Goal: Task Accomplishment & Management: Use online tool/utility

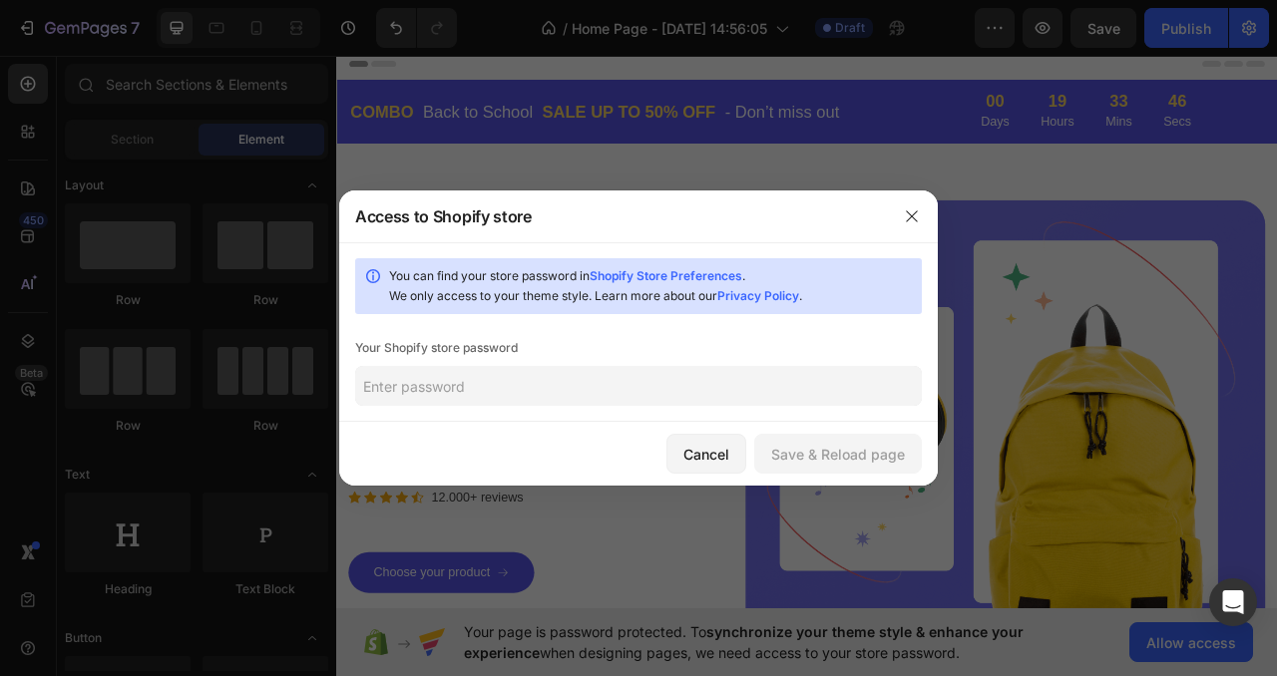
click at [667, 386] on input "text" at bounding box center [638, 386] width 566 height 40
click at [859, 455] on div "Save & Reload page" at bounding box center [838, 454] width 134 height 21
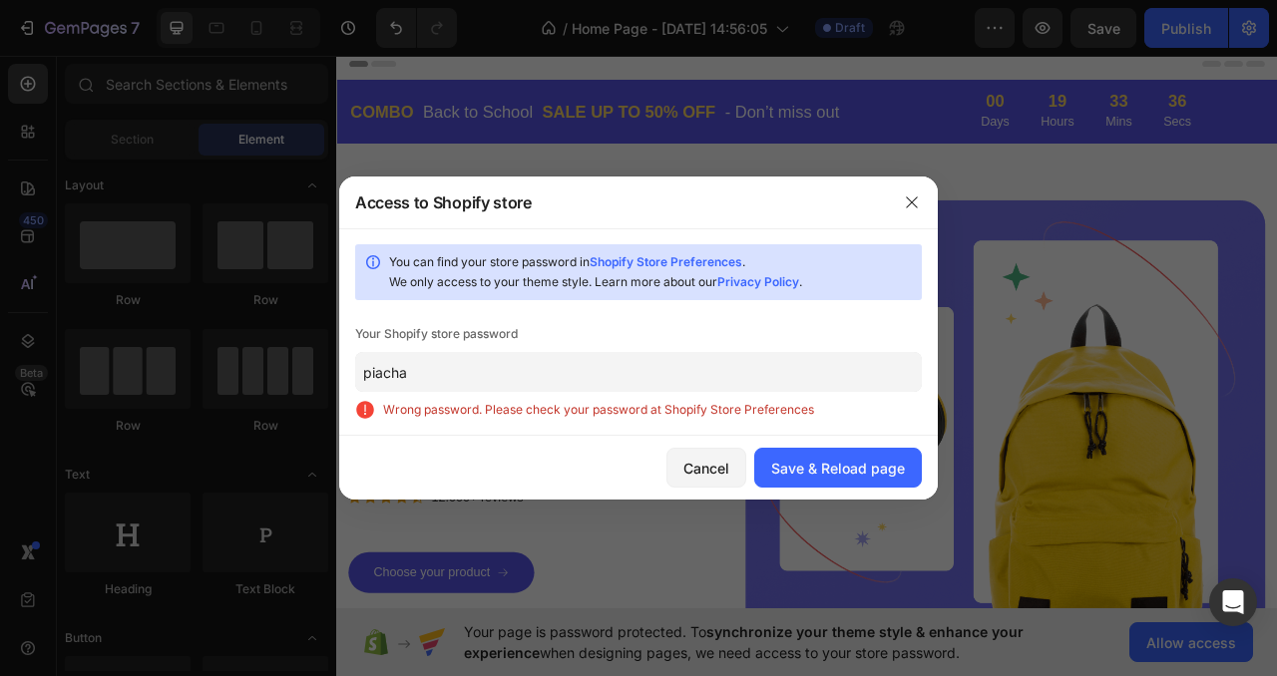
click at [388, 375] on input "piacha" at bounding box center [638, 372] width 566 height 40
click at [389, 369] on input "piacha" at bounding box center [638, 372] width 566 height 40
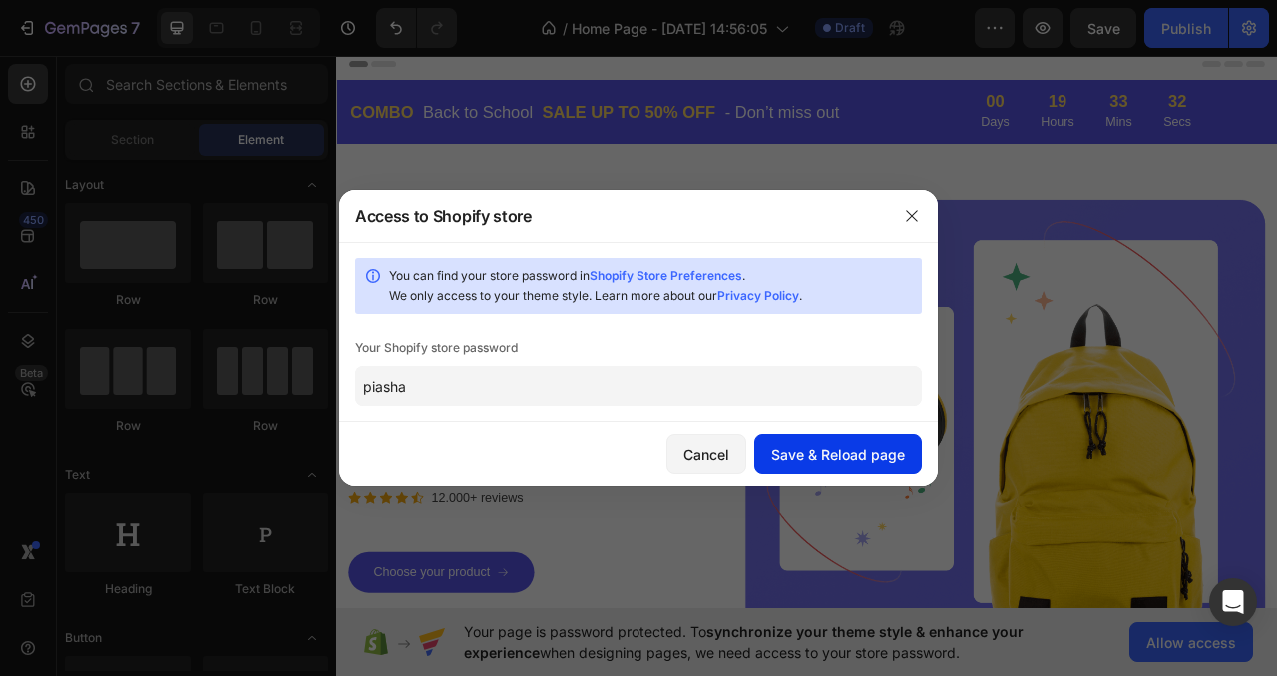
type input "piasha"
click at [833, 448] on div "Save & Reload page" at bounding box center [838, 454] width 134 height 21
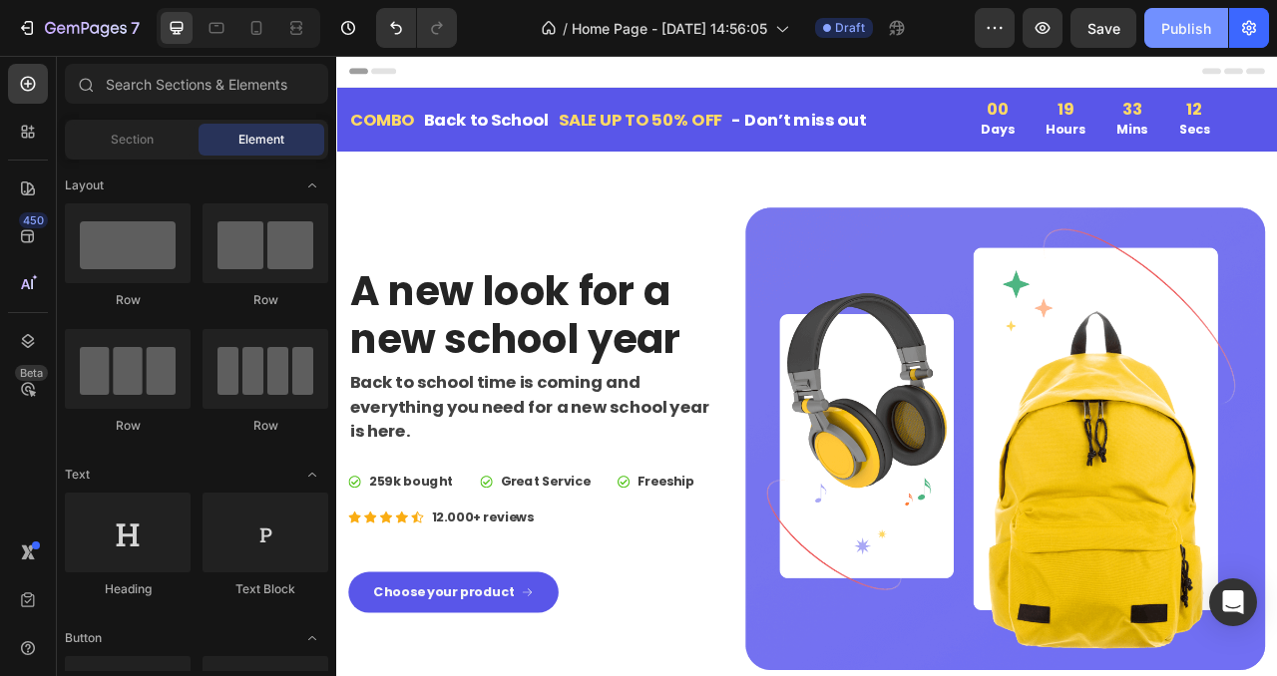
click at [1187, 21] on div "Publish" at bounding box center [1186, 28] width 50 height 21
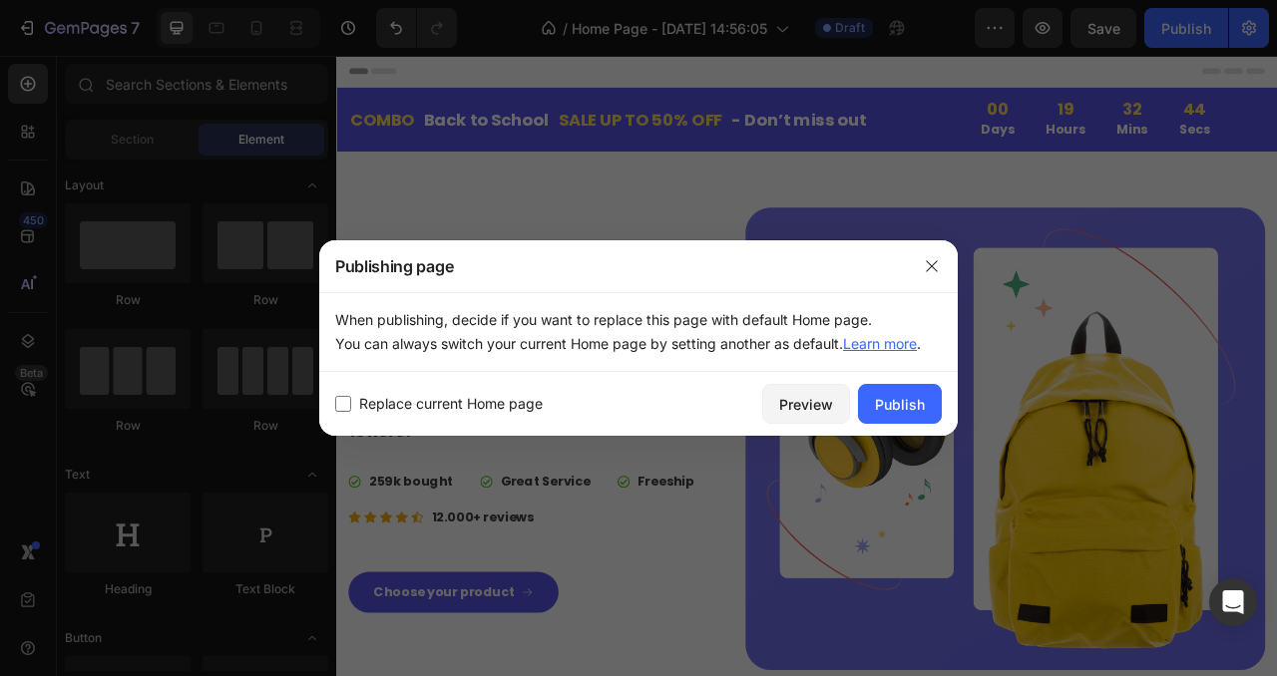
click at [469, 405] on span "Replace current Home page" at bounding box center [450, 404] width 183 height 24
checkbox input "true"
click at [895, 410] on div "Publish" at bounding box center [900, 404] width 50 height 21
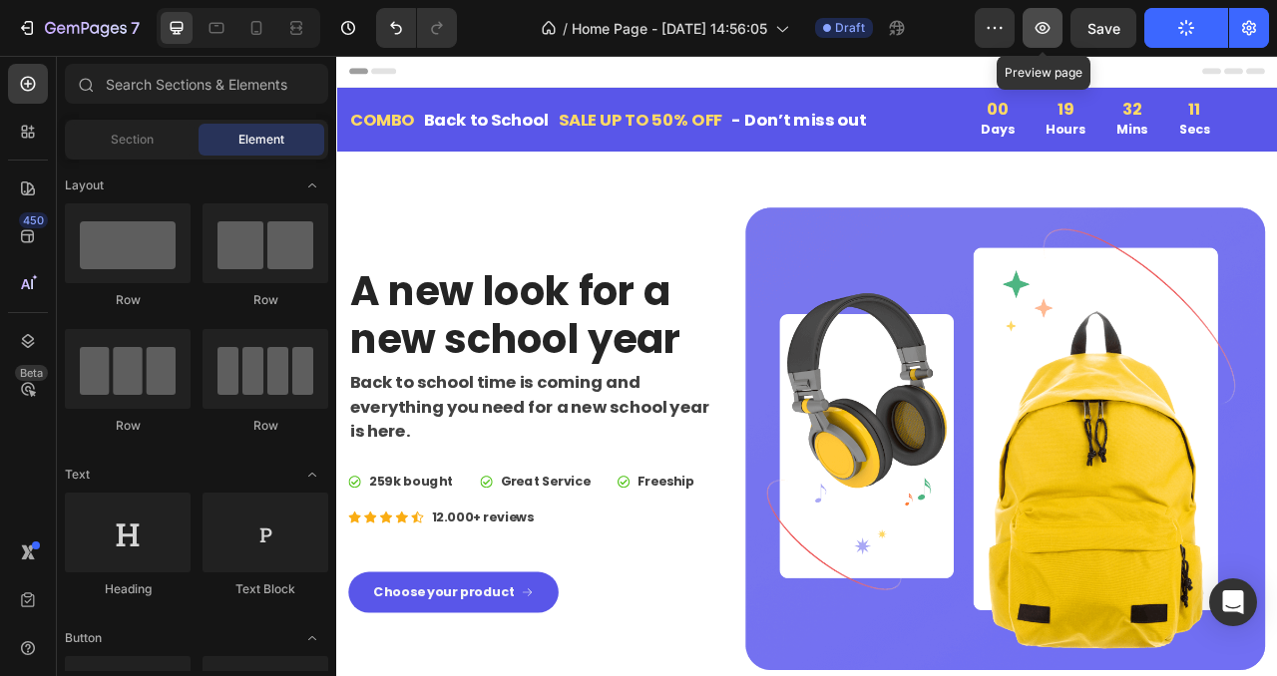
click at [1041, 31] on icon "button" at bounding box center [1042, 28] width 20 height 20
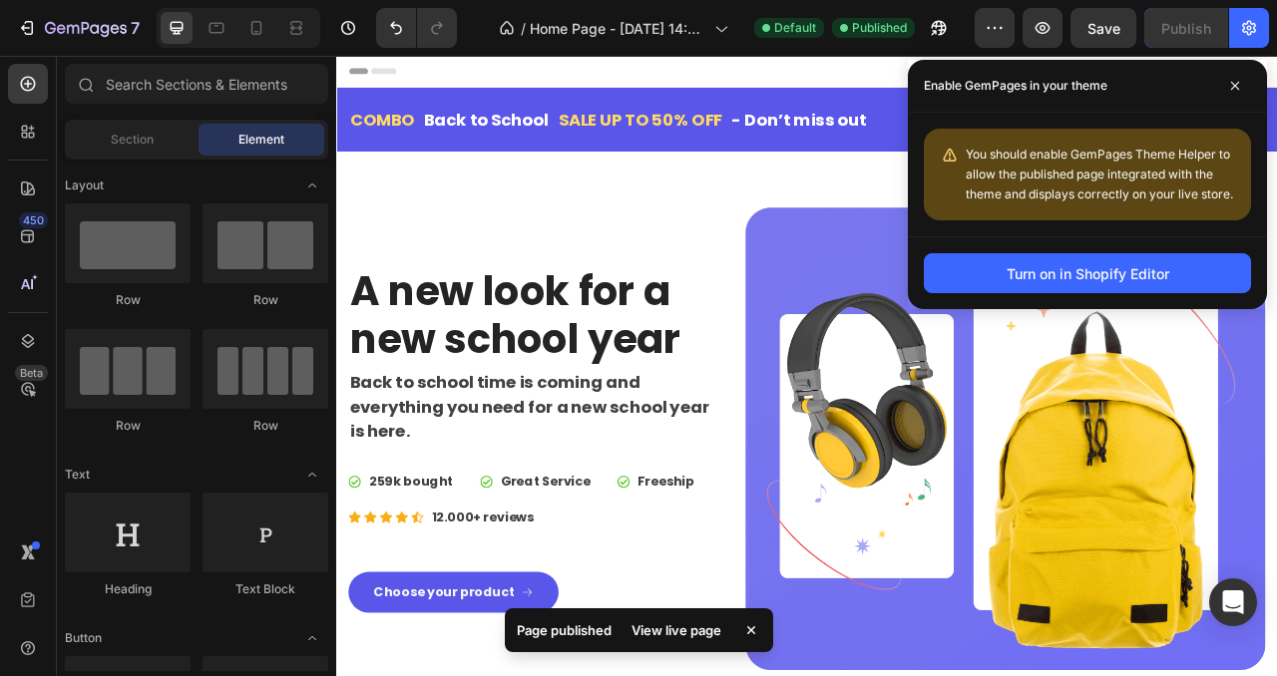
click at [674, 623] on div "View live page" at bounding box center [676, 630] width 114 height 28
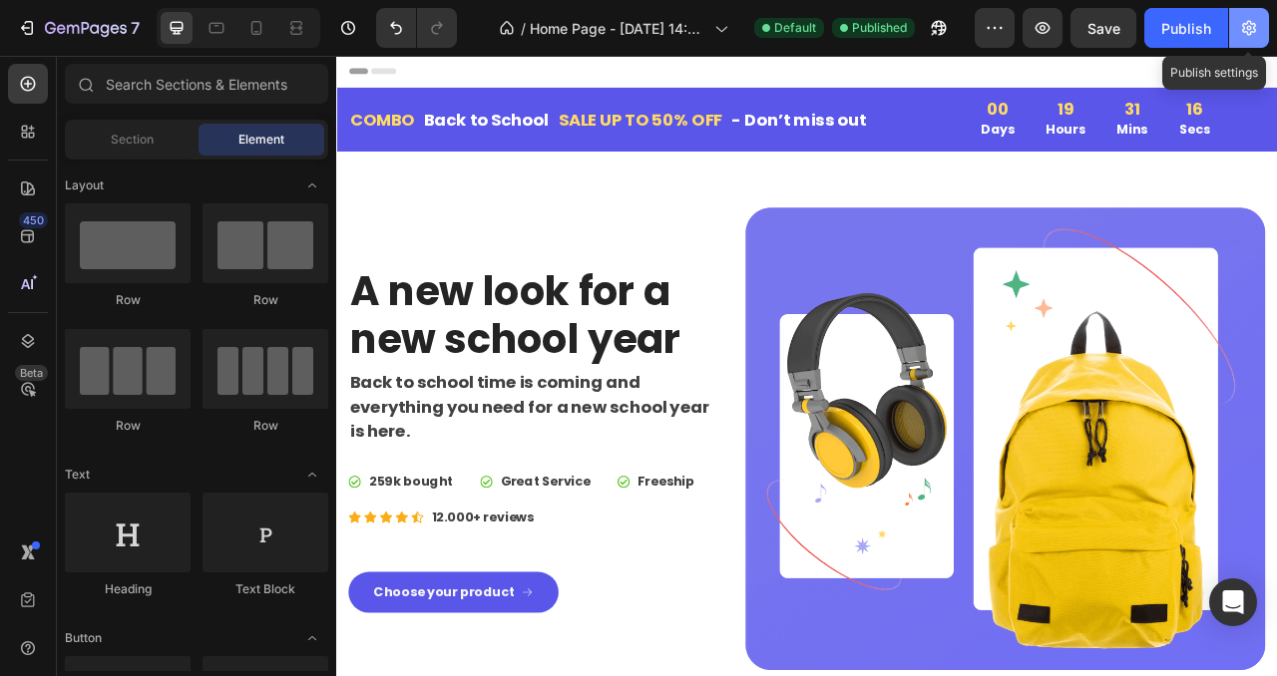
click at [1241, 35] on icon "button" at bounding box center [1249, 28] width 20 height 20
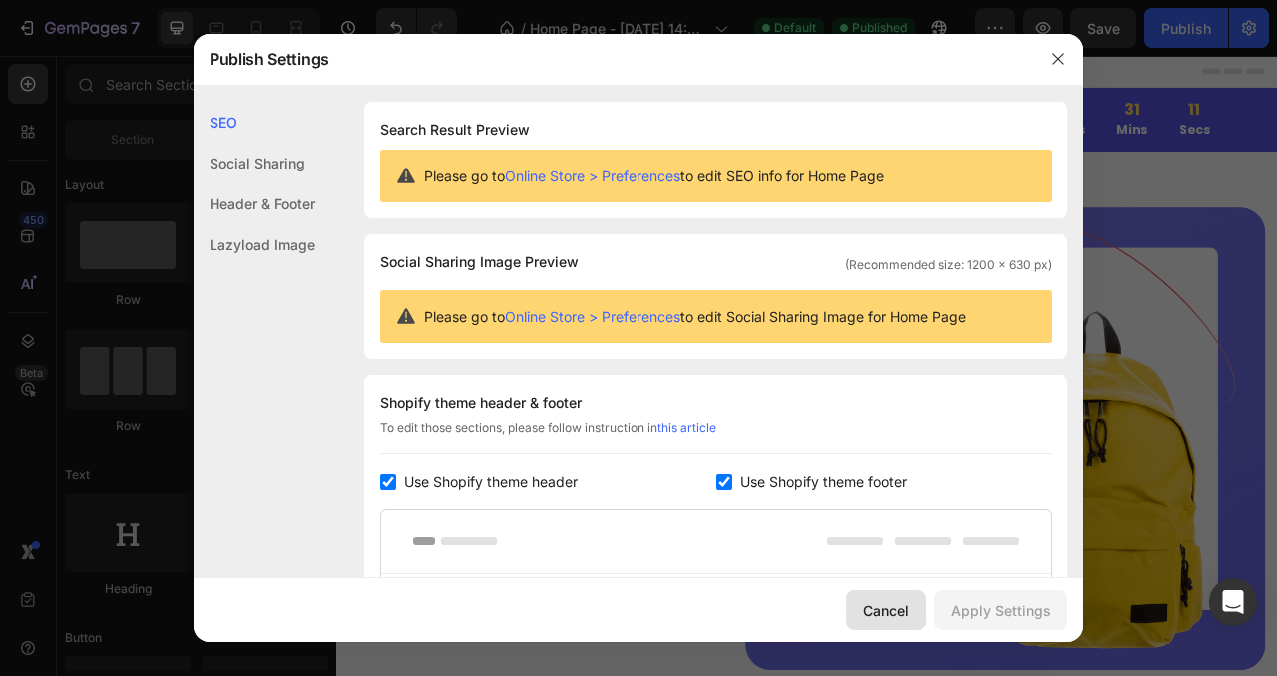
click at [878, 612] on div "Cancel" at bounding box center [886, 610] width 46 height 21
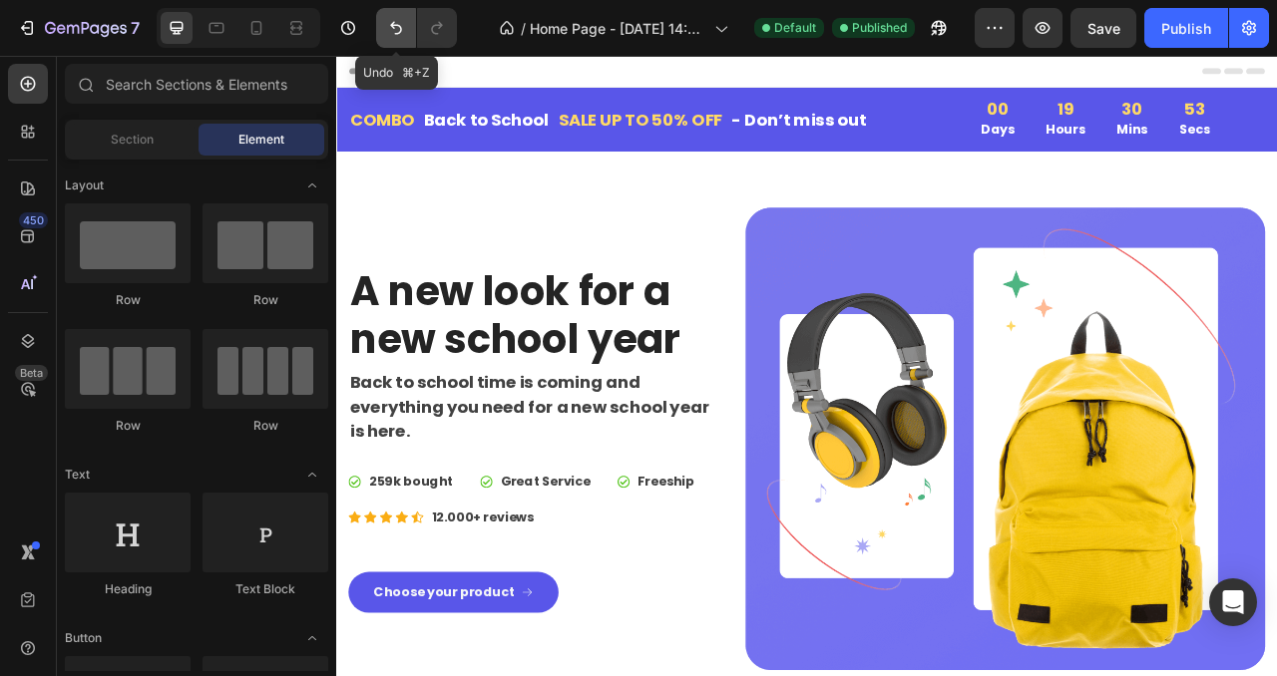
click at [389, 33] on icon "Undo/Redo" at bounding box center [396, 28] width 20 height 20
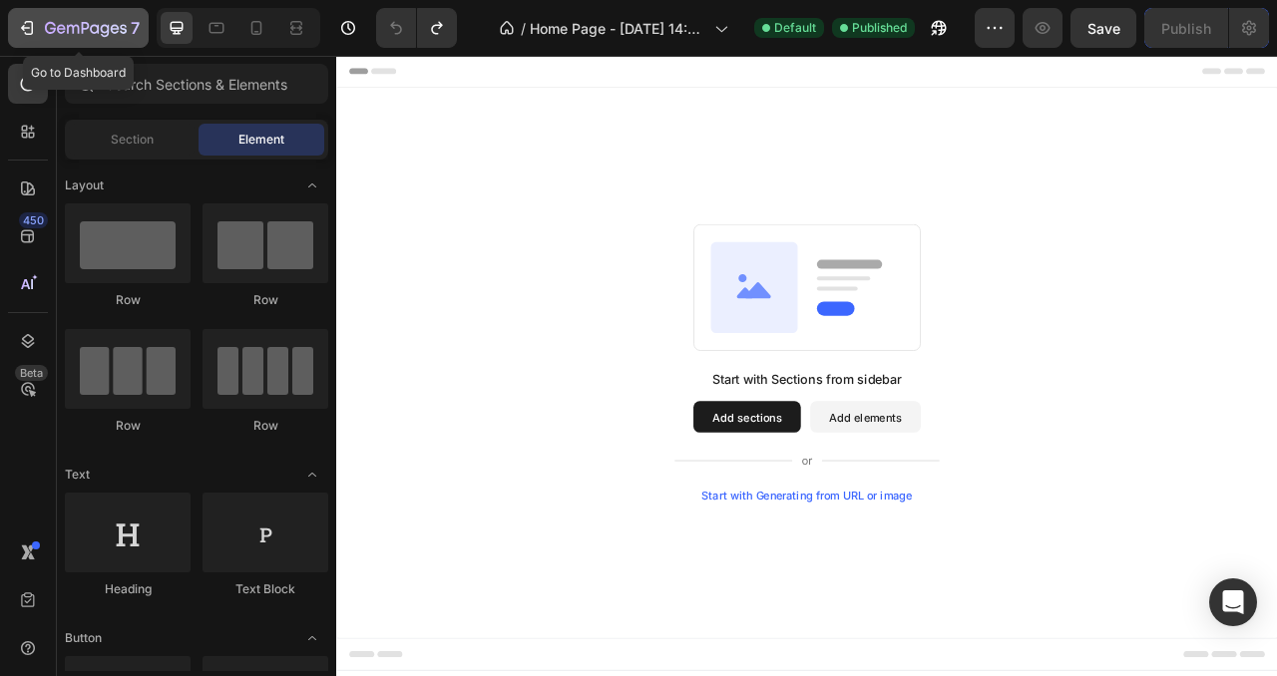
click at [28, 26] on icon "button" at bounding box center [27, 28] width 20 height 20
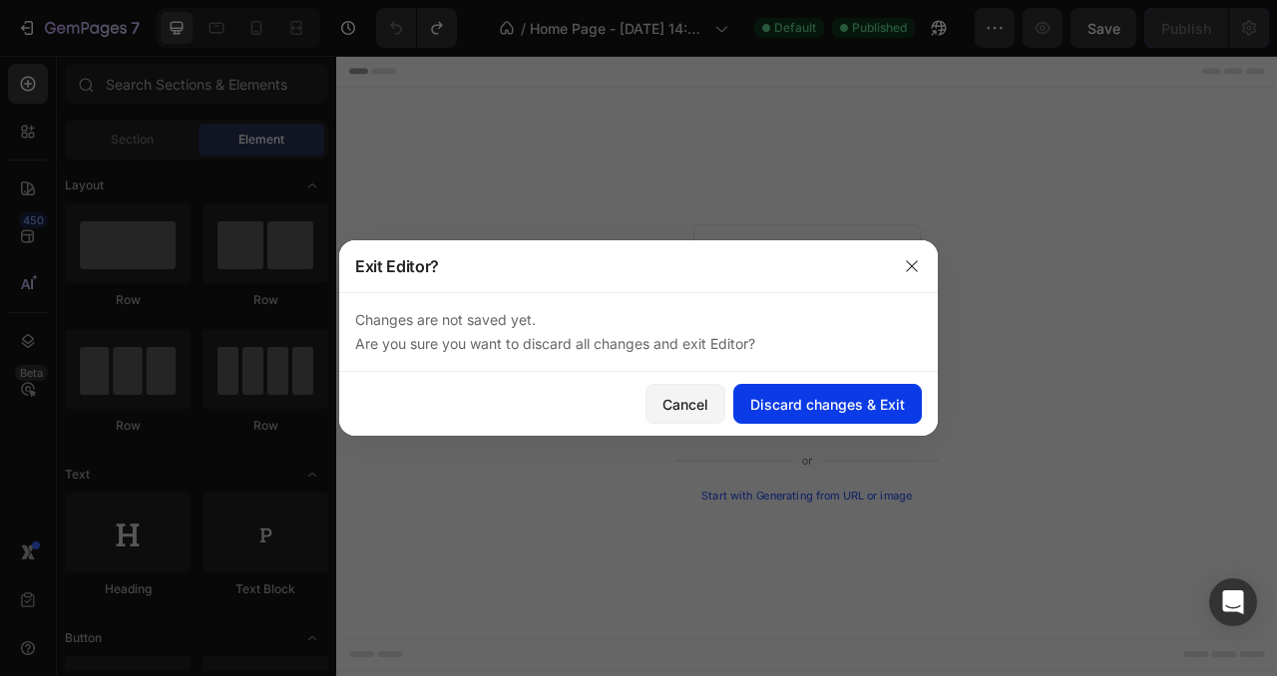
click at [809, 410] on div "Discard changes & Exit" at bounding box center [827, 404] width 155 height 21
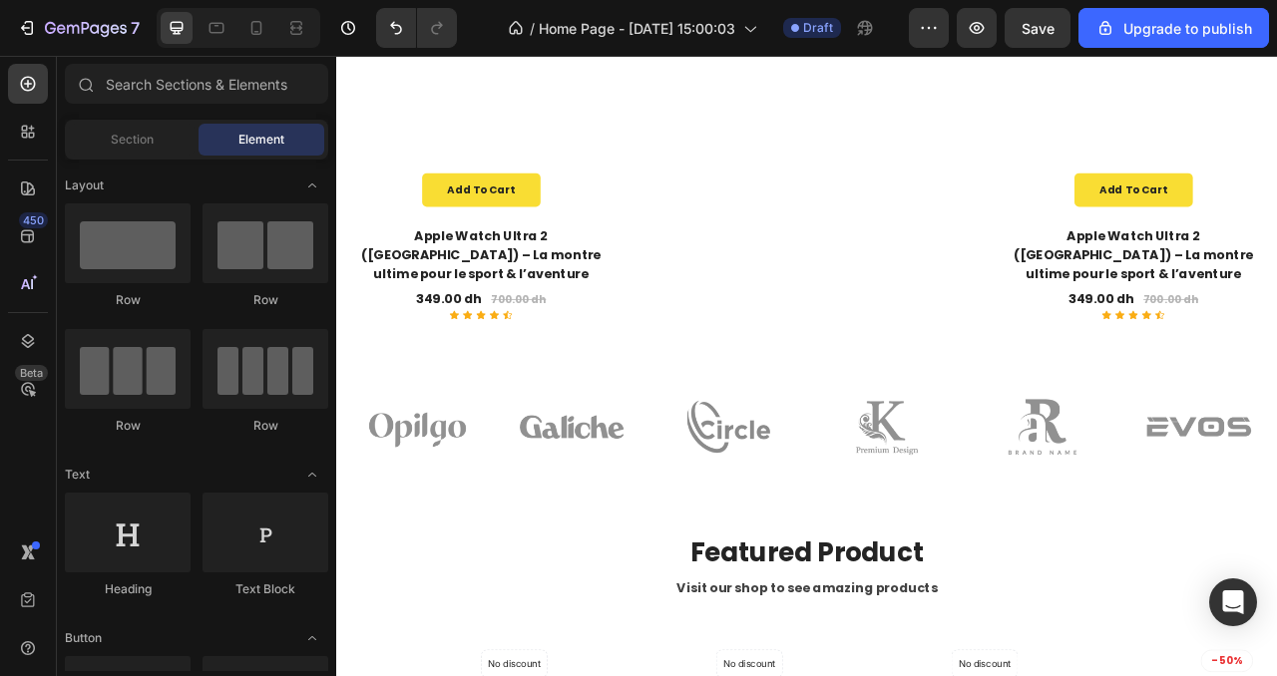
scroll to position [2653, 0]
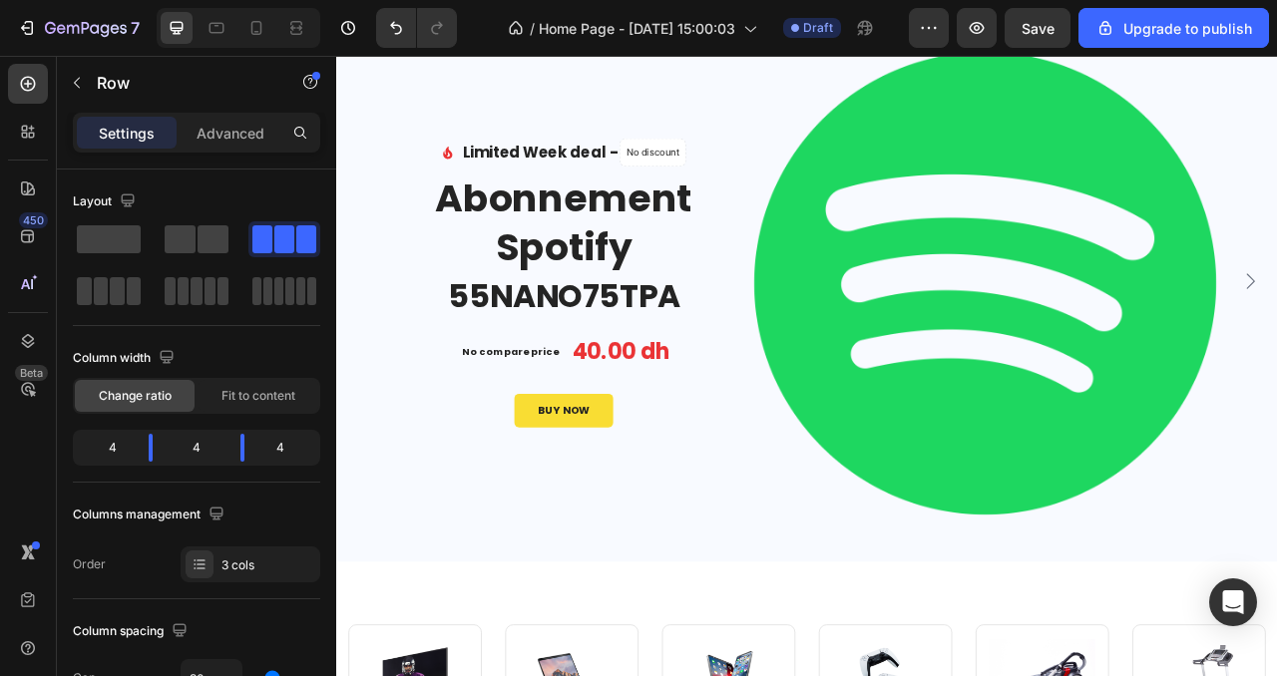
scroll to position [0, 0]
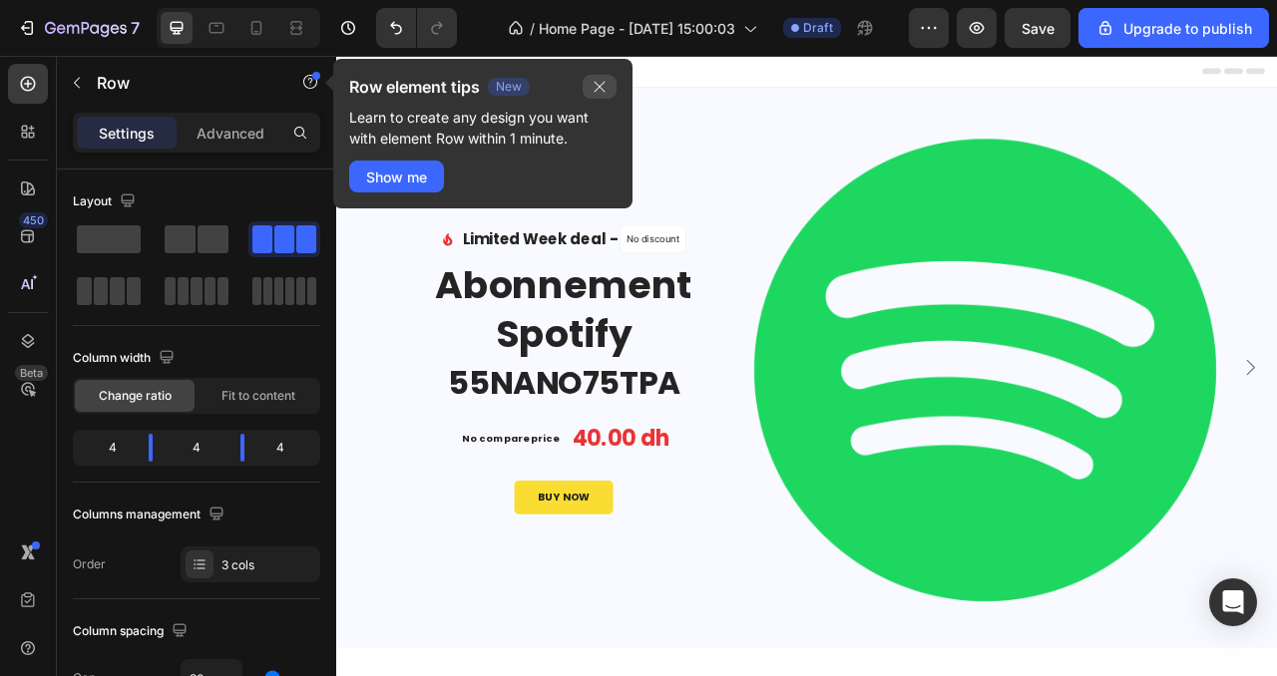
click at [602, 88] on icon "button" at bounding box center [599, 87] width 16 height 16
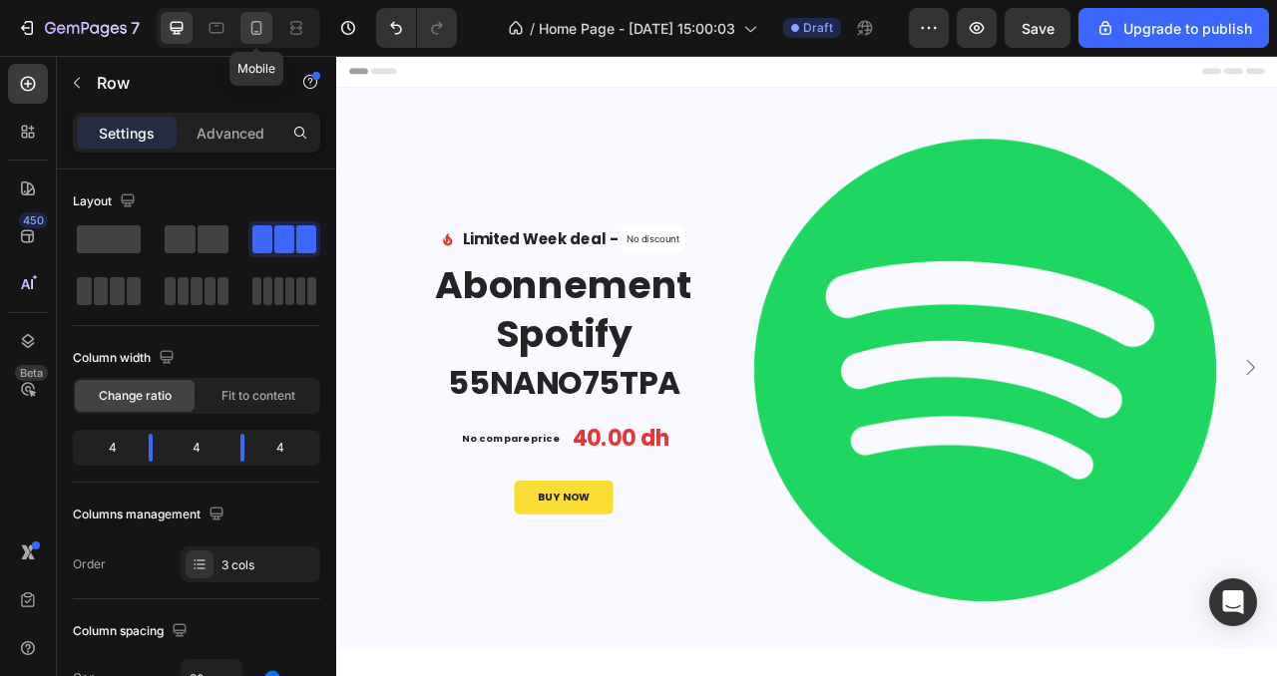
click at [266, 18] on icon at bounding box center [256, 28] width 20 height 20
type input "0"
type input "100%"
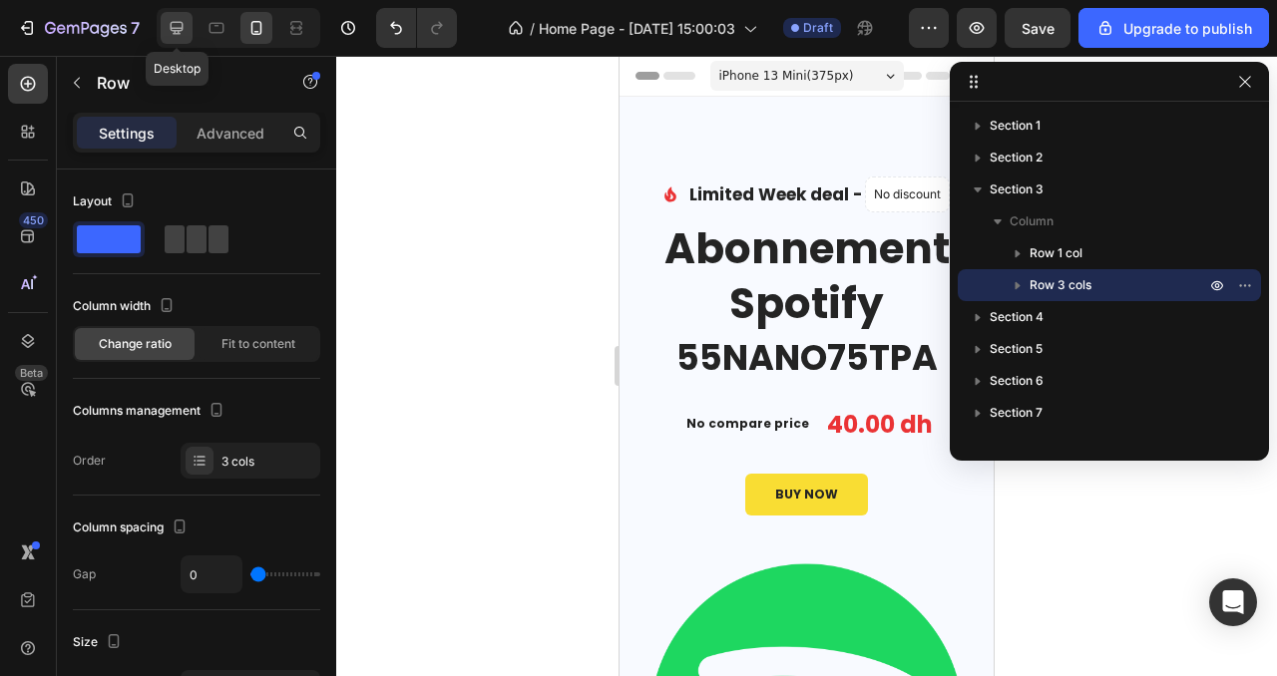
click at [183, 27] on icon at bounding box center [177, 28] width 20 height 20
type input "30"
type input "1200"
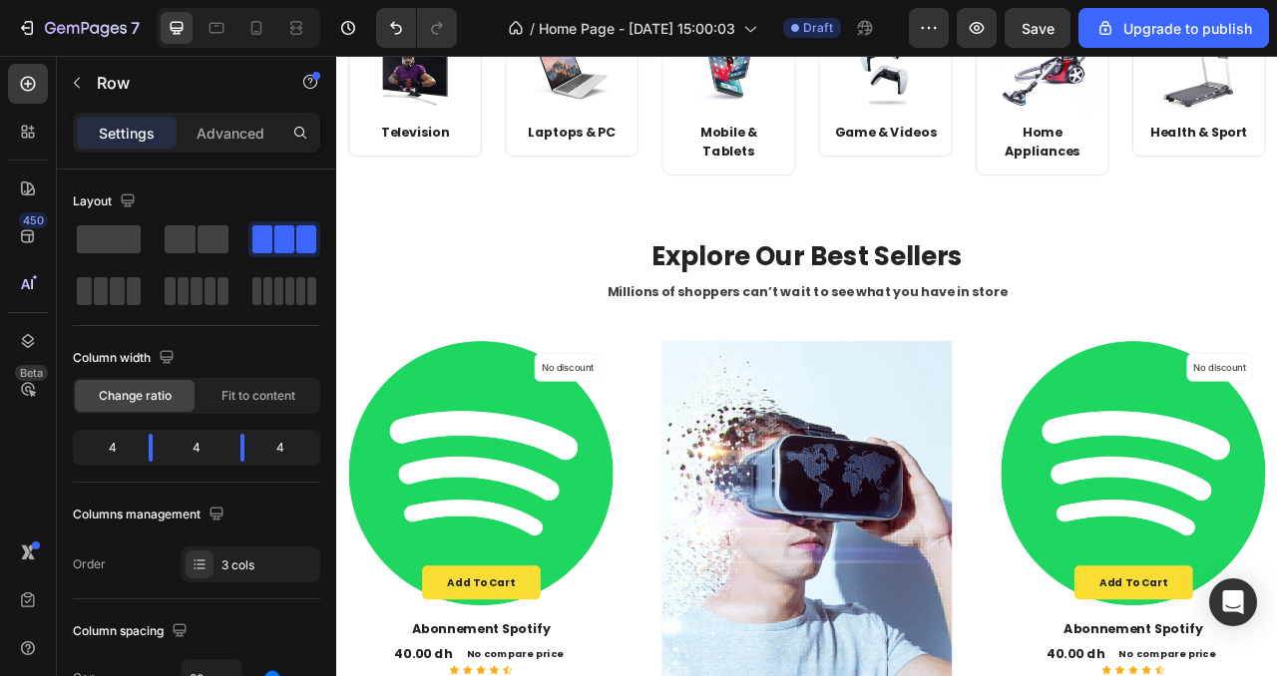
scroll to position [874, 0]
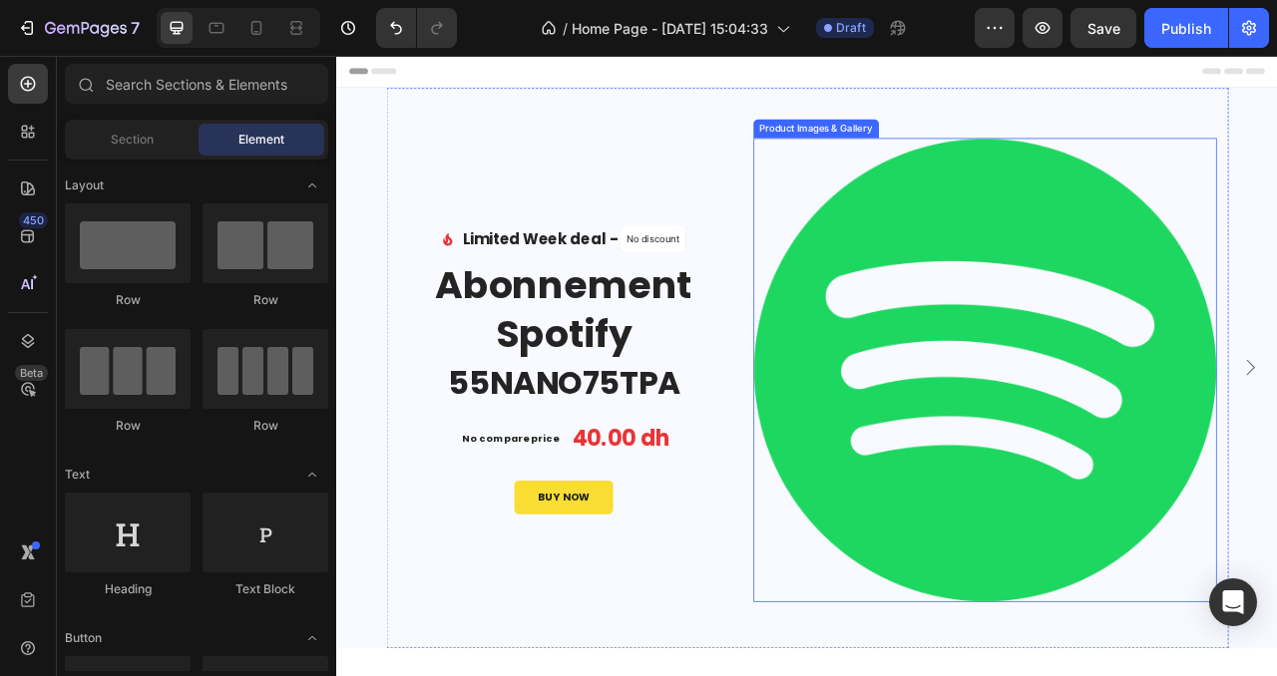
click at [1201, 358] on img at bounding box center [1161, 456] width 590 height 590
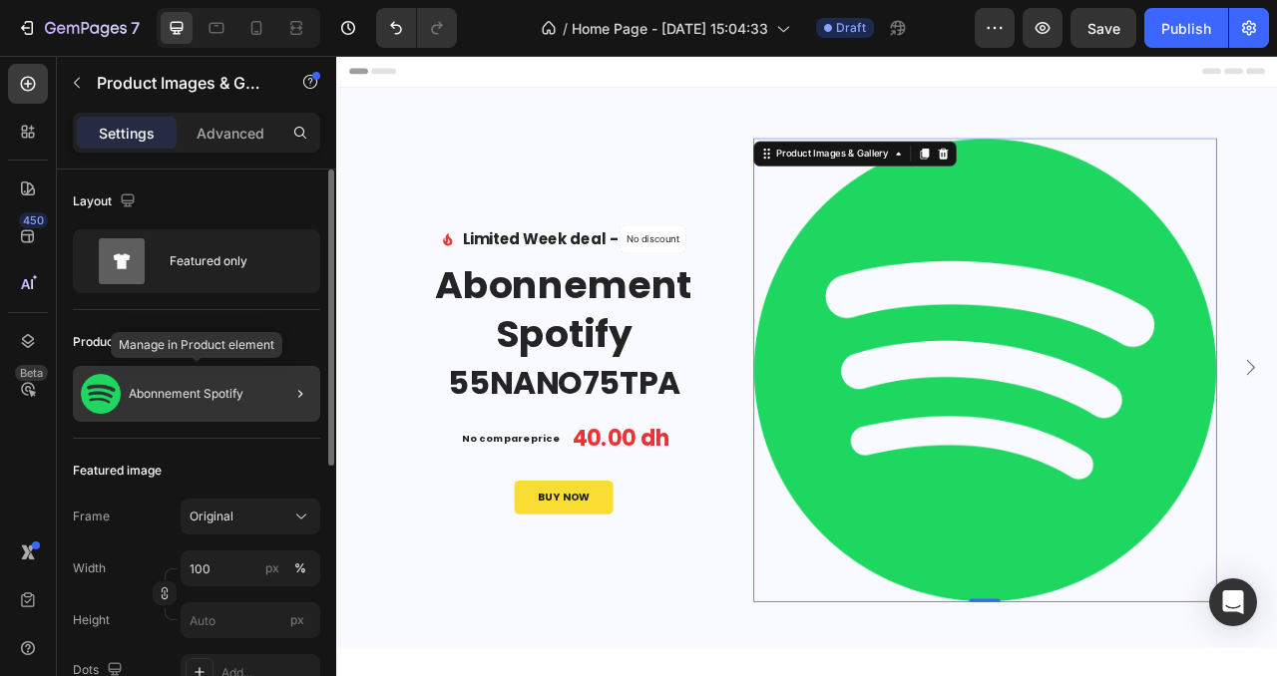
click at [173, 397] on p "Abonnement Spotify" at bounding box center [186, 394] width 115 height 14
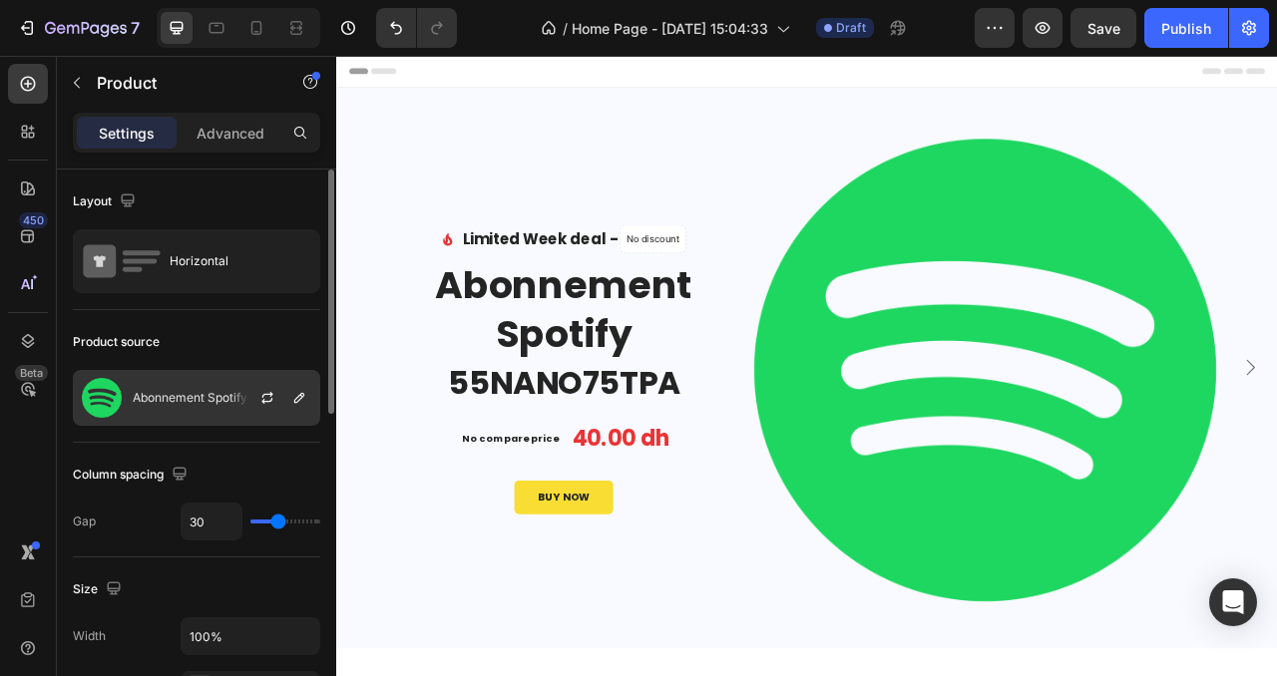
click at [191, 405] on div "Abonnement Spotify" at bounding box center [196, 398] width 247 height 56
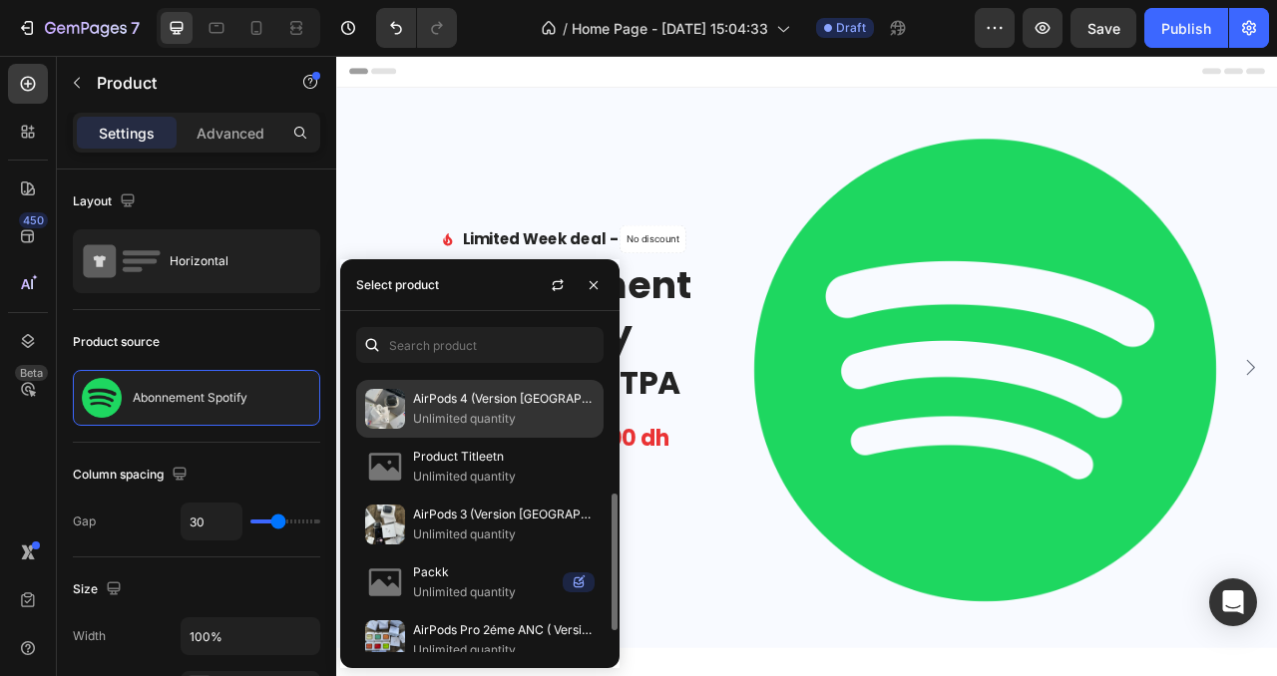
scroll to position [297, 0]
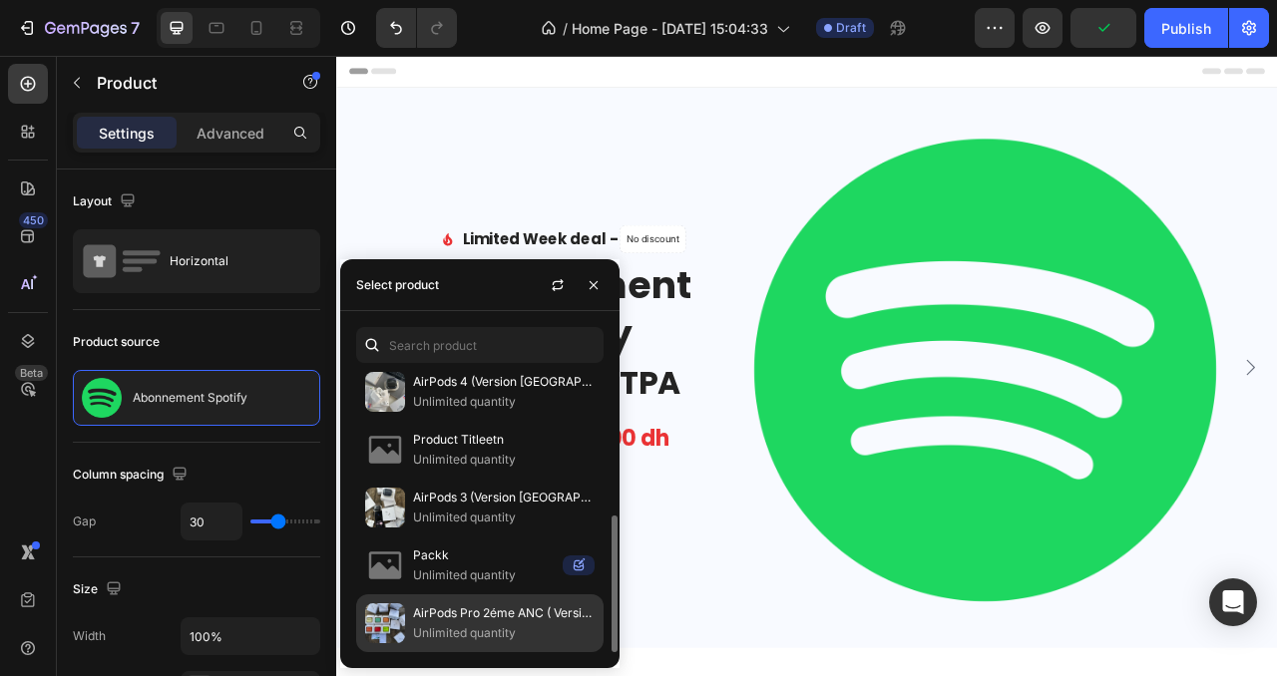
click at [472, 627] on p "Unlimited quantity" at bounding box center [504, 633] width 182 height 20
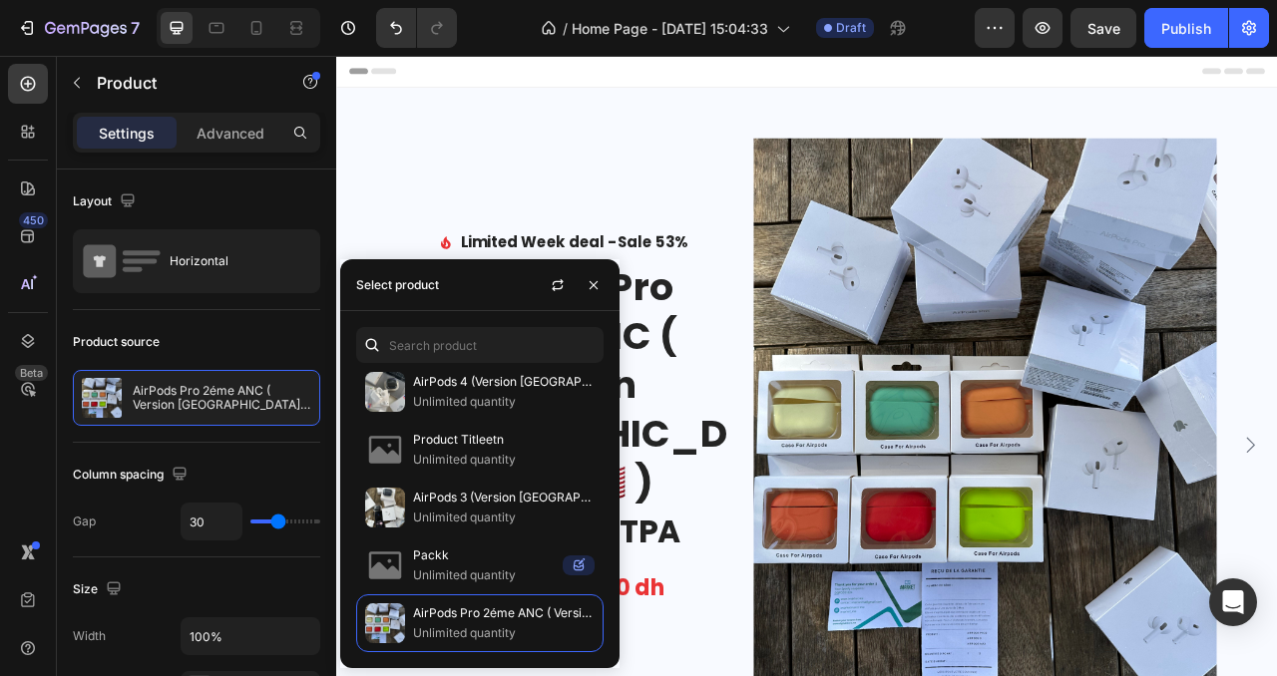
click at [752, 105] on div "Image Limited Week deal - Text block Sale 53% Product Badge Row Icon List AirPo…" at bounding box center [934, 552] width 1071 height 910
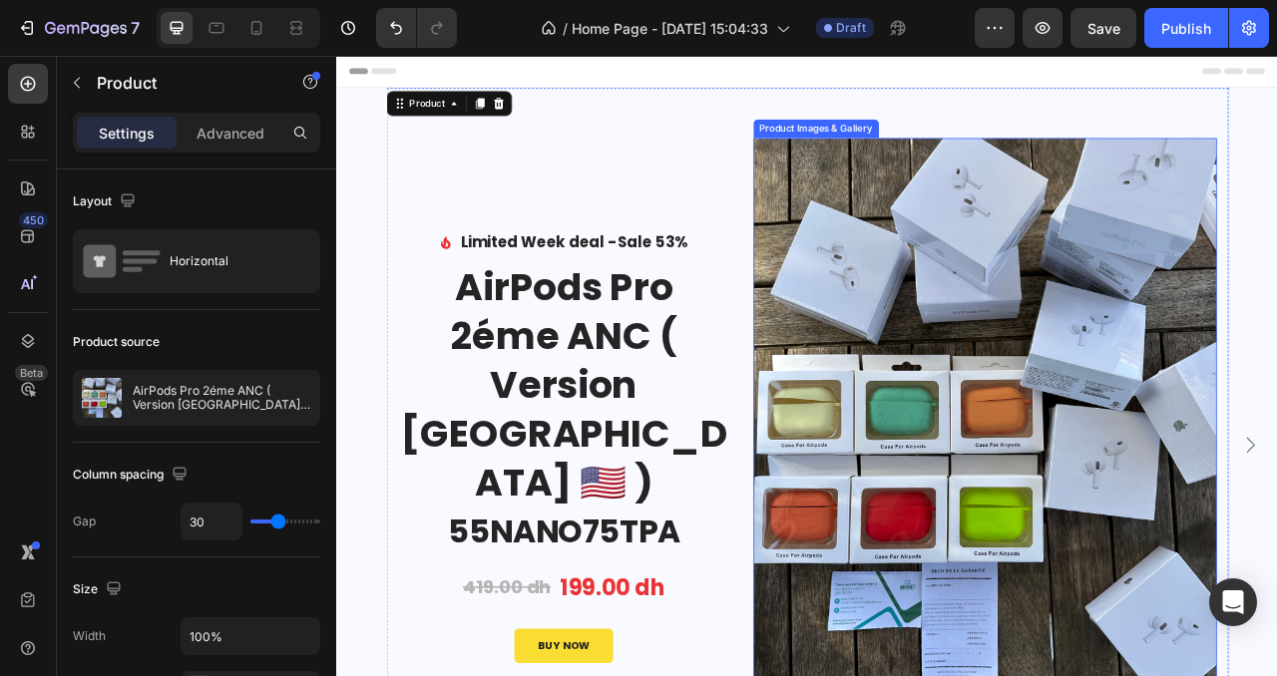
click at [974, 342] on img at bounding box center [1161, 554] width 590 height 787
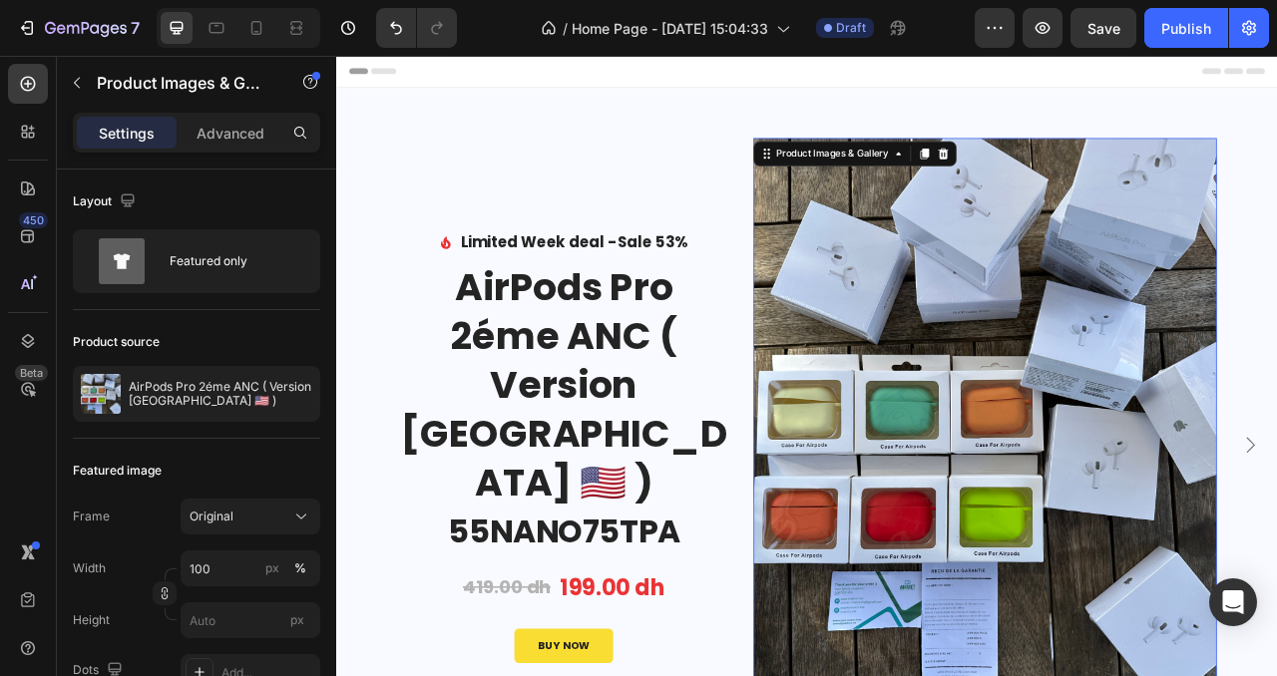
click at [999, 397] on img at bounding box center [1161, 554] width 590 height 787
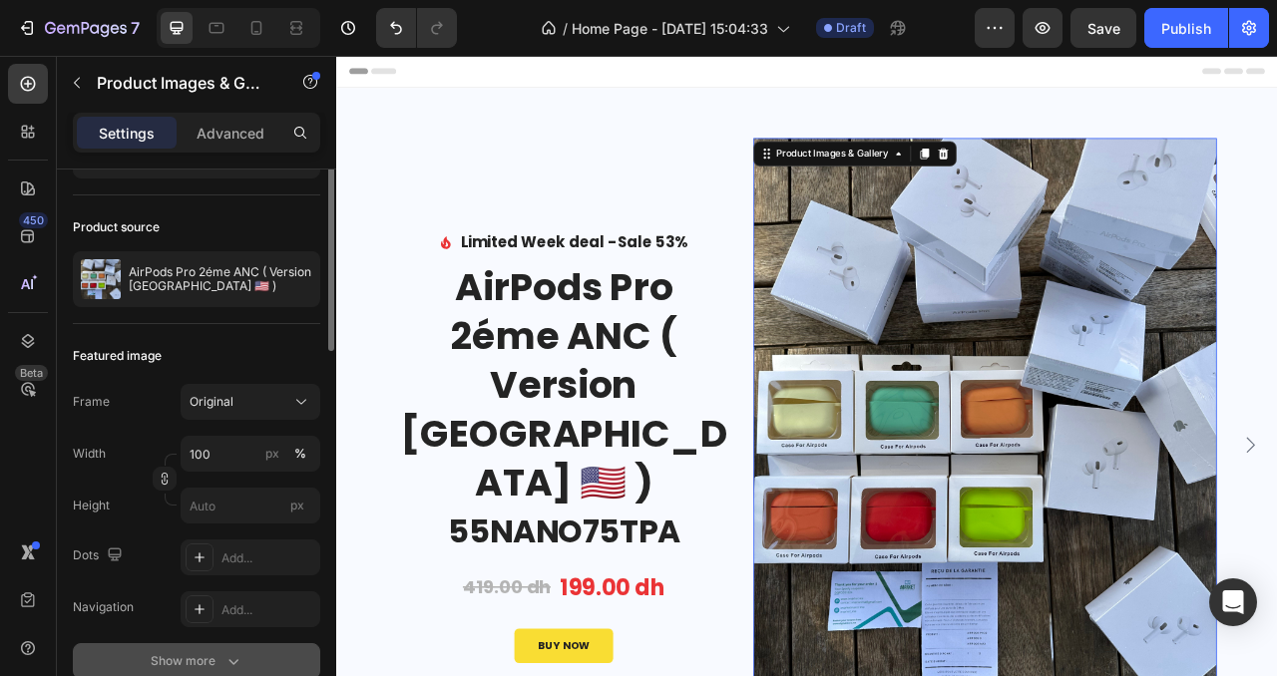
scroll to position [0, 0]
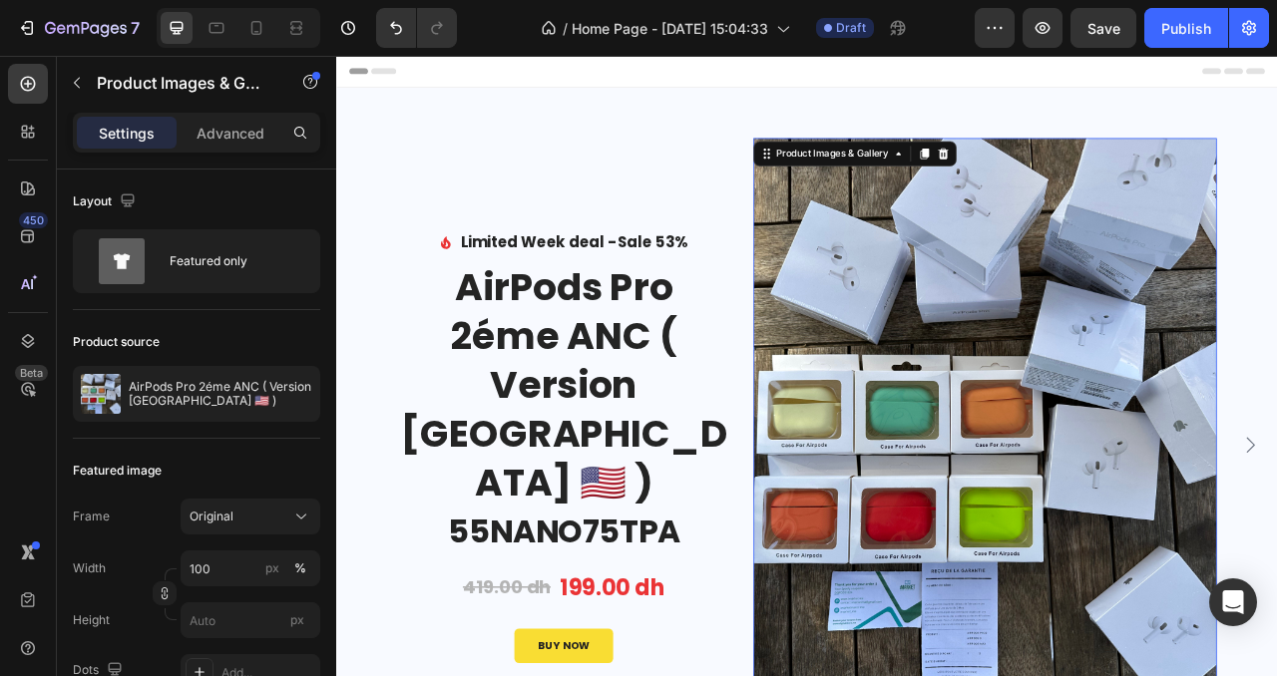
click at [1133, 436] on img at bounding box center [1161, 554] width 590 height 787
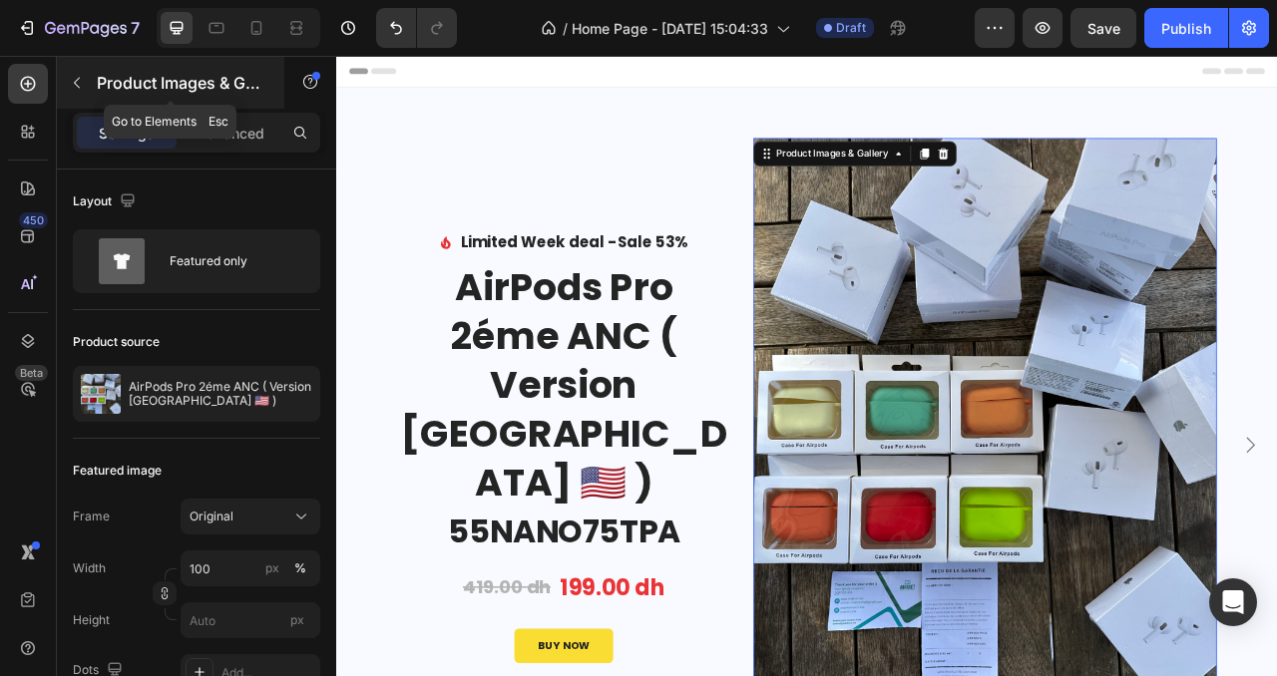
click at [77, 86] on icon "button" at bounding box center [77, 83] width 6 height 11
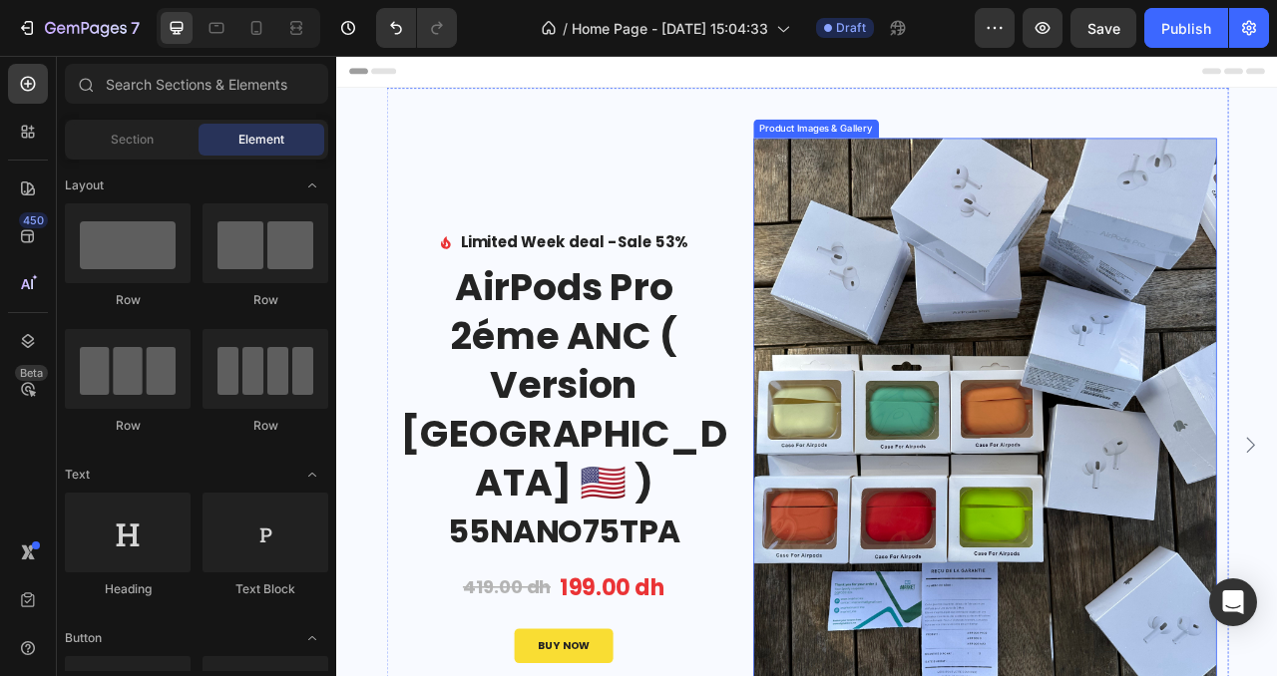
click at [1063, 525] on img at bounding box center [1161, 554] width 590 height 787
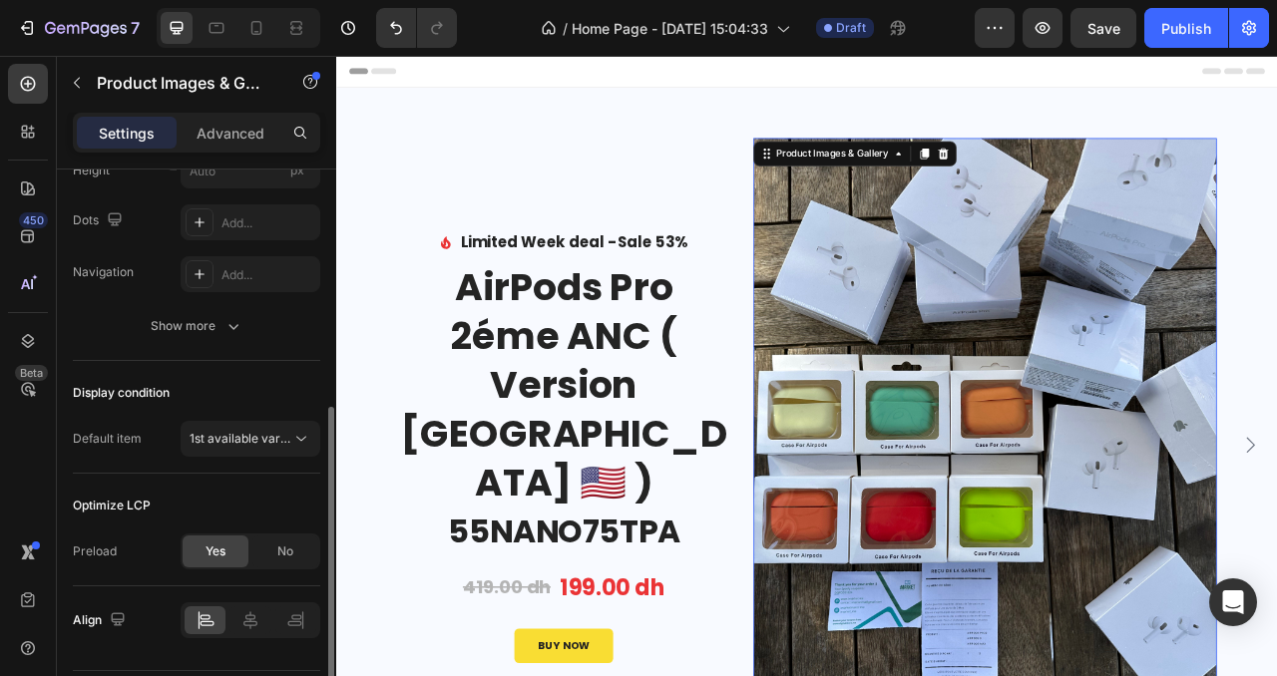
scroll to position [451, 0]
click at [259, 334] on button "Show more" at bounding box center [196, 325] width 247 height 36
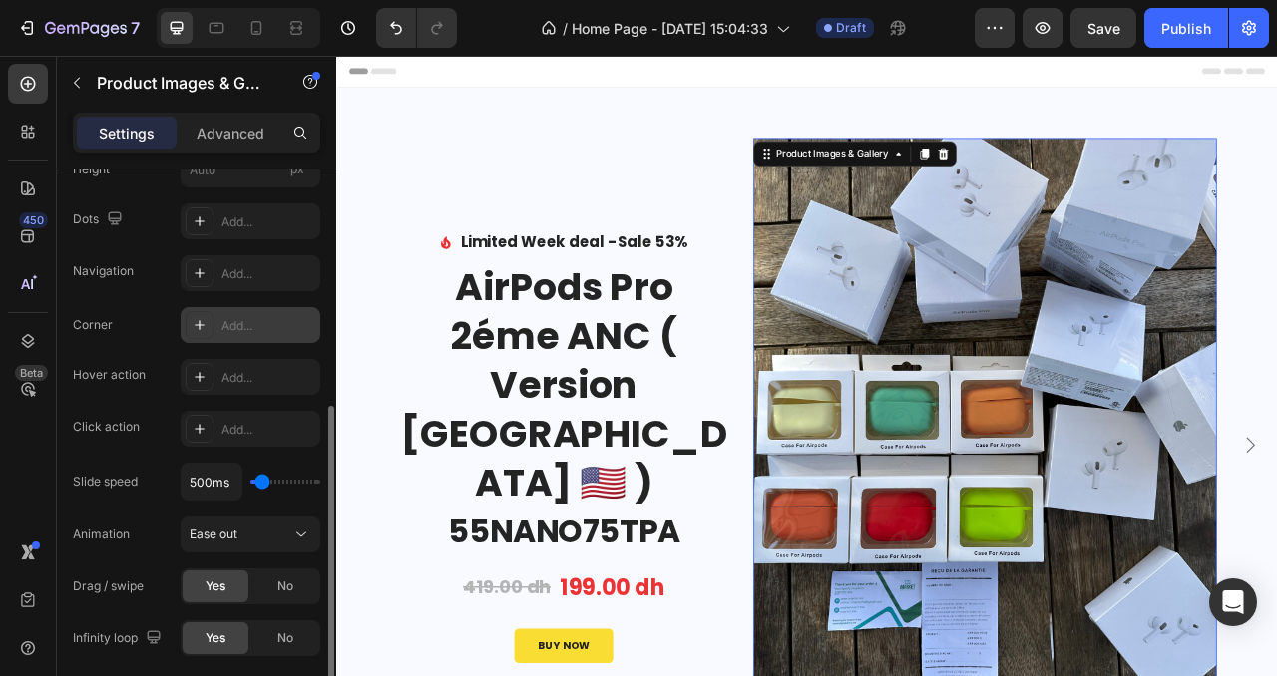
click at [206, 327] on icon at bounding box center [199, 325] width 16 height 16
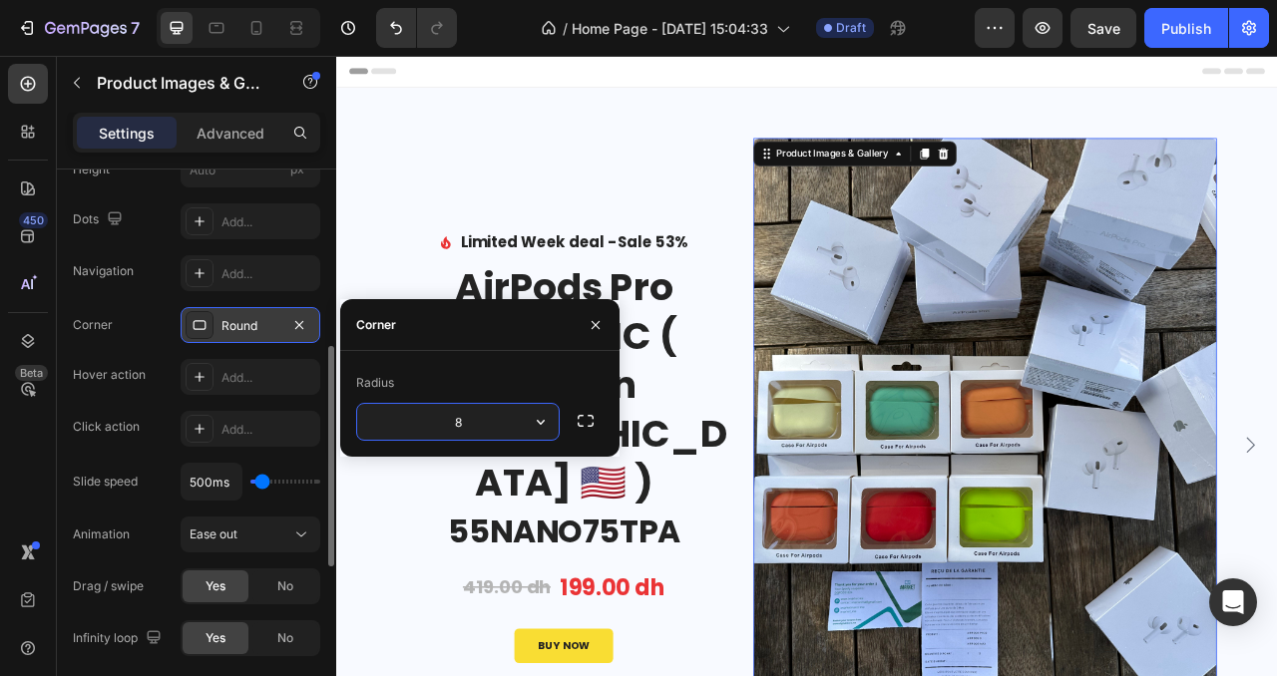
drag, startPoint x: 504, startPoint y: 427, endPoint x: 384, endPoint y: 425, distance: 119.7
click at [384, 425] on input "8" at bounding box center [457, 422] width 201 height 36
type input "2"
type input "30"
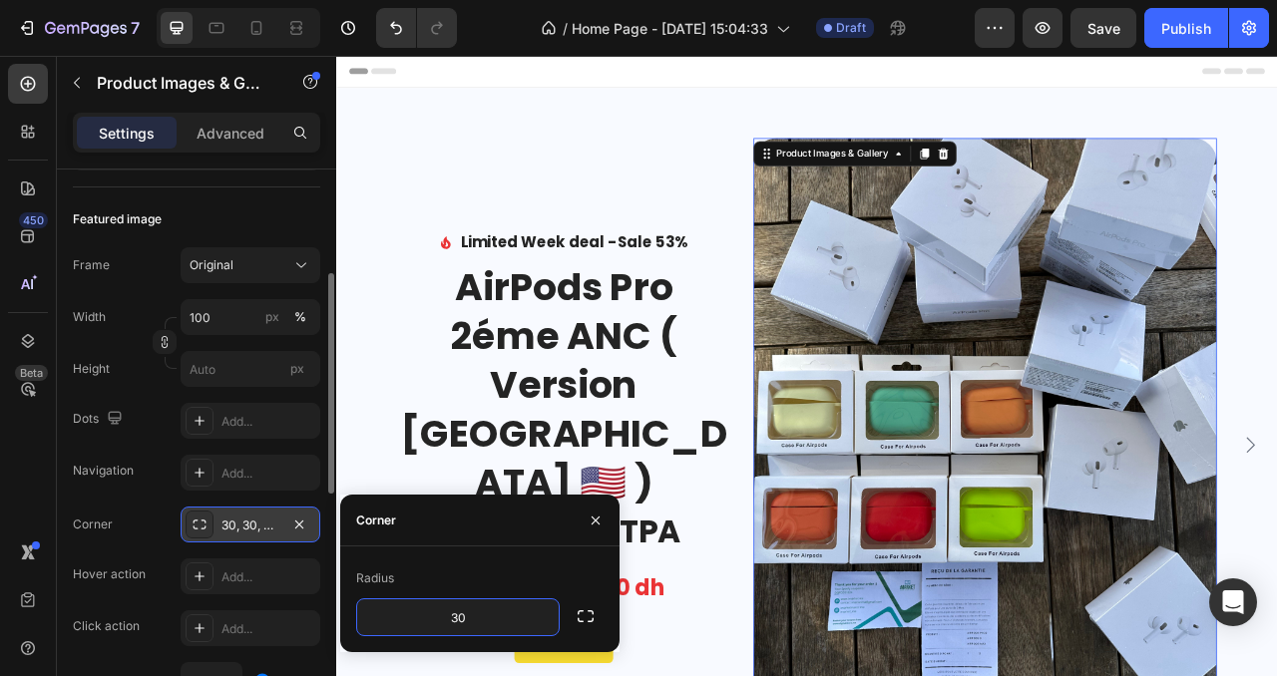
scroll to position [249, 0]
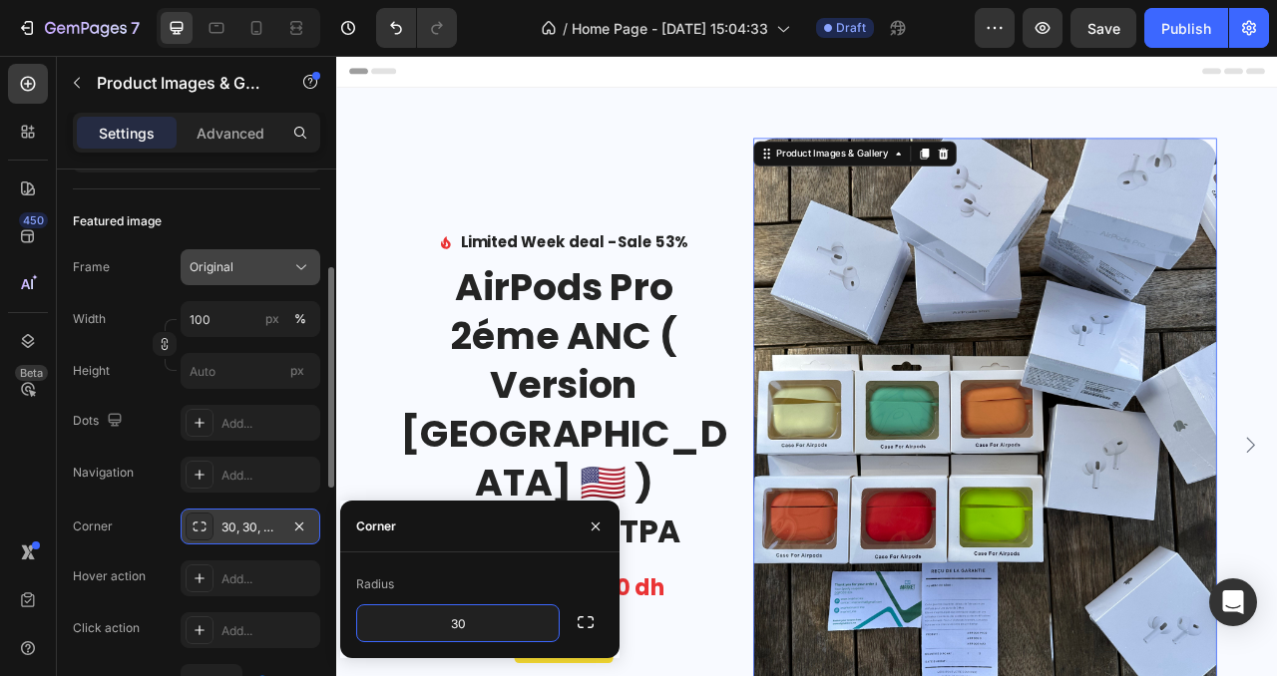
click at [237, 260] on div "Original" at bounding box center [238, 267] width 98 height 18
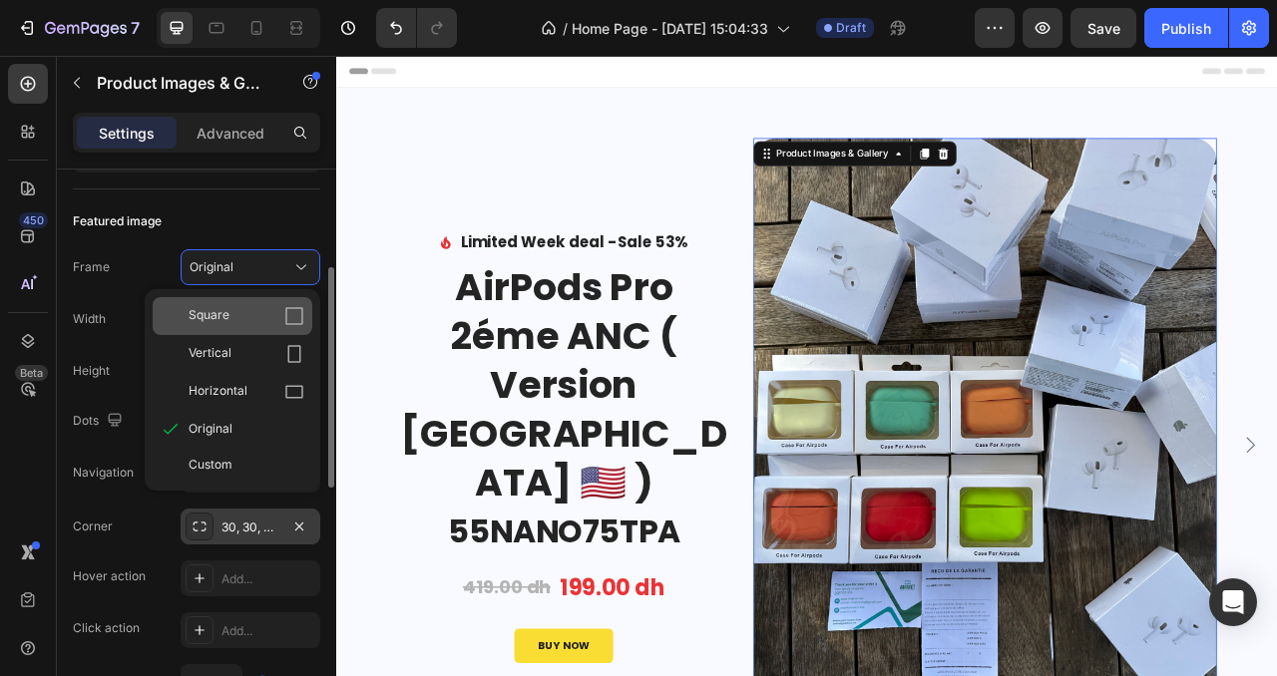
click at [242, 309] on div "Square" at bounding box center [246, 316] width 116 height 20
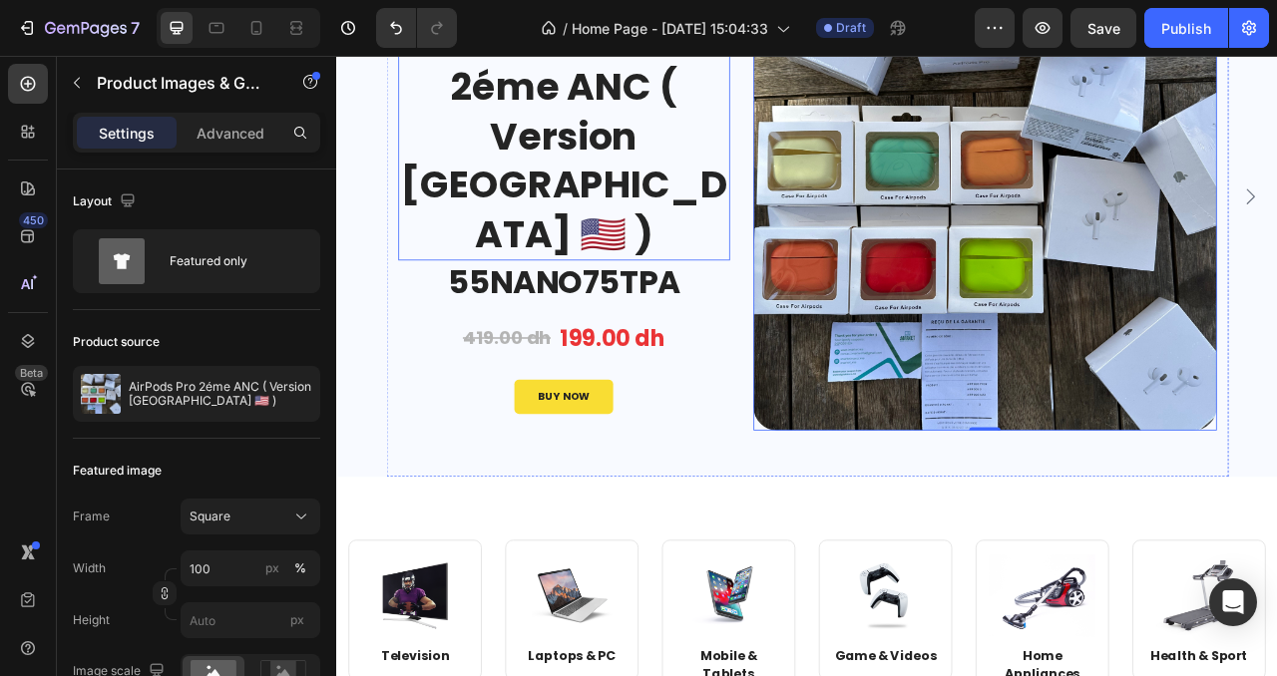
scroll to position [218, 0]
click at [717, 318] on p "55NANO75TPA" at bounding box center [625, 344] width 418 height 52
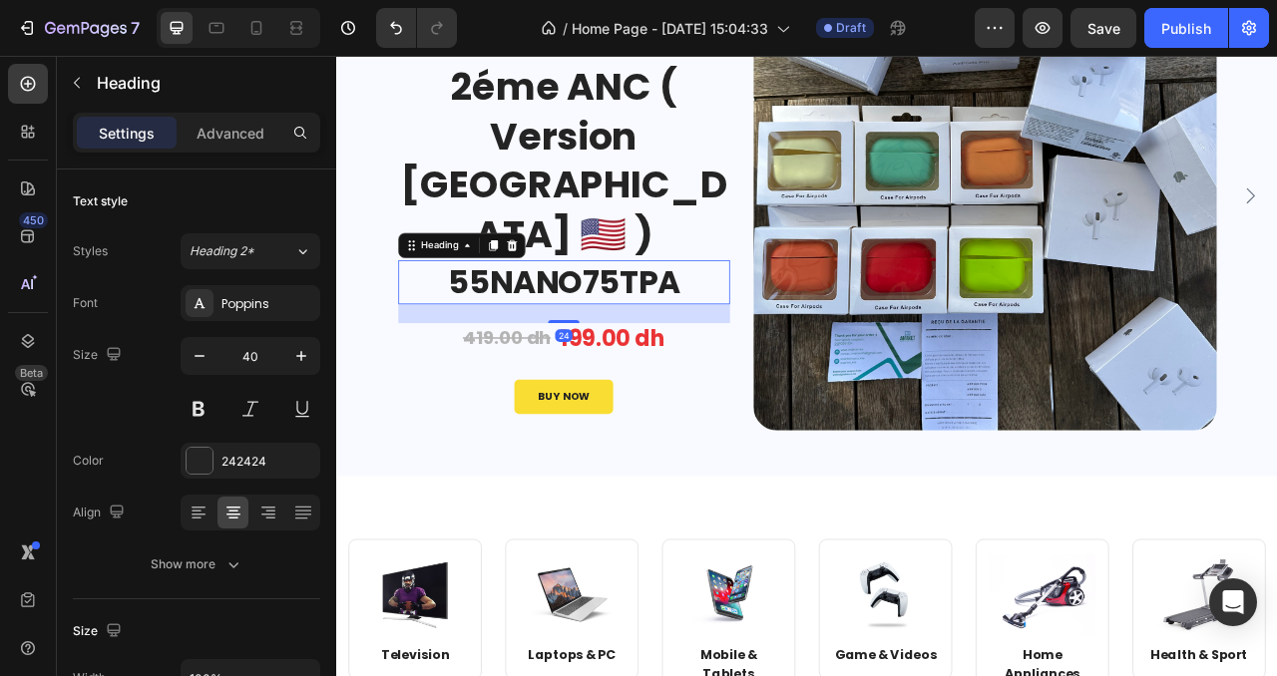
click at [676, 318] on p "55NANO75TPA" at bounding box center [625, 344] width 418 height 52
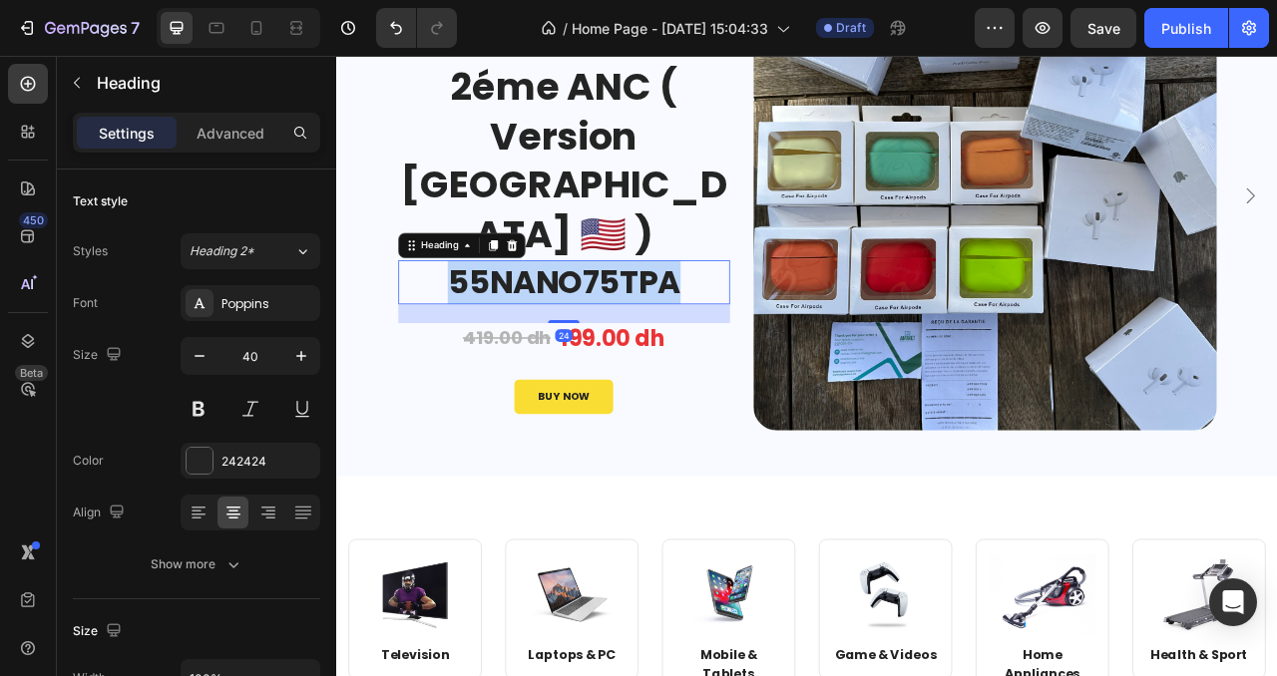
click at [676, 318] on p "55NANO75TPA" at bounding box center [625, 344] width 418 height 52
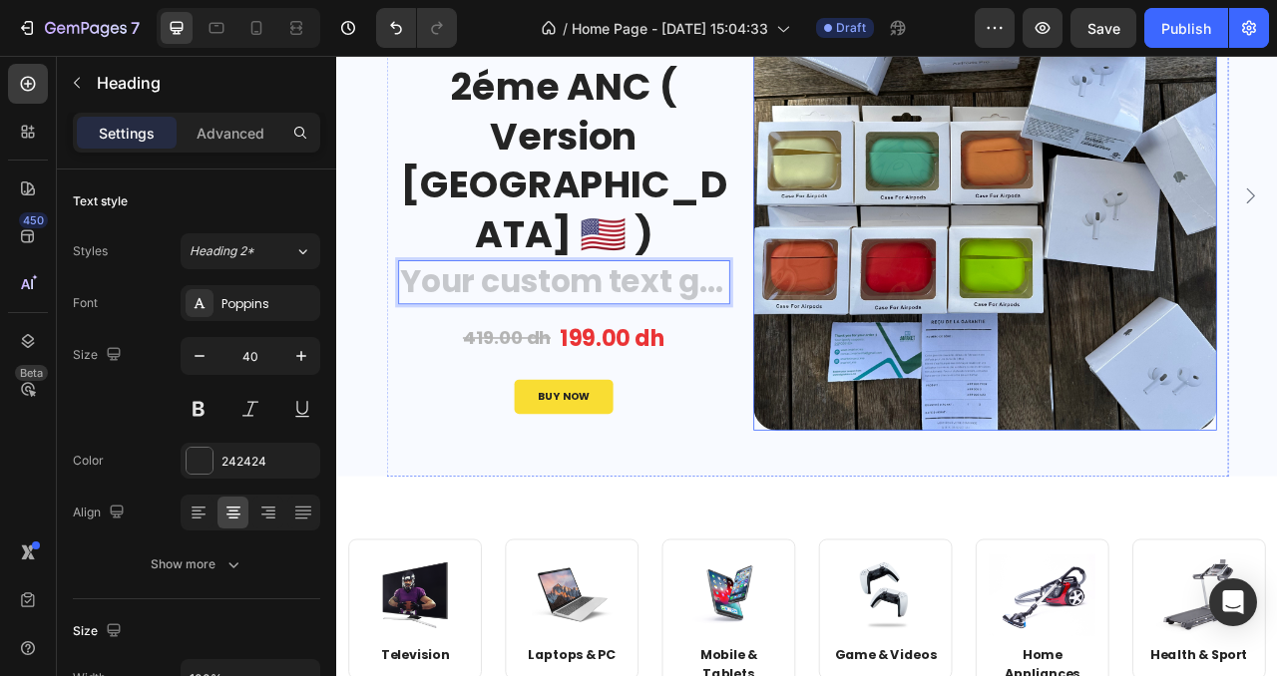
click at [1116, 252] on img at bounding box center [1161, 237] width 590 height 590
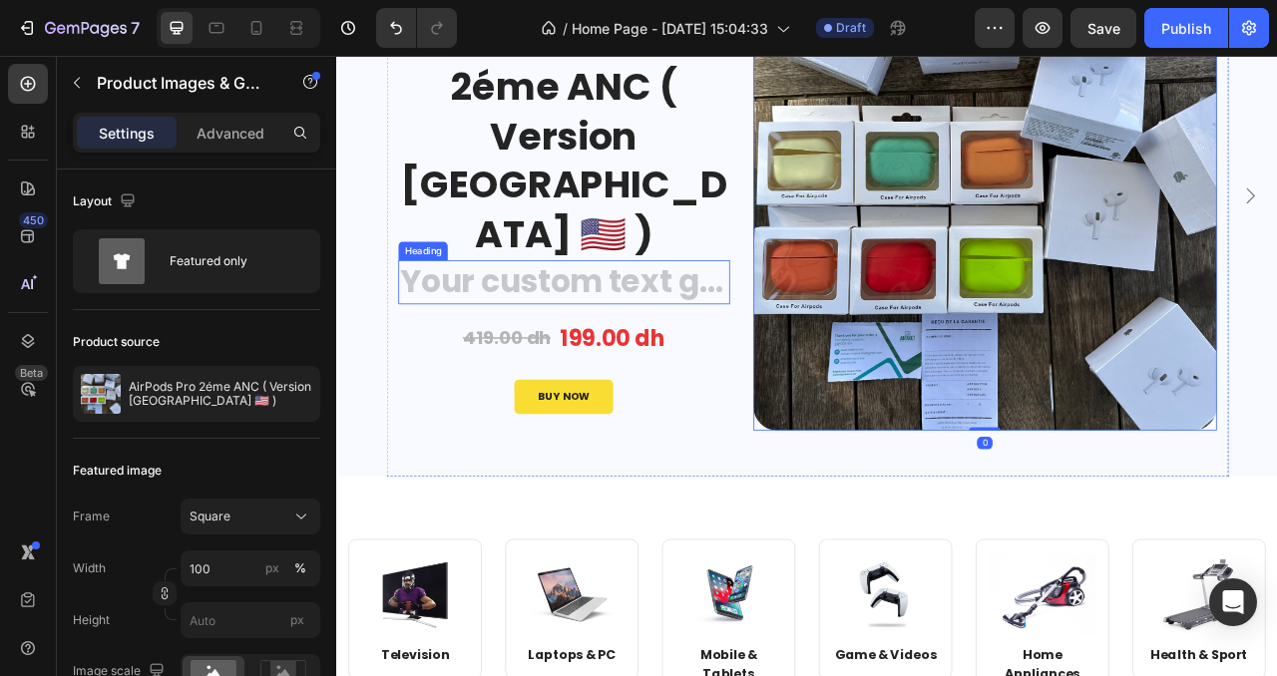
click at [723, 316] on h2 "Rich Text Editor. Editing area: main" at bounding box center [625, 344] width 422 height 56
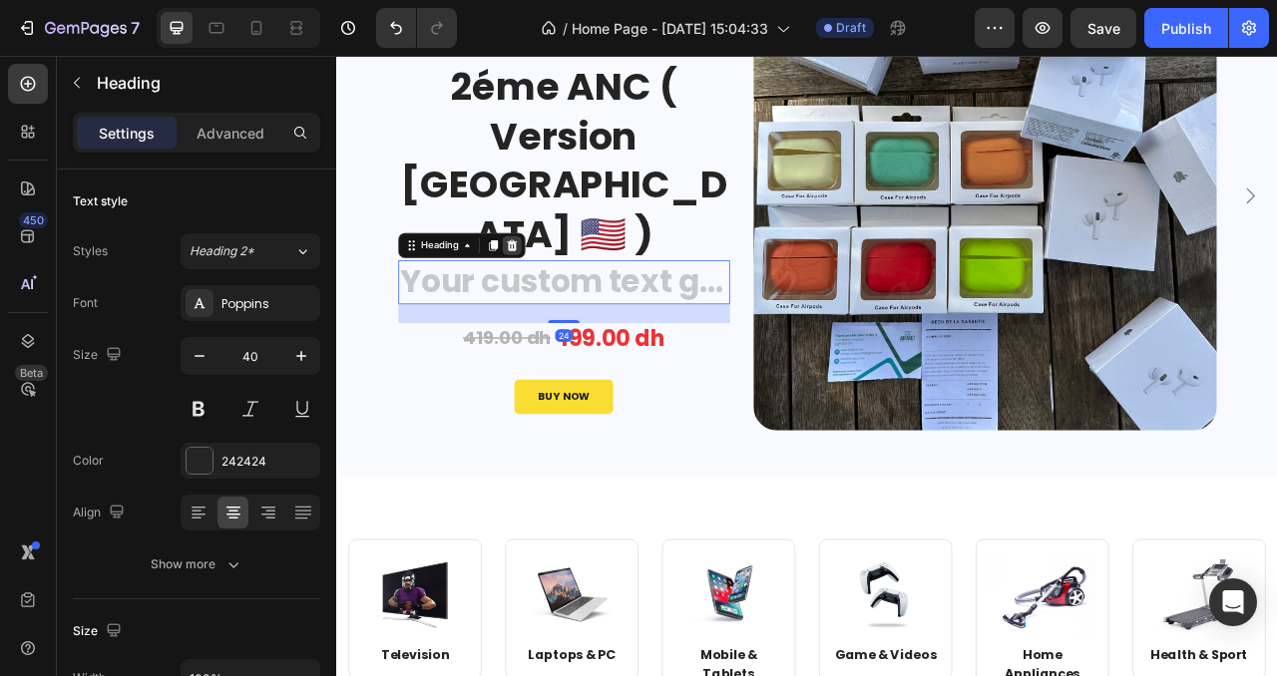
click at [554, 289] on icon at bounding box center [558, 297] width 16 height 16
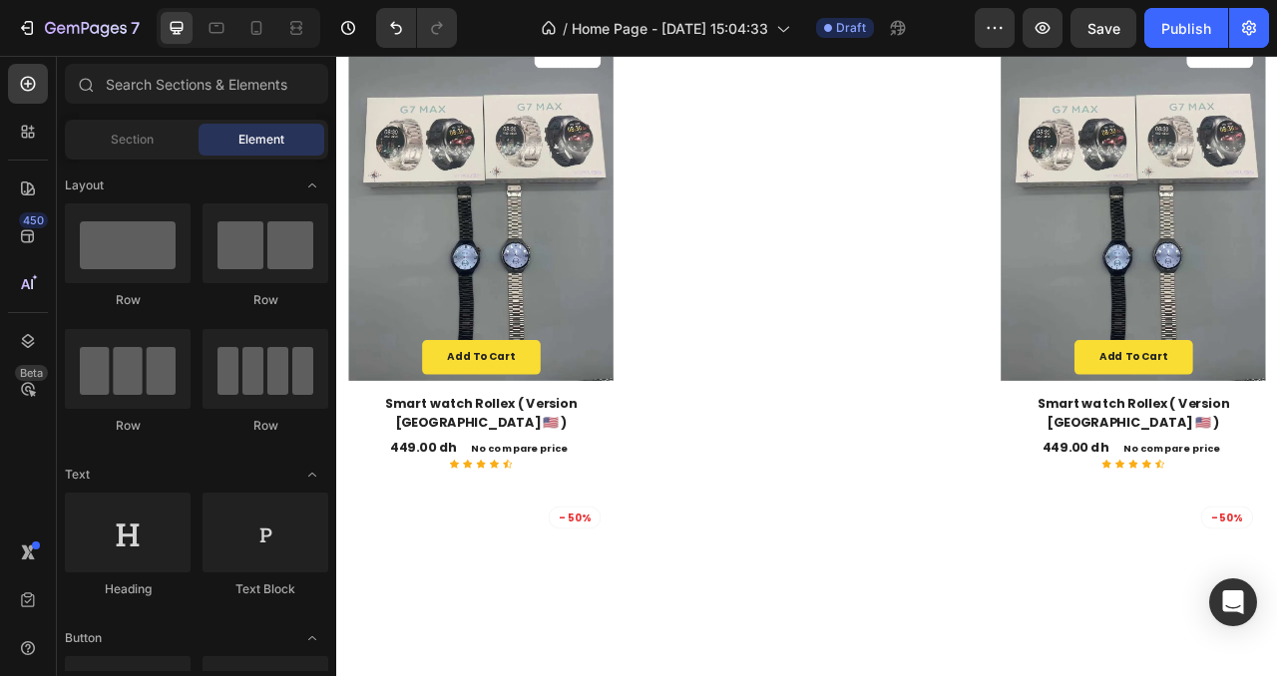
scroll to position [2237, 0]
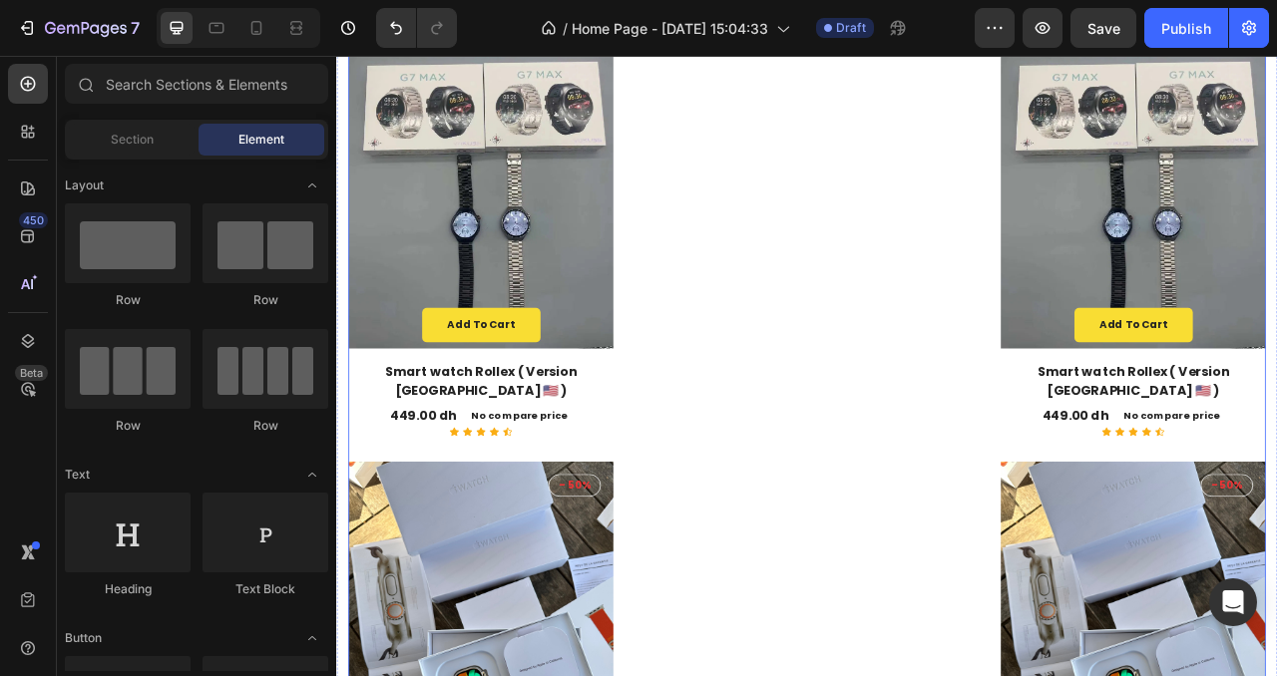
click at [901, 279] on div "Accessories Text block Gear Virtual Reality Sale Up To 50% Heading SHOP NOW But…" at bounding box center [934, 119] width 369 height 2107
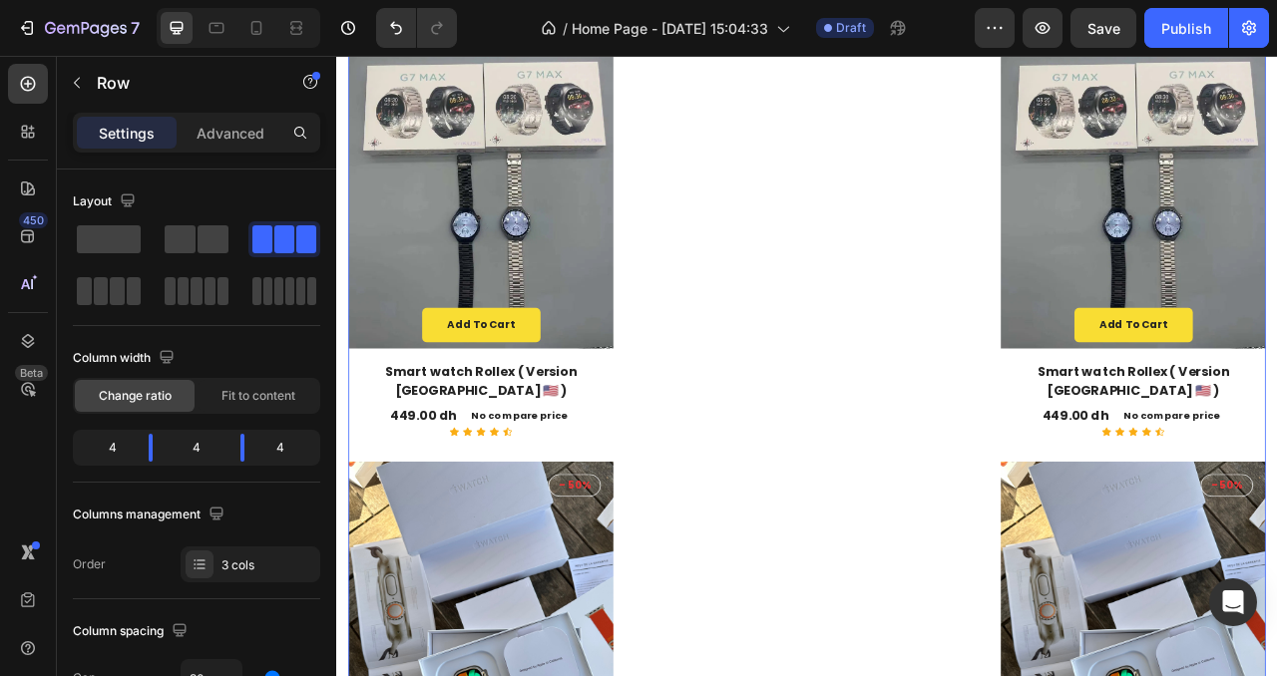
click at [901, 279] on div "Accessories Text block Gear Virtual Reality Sale Up To 50% Heading SHOP NOW But…" at bounding box center [934, 119] width 369 height 2107
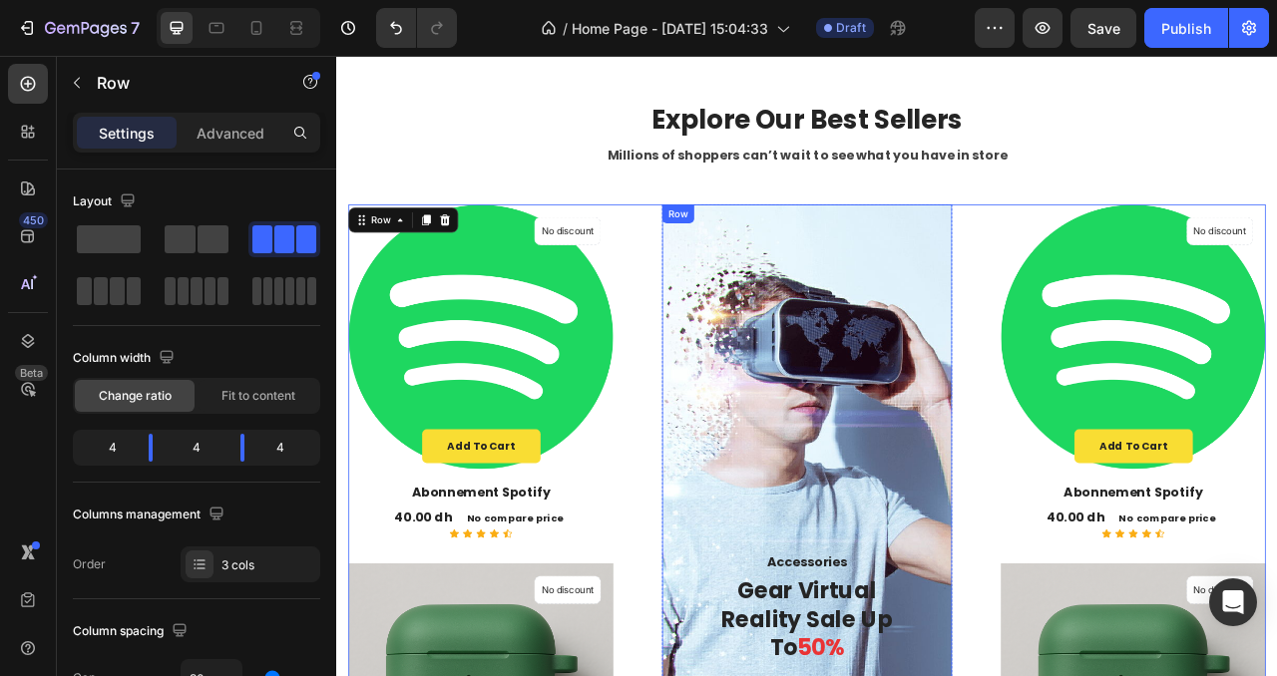
scroll to position [1188, 0]
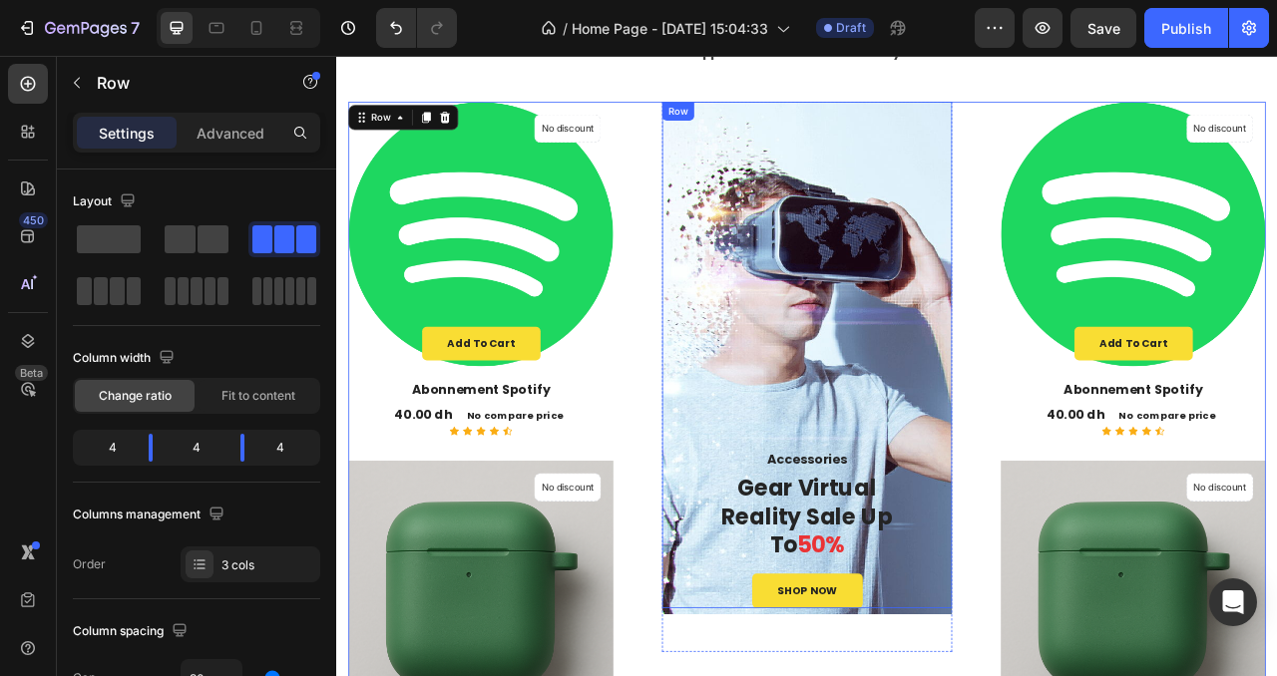
click at [943, 358] on div "Accessories Text block Gear Virtual Reality Sale Up To 50% Heading SHOP NOW But…" at bounding box center [934, 437] width 369 height 644
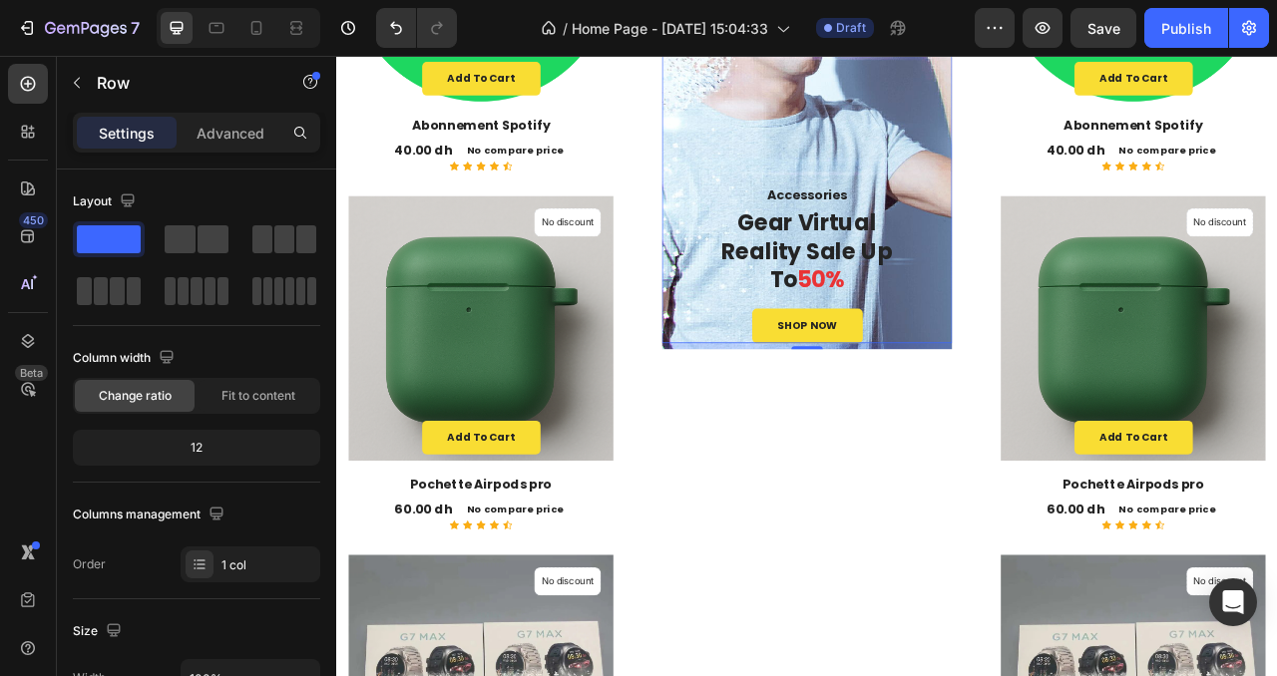
scroll to position [1582, 0]
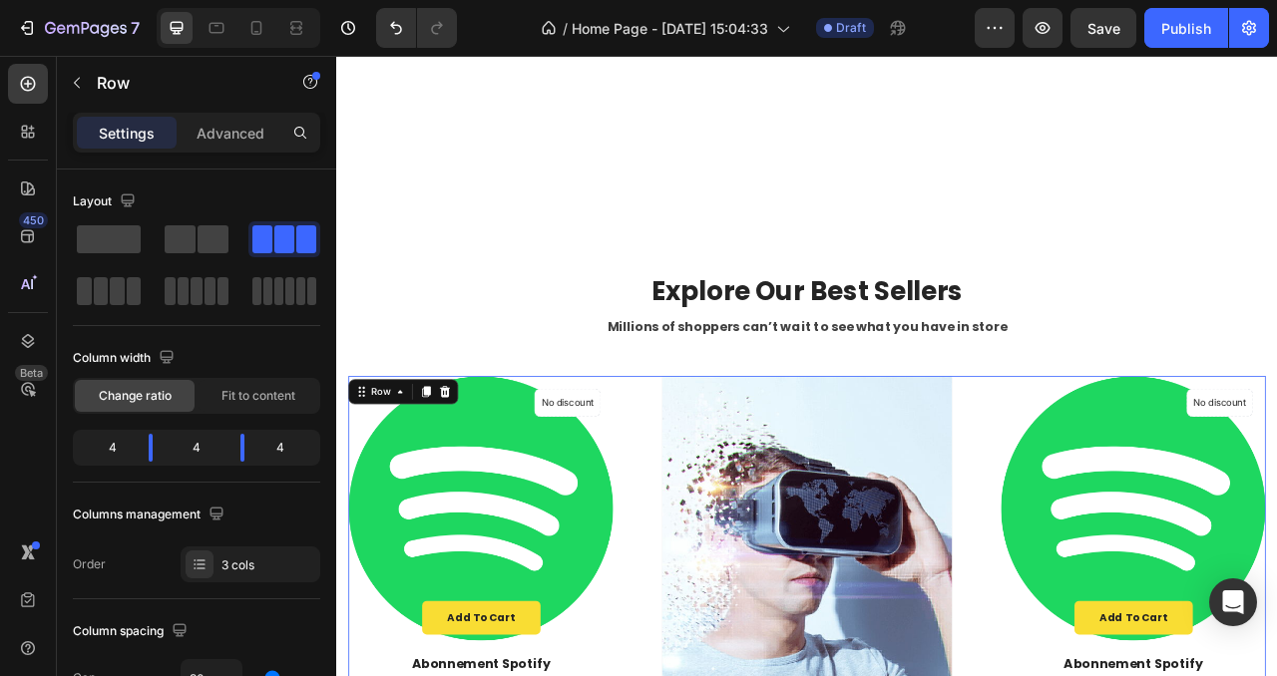
scroll to position [0, 0]
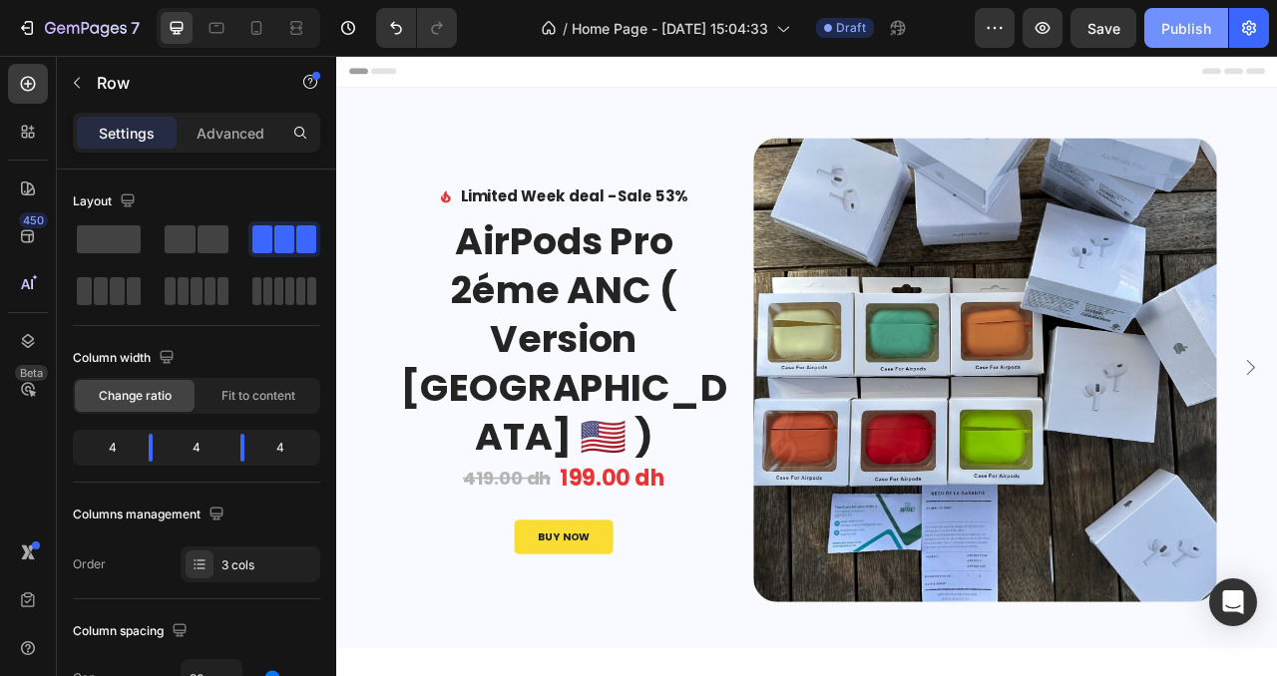
click at [1186, 36] on div "Publish" at bounding box center [1186, 28] width 50 height 21
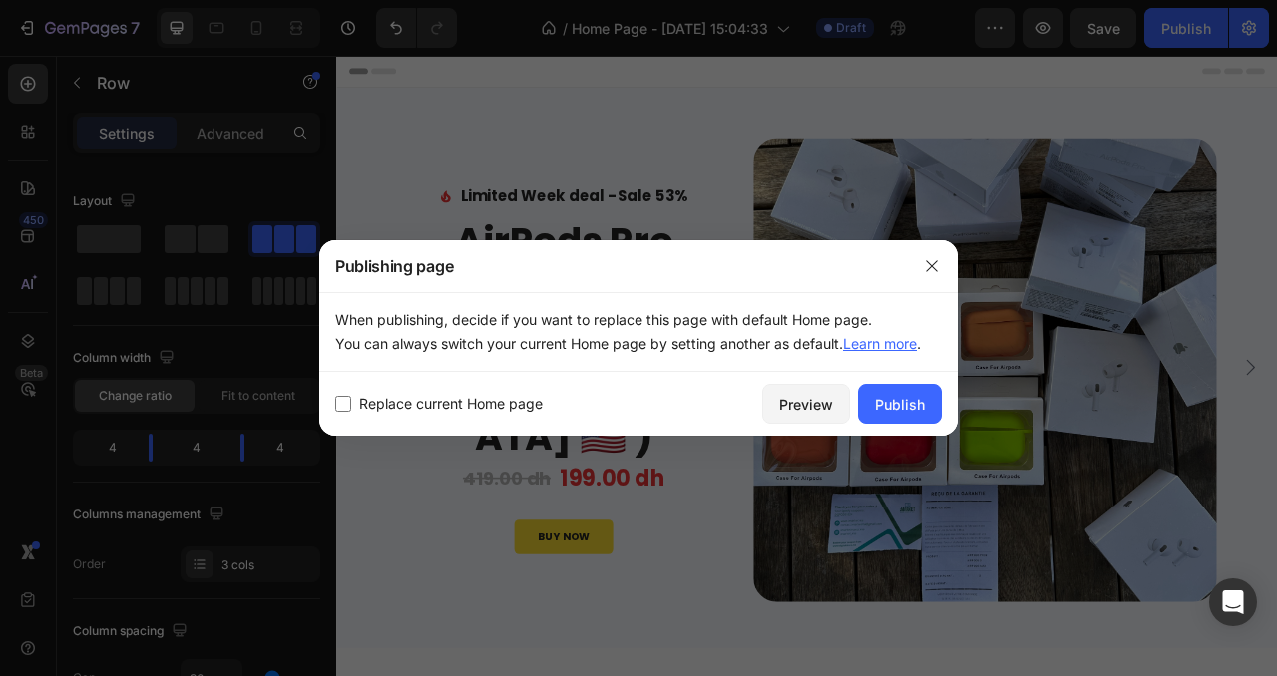
click at [509, 397] on span "Replace current Home page" at bounding box center [450, 404] width 183 height 24
checkbox input "true"
click at [912, 401] on div "Publish" at bounding box center [900, 404] width 50 height 21
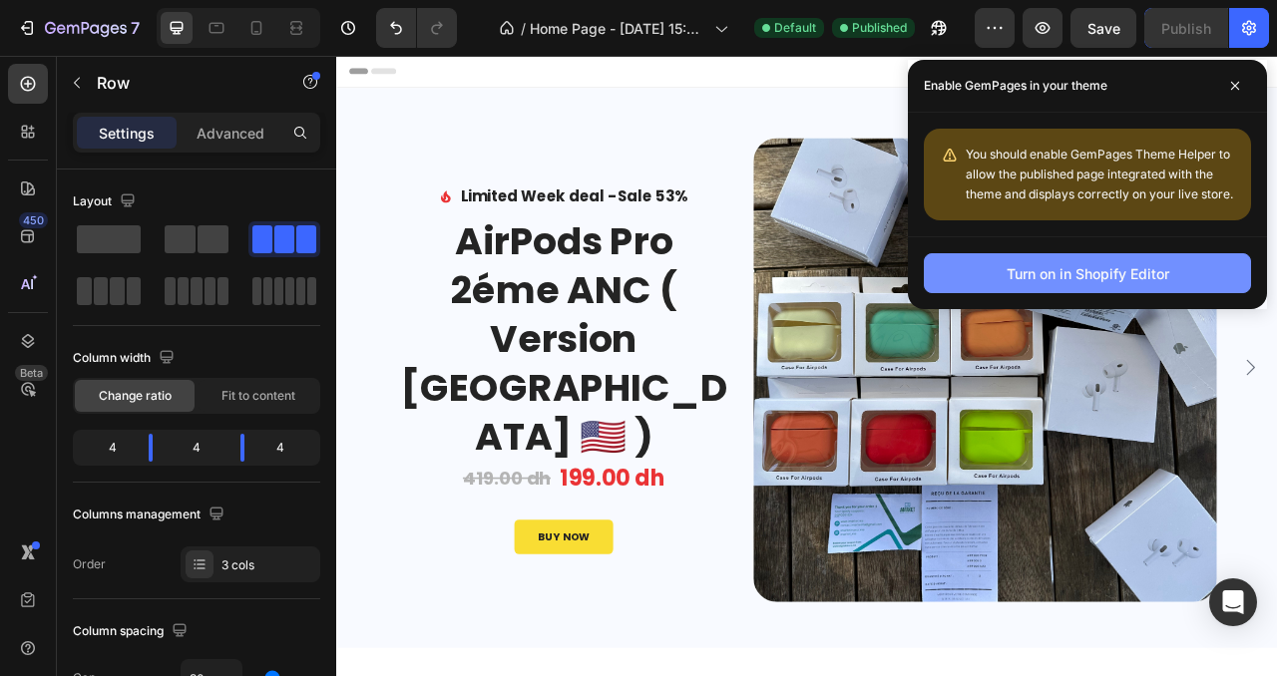
click at [1181, 272] on button "Turn on in Shopify Editor" at bounding box center [1086, 273] width 327 height 40
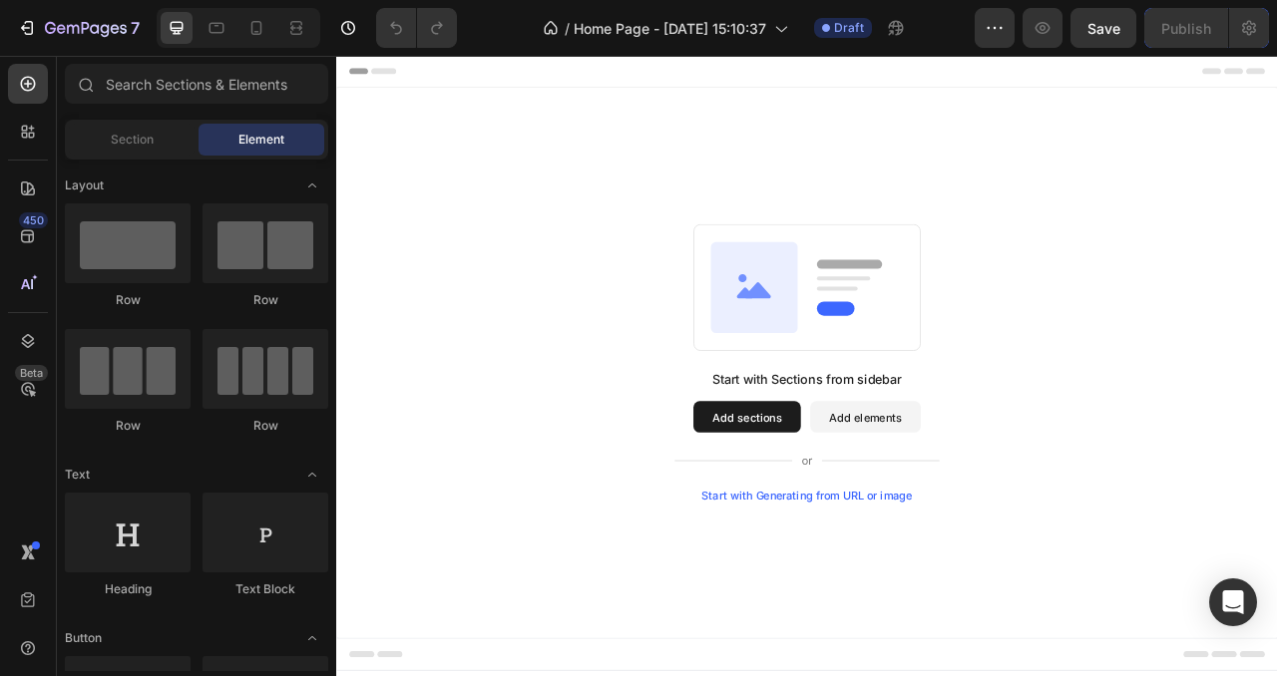
click at [871, 520] on button "Add sections" at bounding box center [858, 516] width 137 height 40
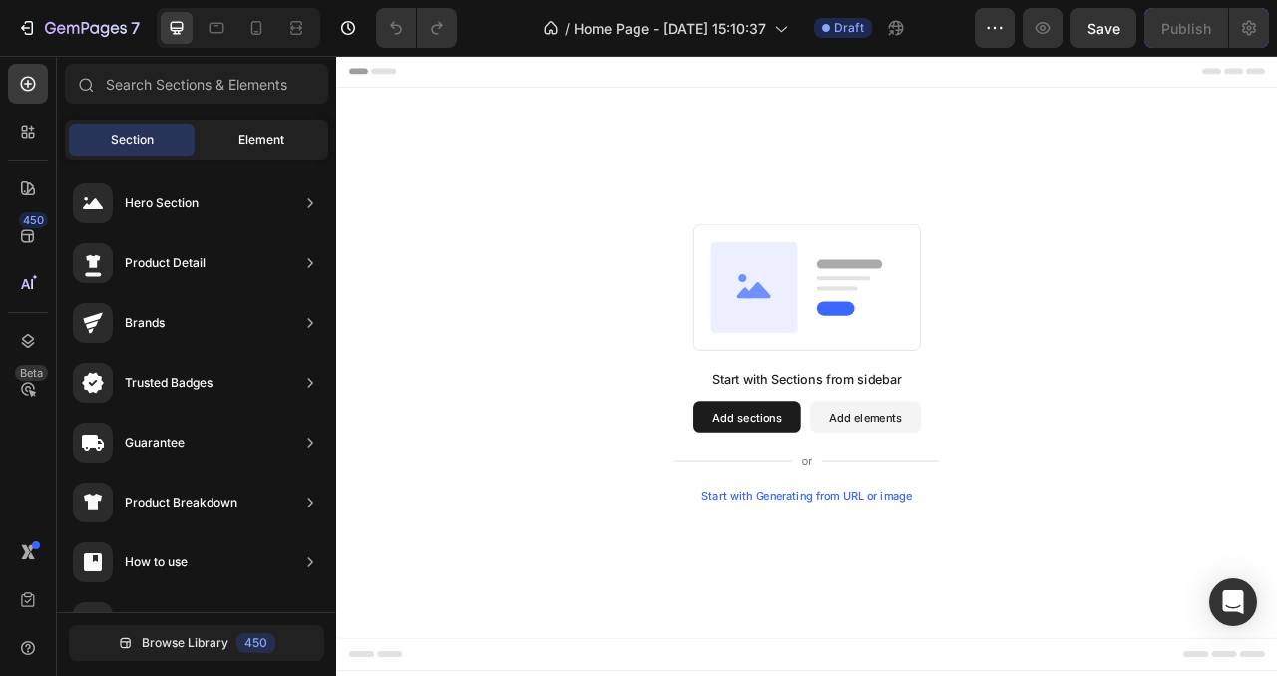
click at [244, 134] on span "Element" at bounding box center [261, 140] width 46 height 18
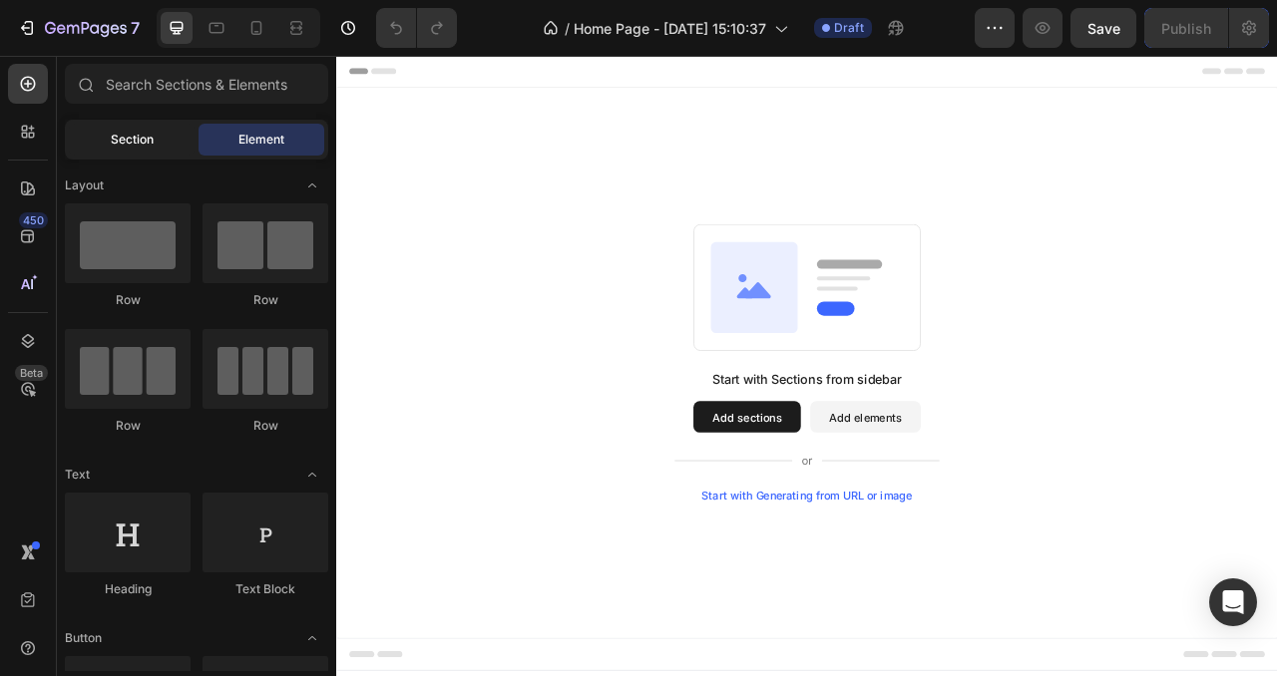
click at [154, 126] on div "Section" at bounding box center [132, 140] width 126 height 32
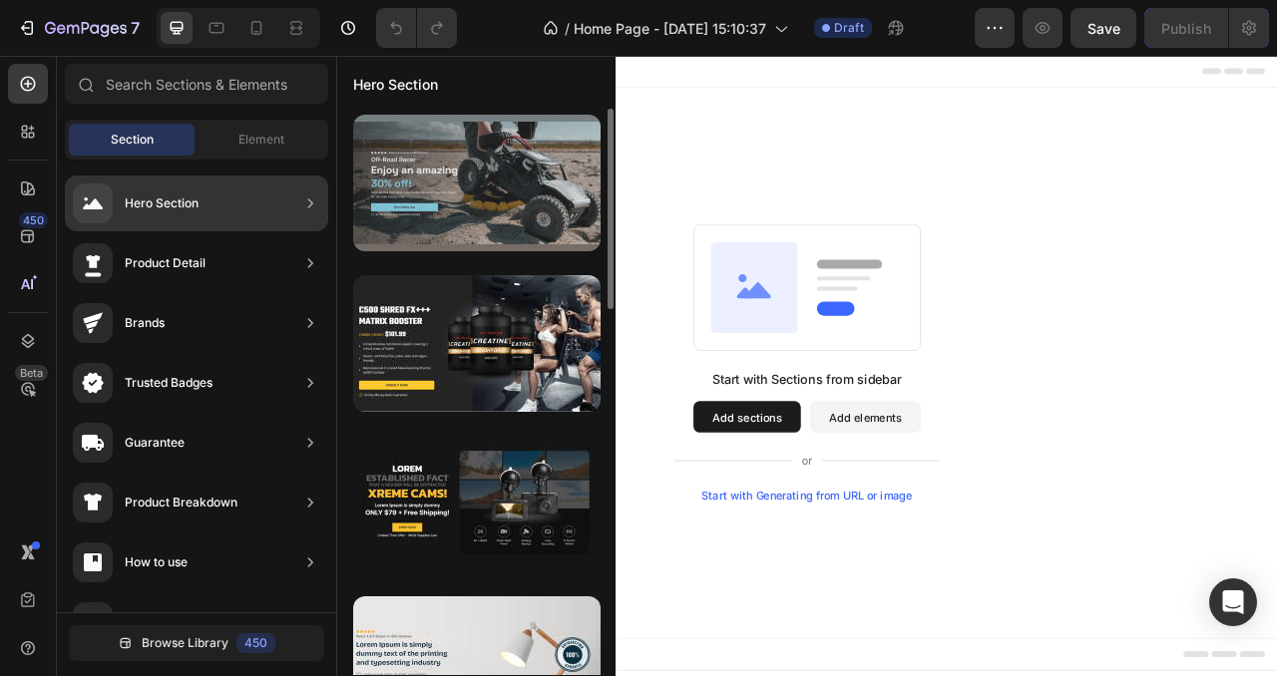
click at [504, 191] on div at bounding box center [476, 183] width 247 height 137
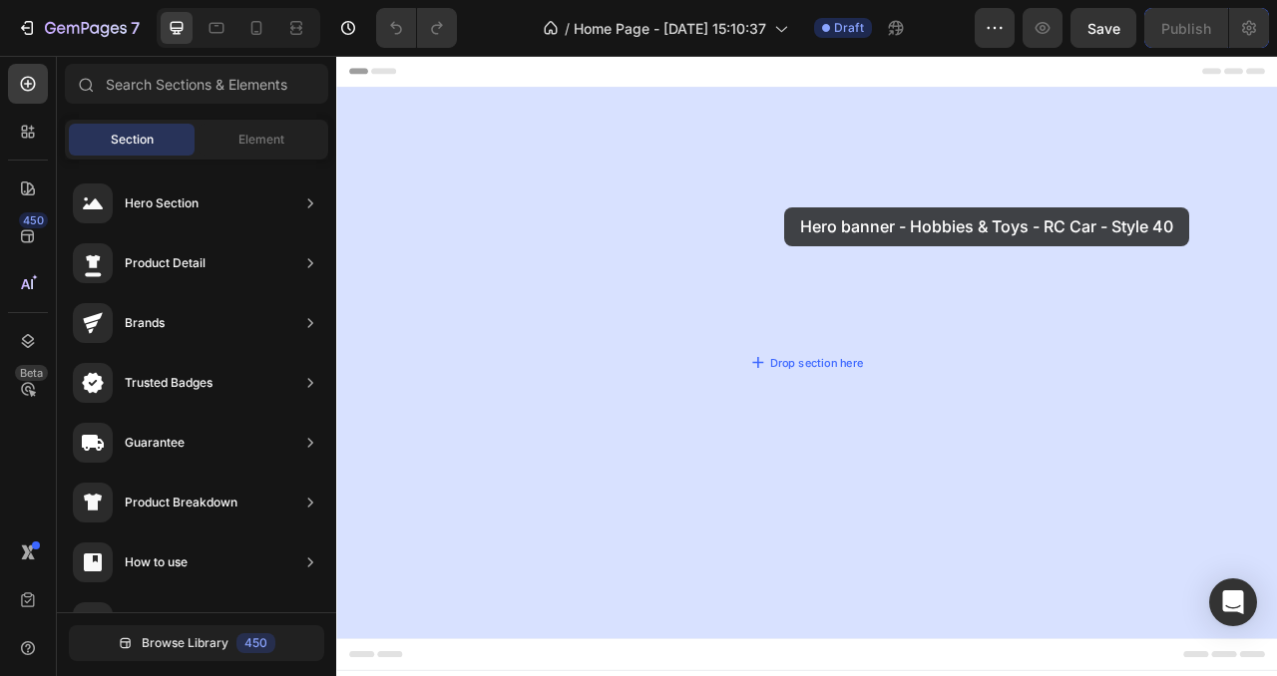
drag, startPoint x: 839, startPoint y: 246, endPoint x: 905, endPoint y: 246, distance: 65.8
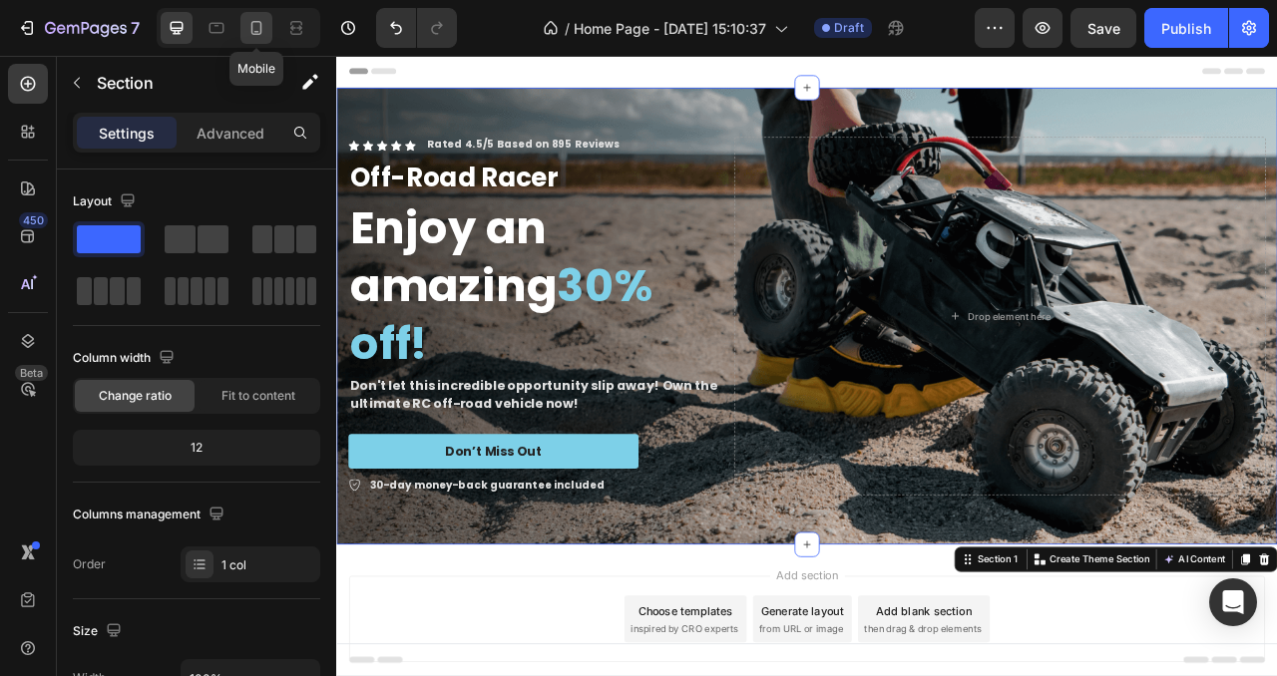
click at [250, 28] on icon at bounding box center [256, 28] width 20 height 20
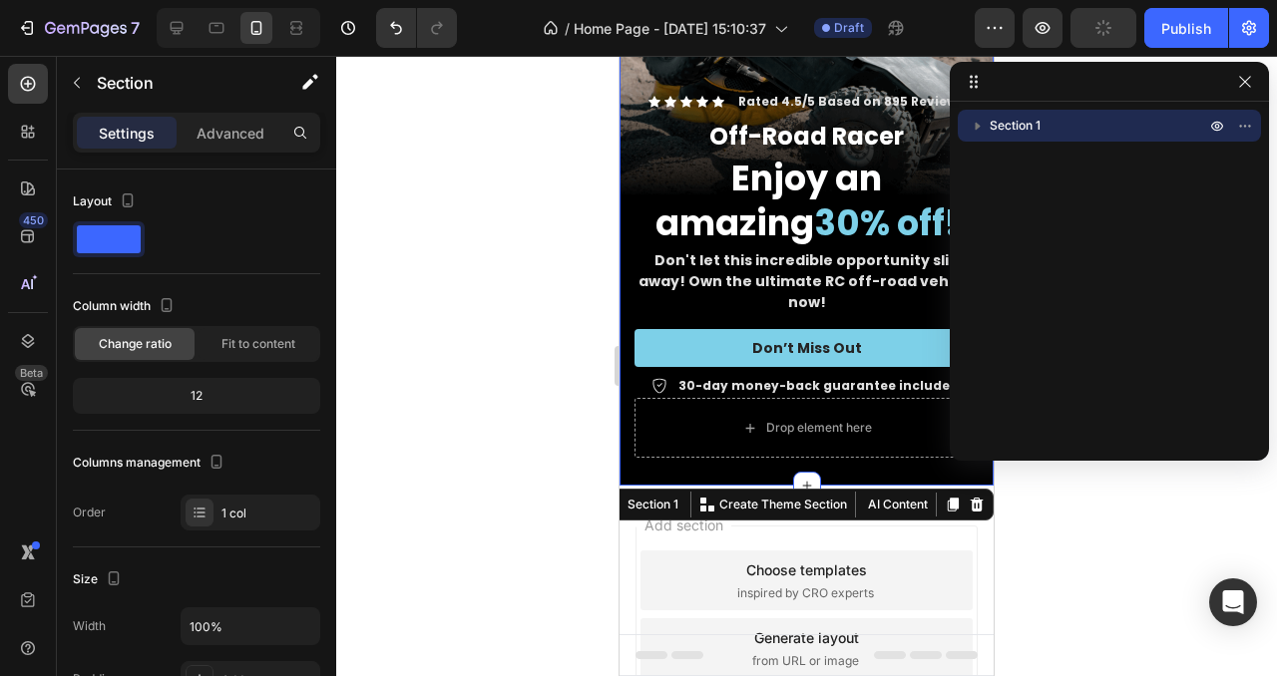
scroll to position [279, 0]
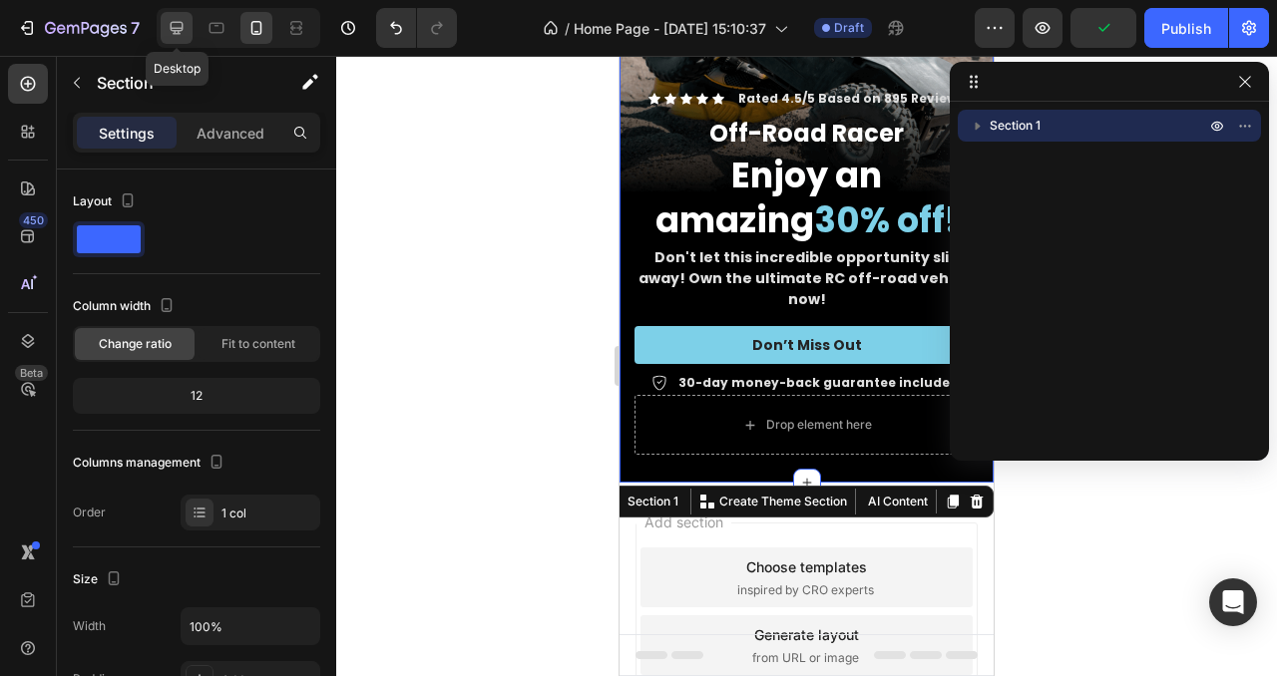
click at [184, 31] on icon at bounding box center [177, 28] width 20 height 20
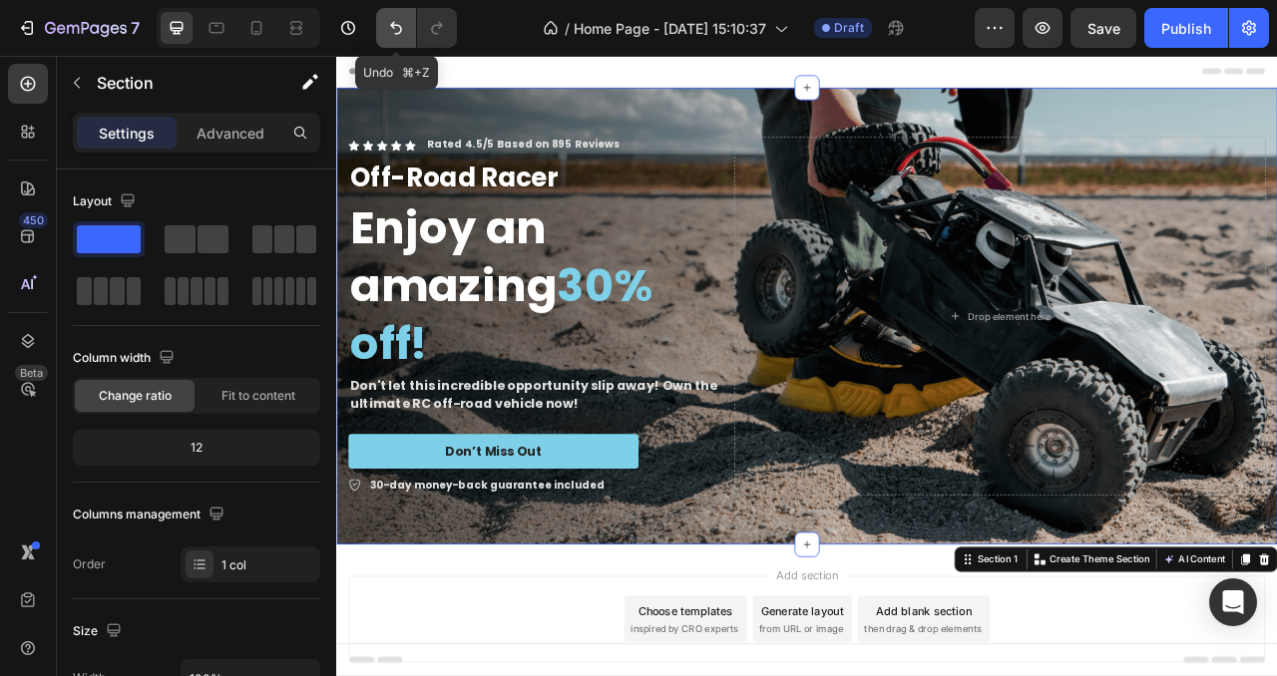
click at [401, 25] on icon "Undo/Redo" at bounding box center [396, 28] width 20 height 20
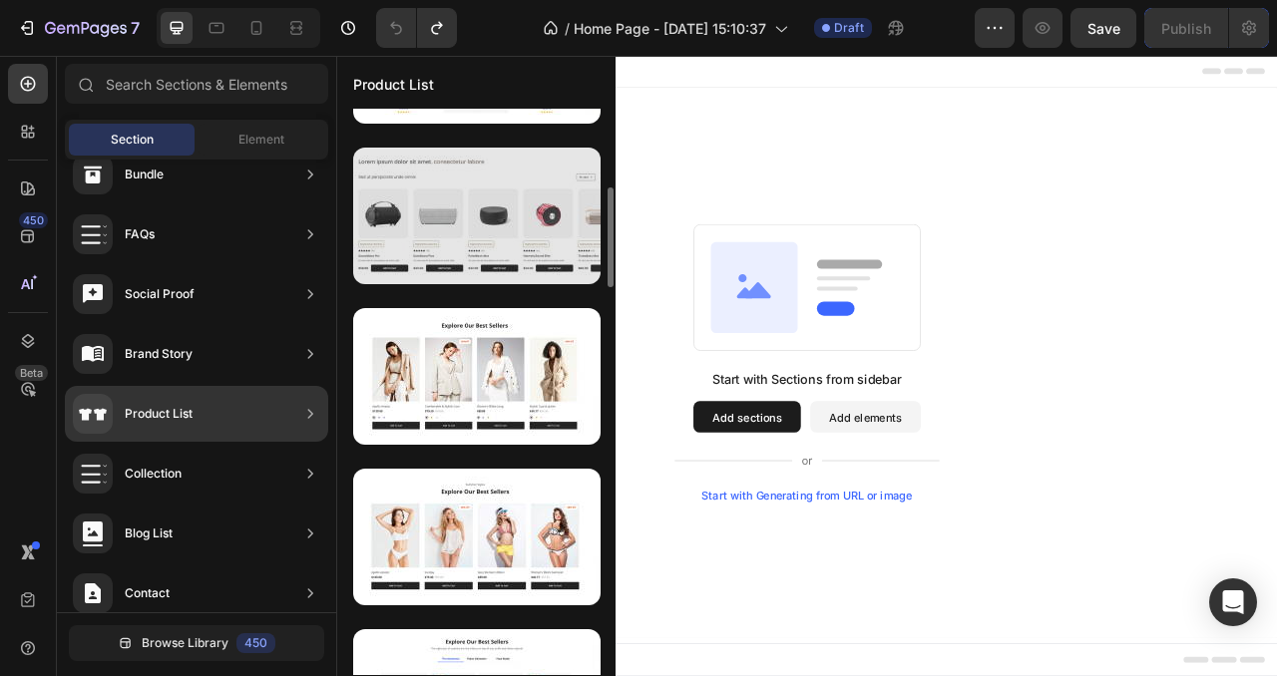
scroll to position [354, 0]
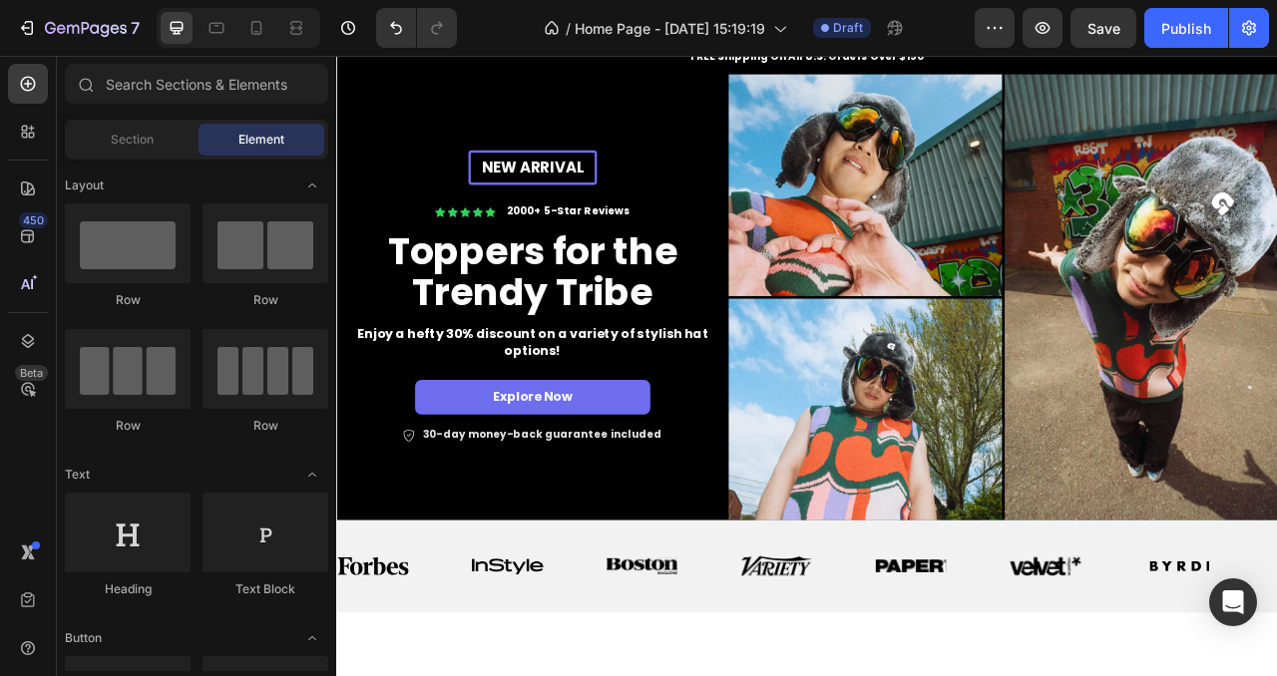
scroll to position [53, 0]
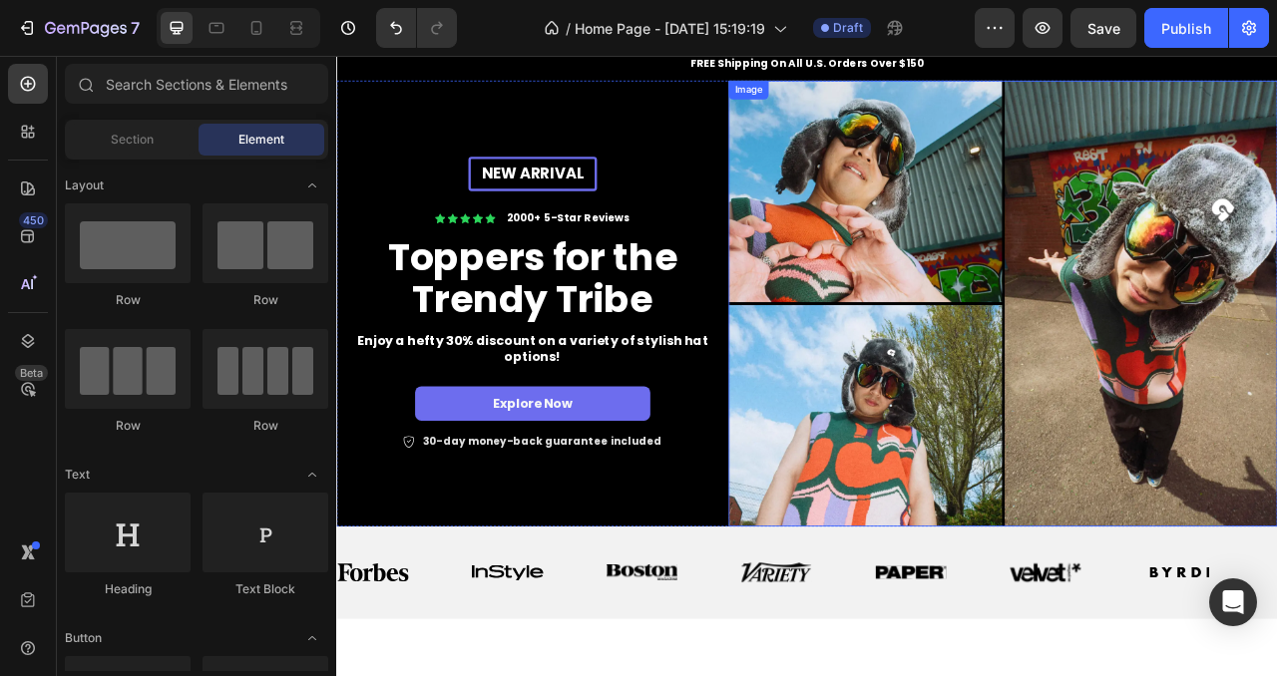
click at [1011, 223] on img at bounding box center [1184, 371] width 698 height 567
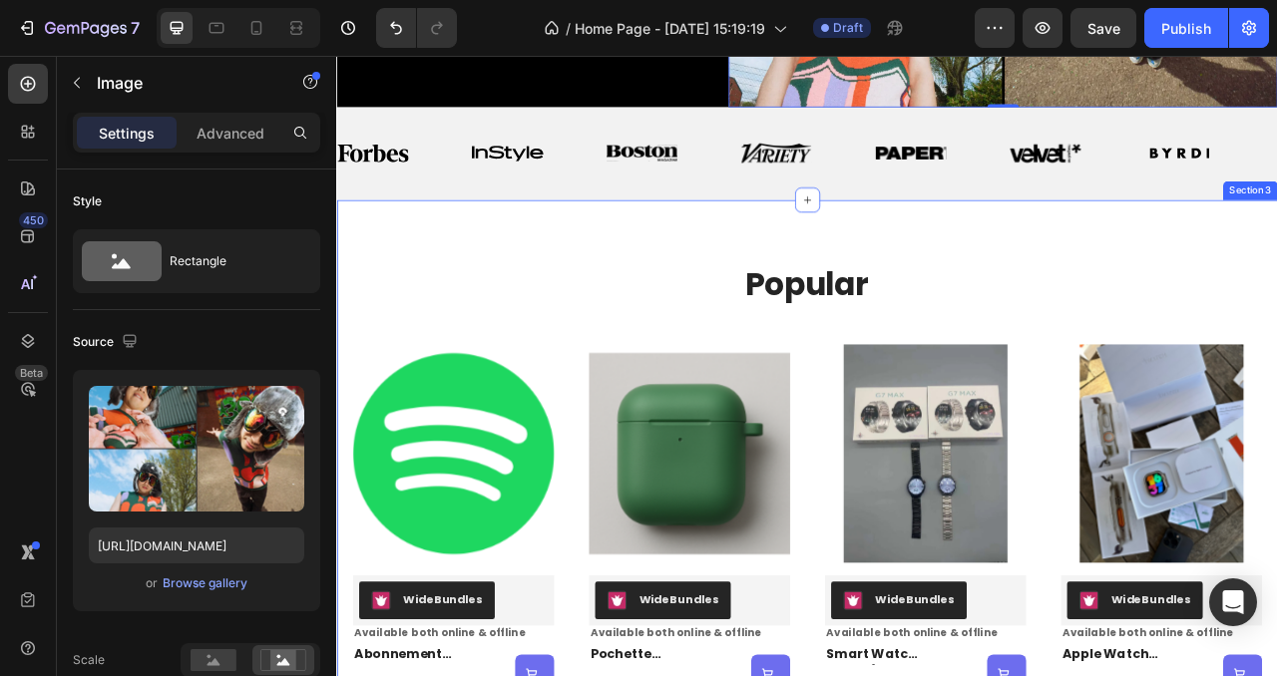
scroll to position [708, 0]
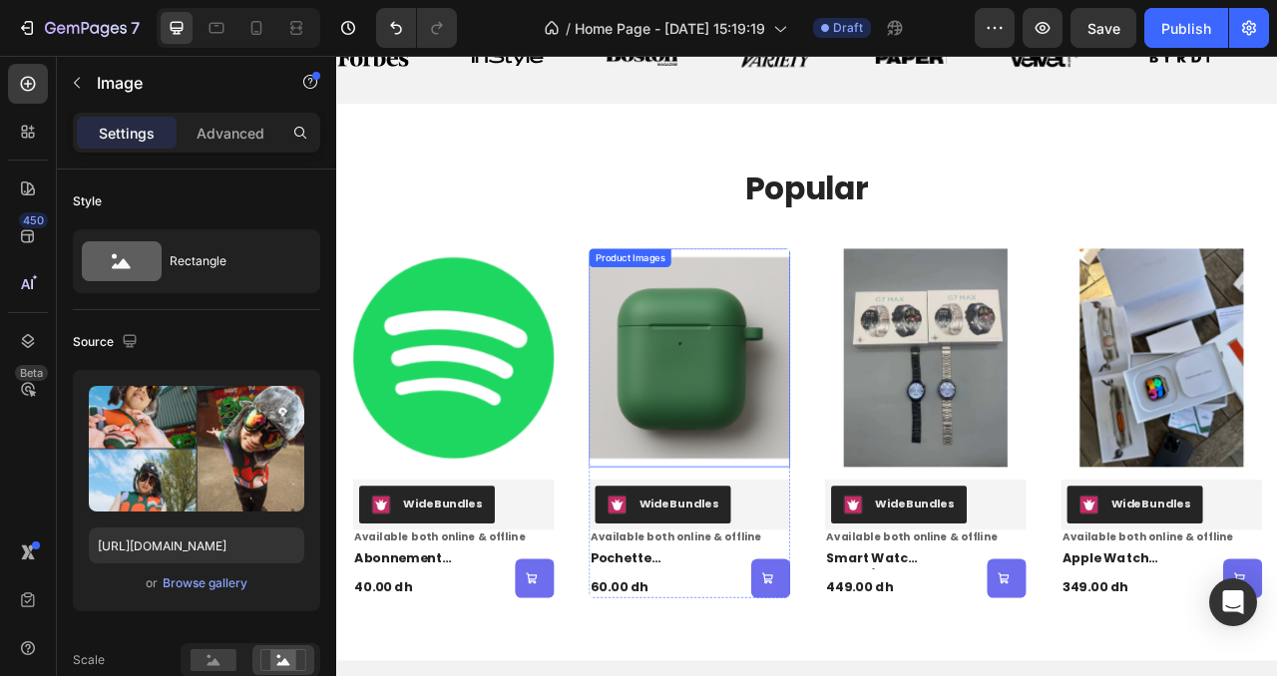
click at [861, 458] on img at bounding box center [784, 440] width 256 height 279
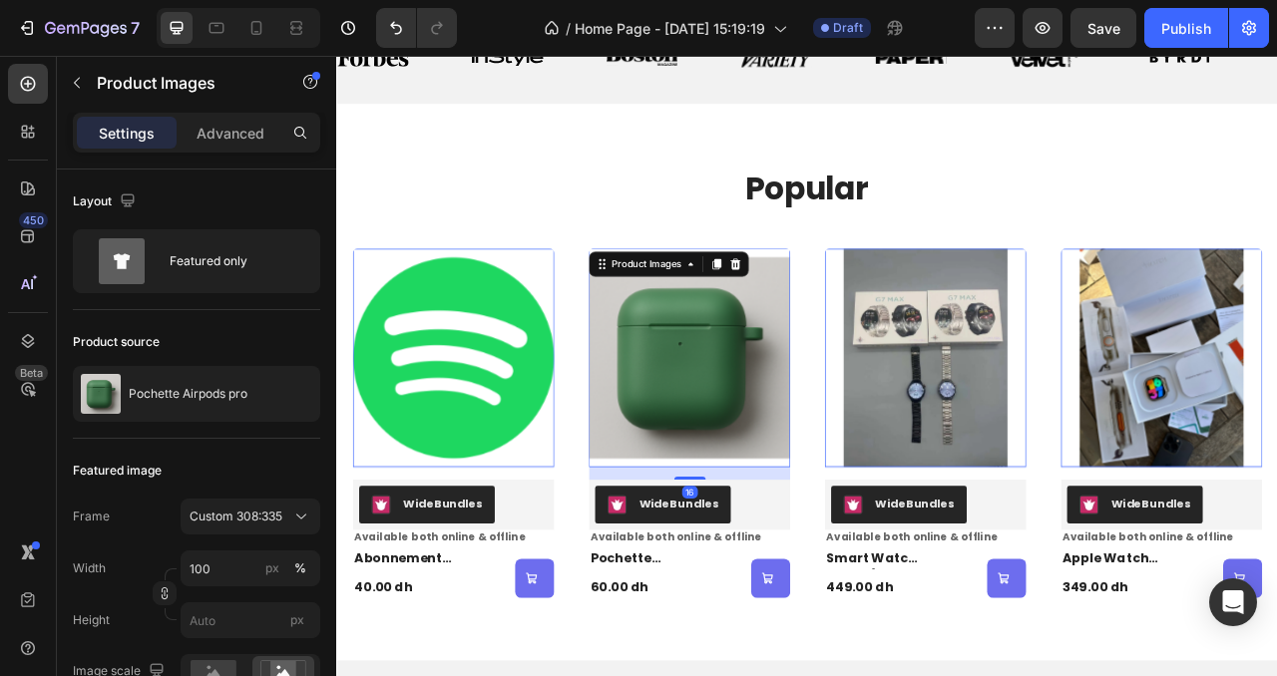
click at [550, 411] on img at bounding box center [484, 440] width 256 height 279
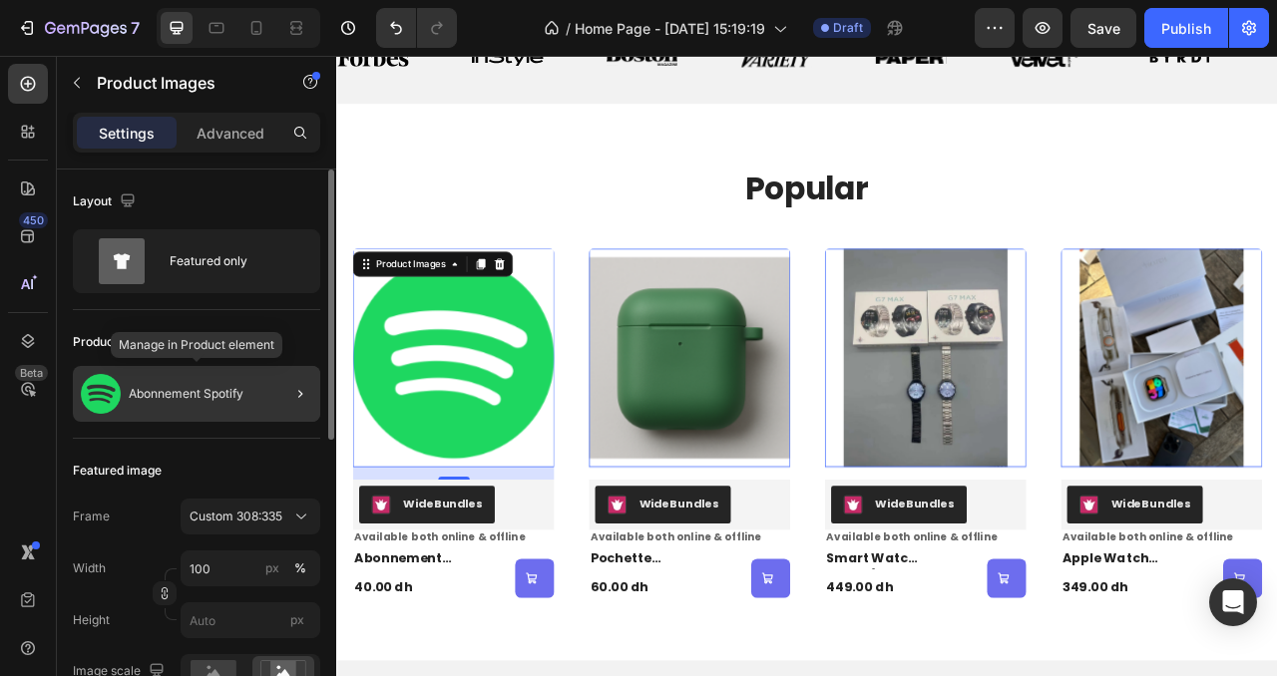
click at [207, 406] on div "Abonnement Spotify" at bounding box center [196, 394] width 247 height 56
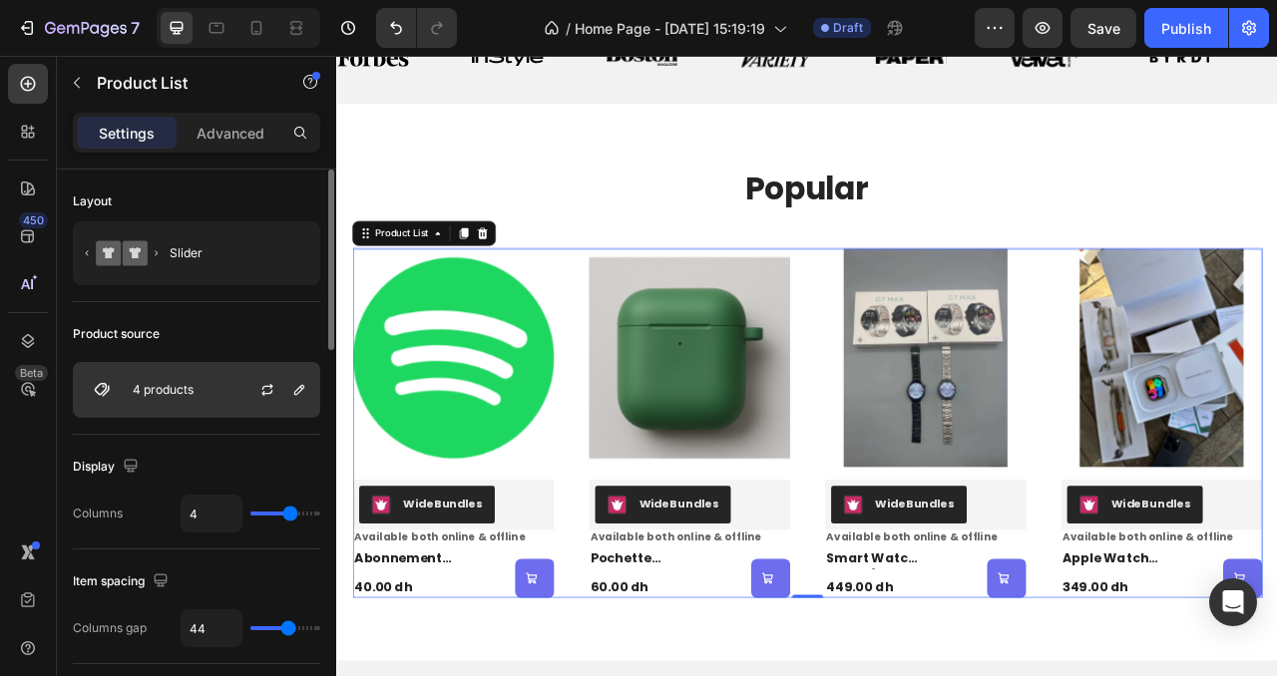
click at [177, 398] on div "4 products" at bounding box center [196, 390] width 247 height 56
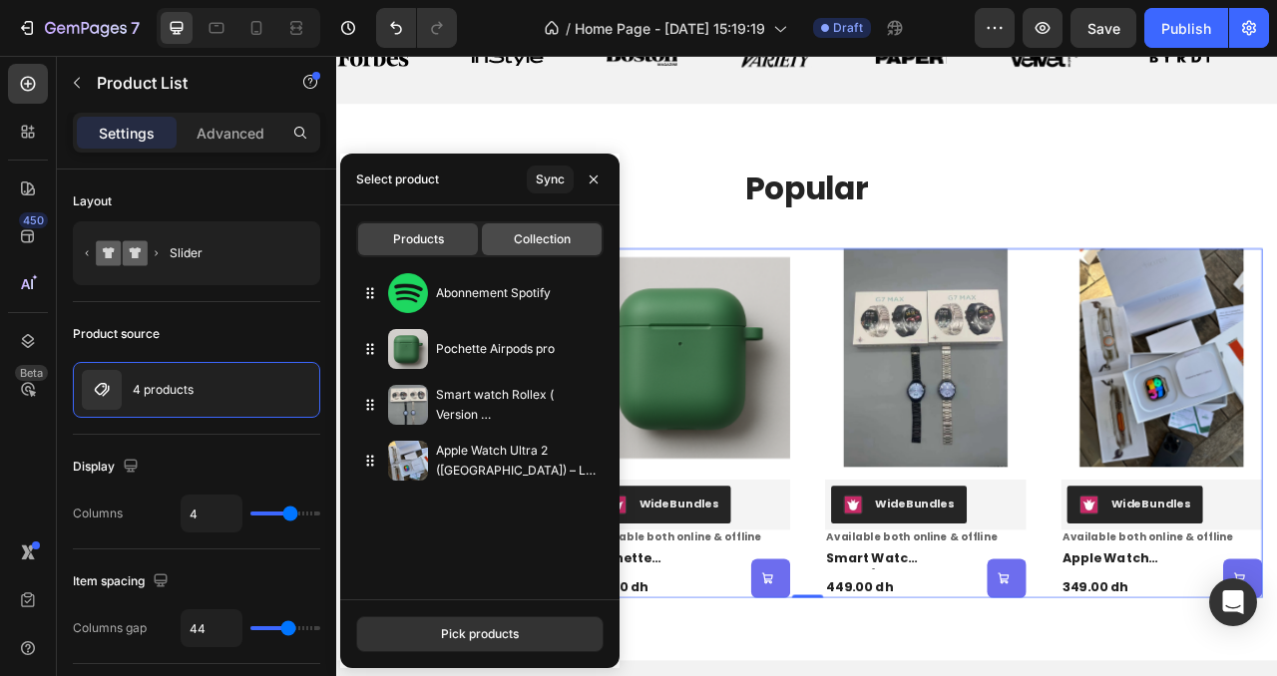
click at [519, 240] on span "Collection" at bounding box center [542, 239] width 57 height 18
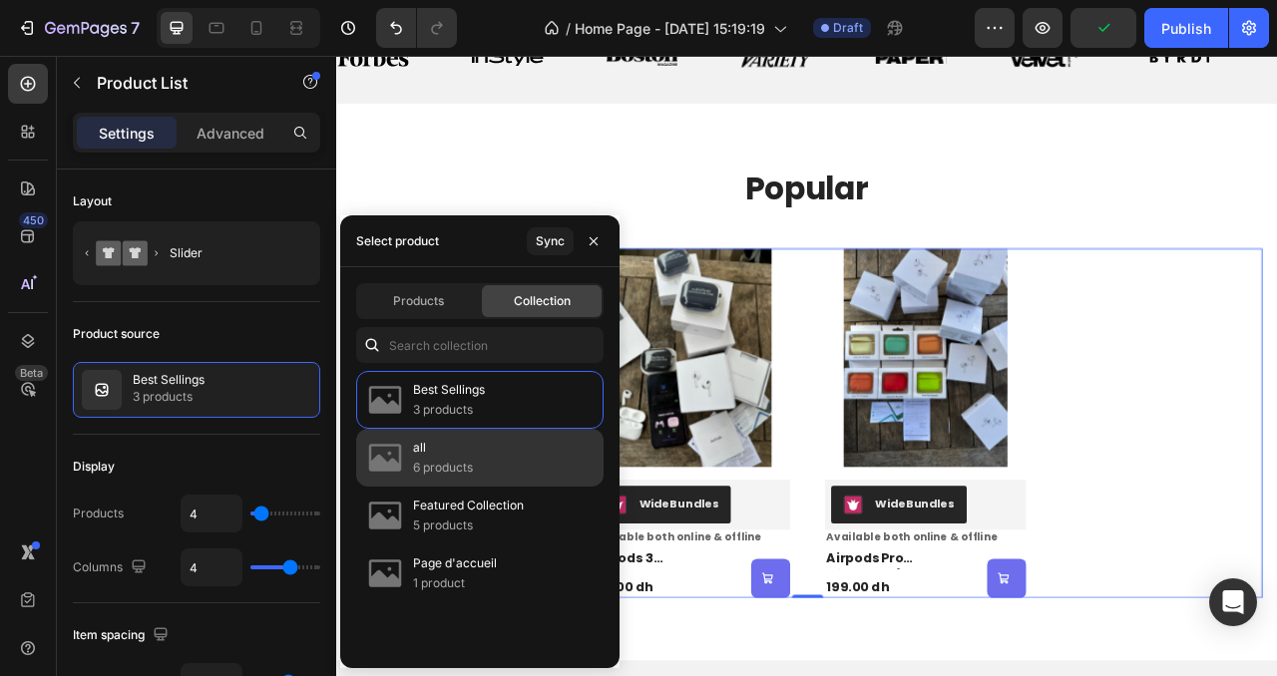
click at [488, 487] on div "all 6 products" at bounding box center [479, 516] width 247 height 58
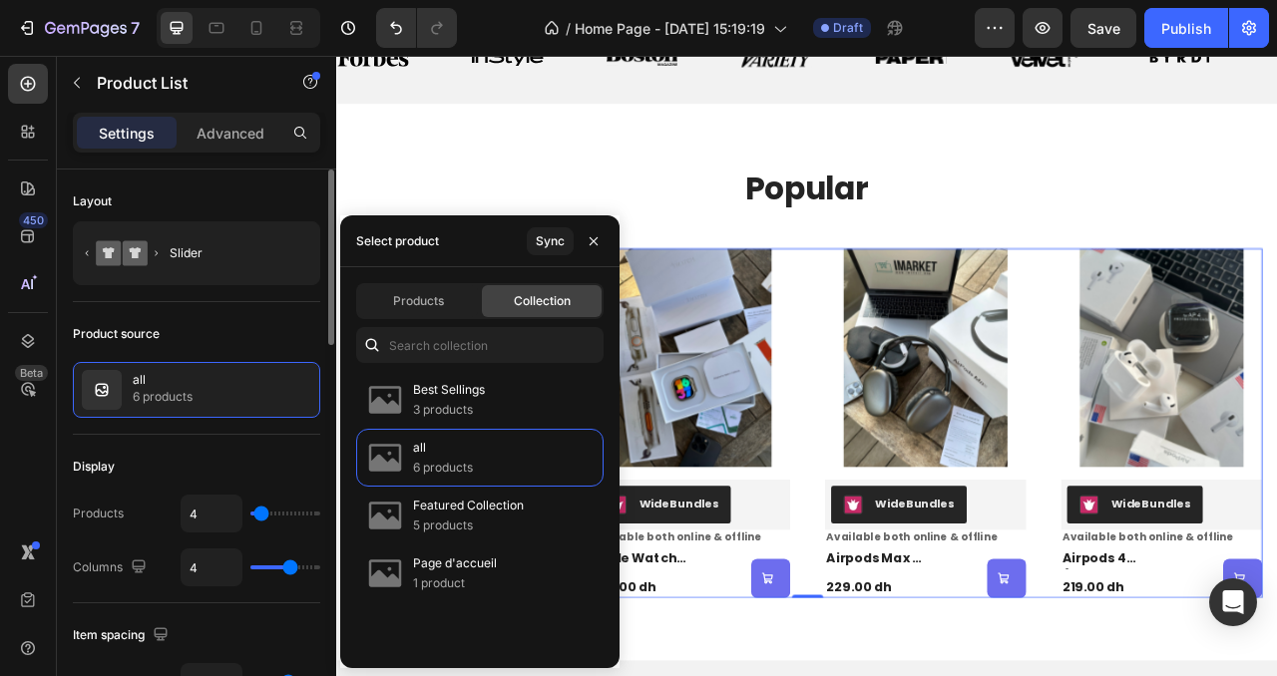
click at [194, 454] on div "Display" at bounding box center [196, 467] width 247 height 32
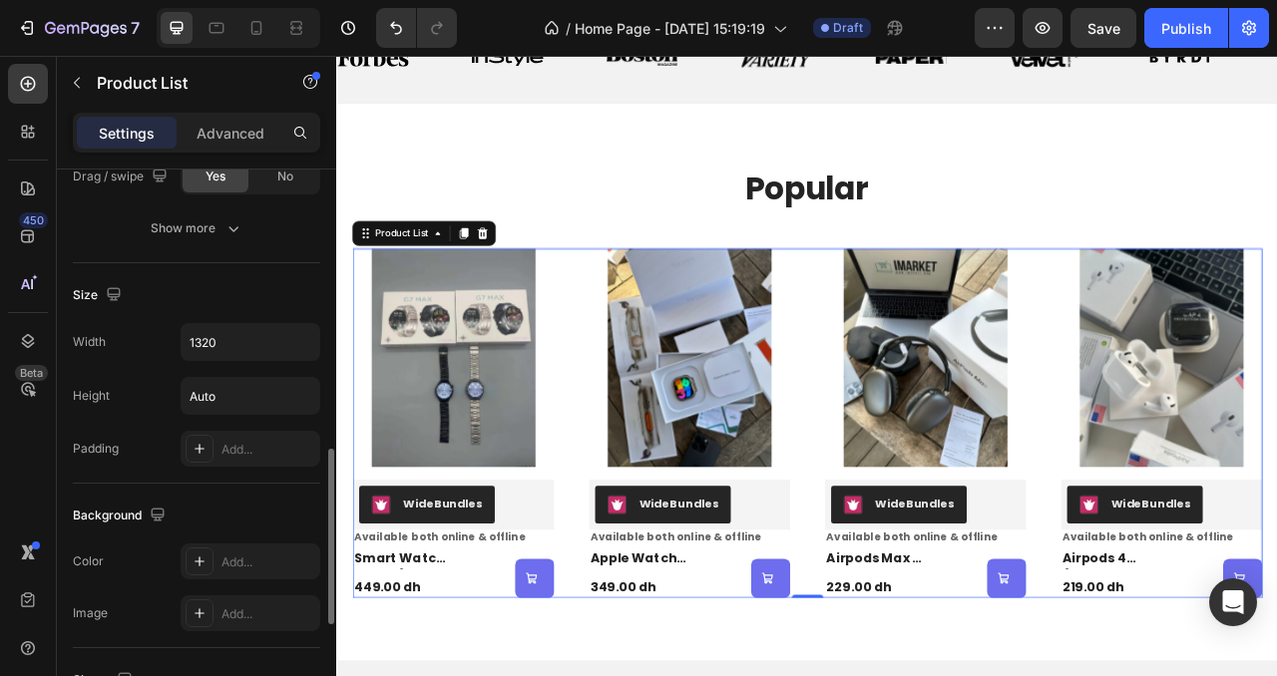
scroll to position [903, 0]
click at [302, 344] on icon "button" at bounding box center [301, 344] width 8 height 5
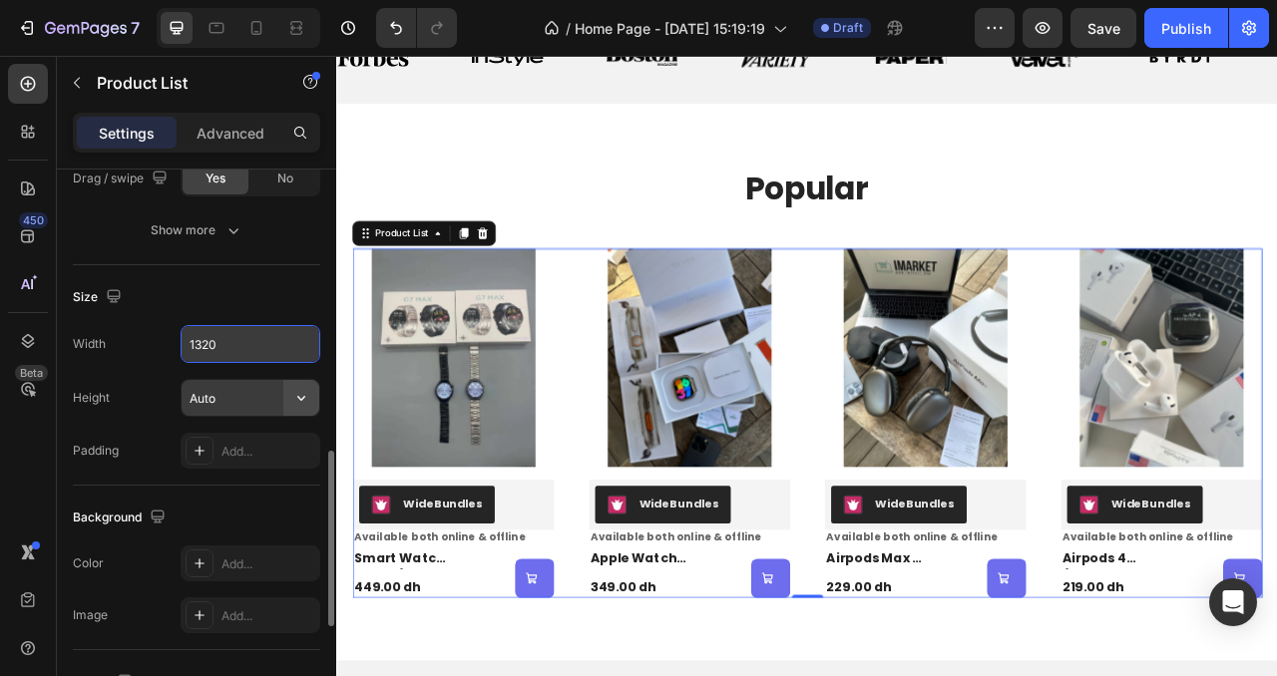
click at [306, 400] on icon "button" at bounding box center [301, 398] width 20 height 20
click at [305, 348] on icon "button" at bounding box center [301, 344] width 20 height 20
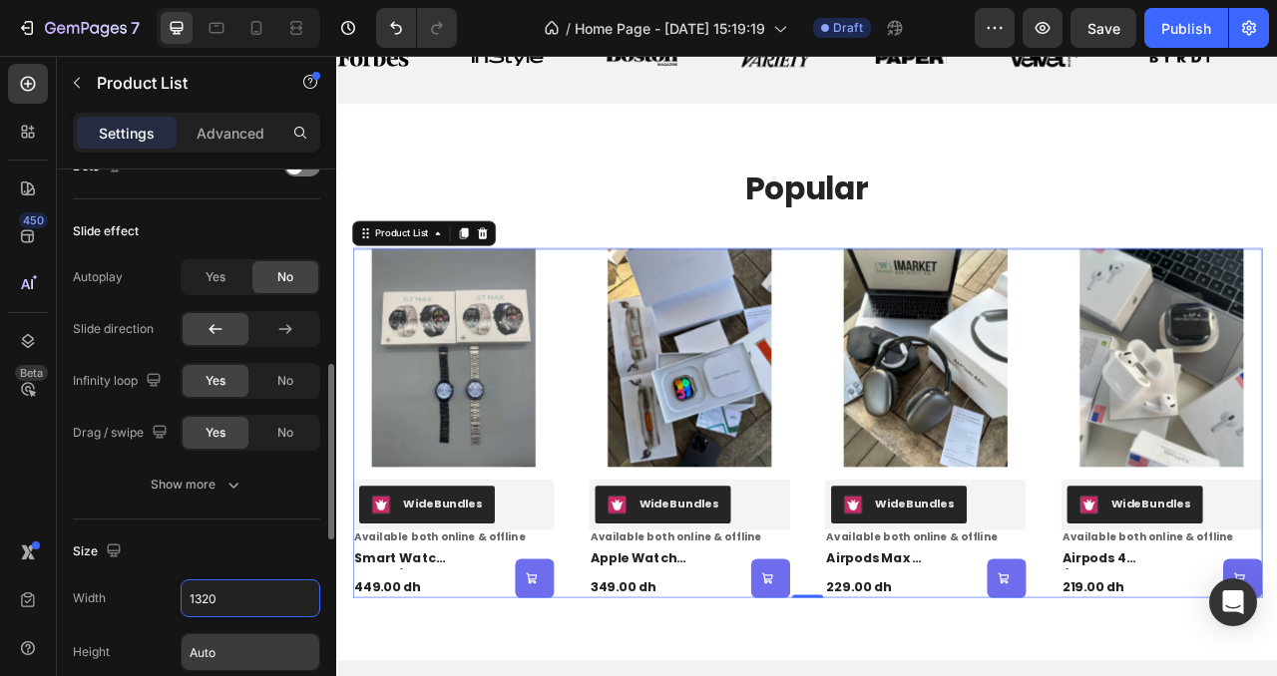
scroll to position [642, 0]
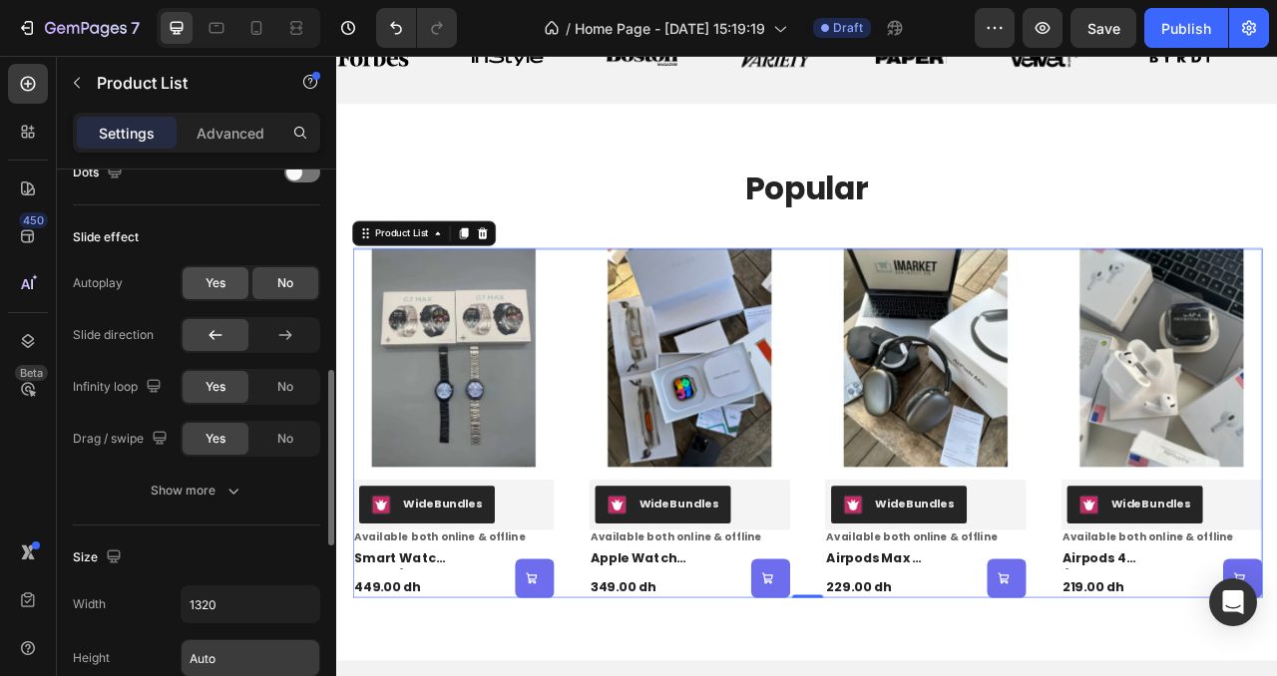
click at [216, 280] on span "Yes" at bounding box center [215, 283] width 20 height 18
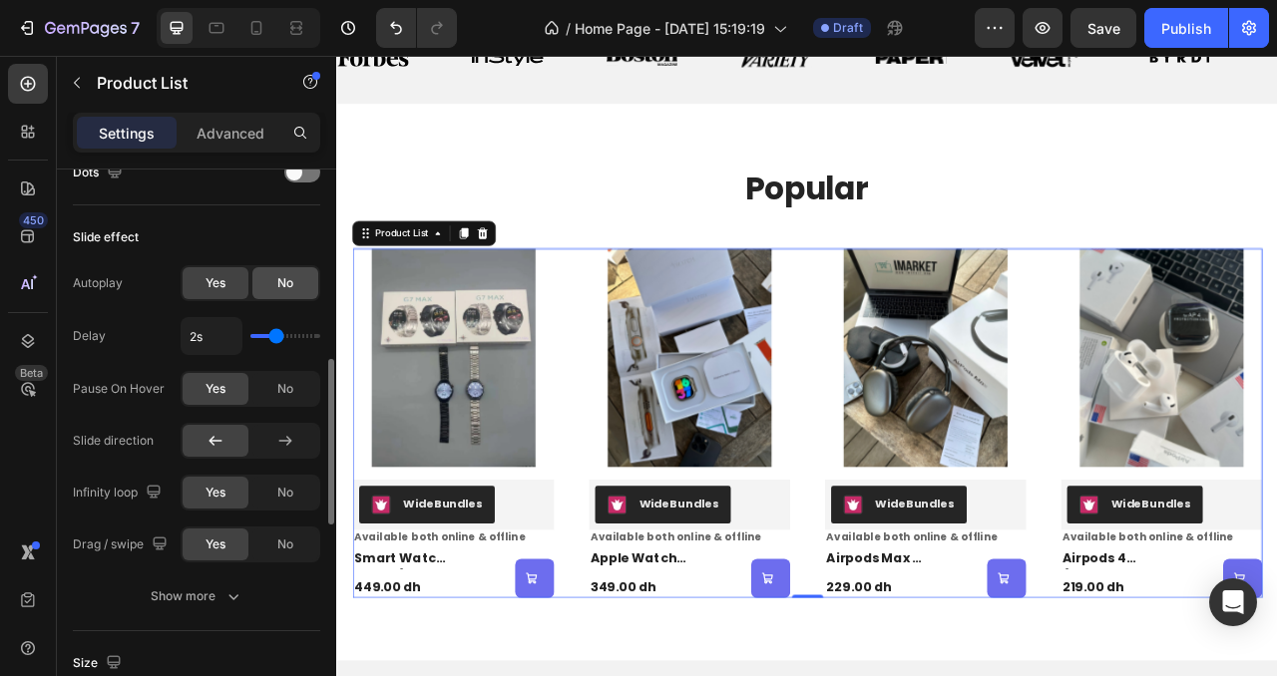
click at [293, 292] on div "No" at bounding box center [285, 283] width 66 height 32
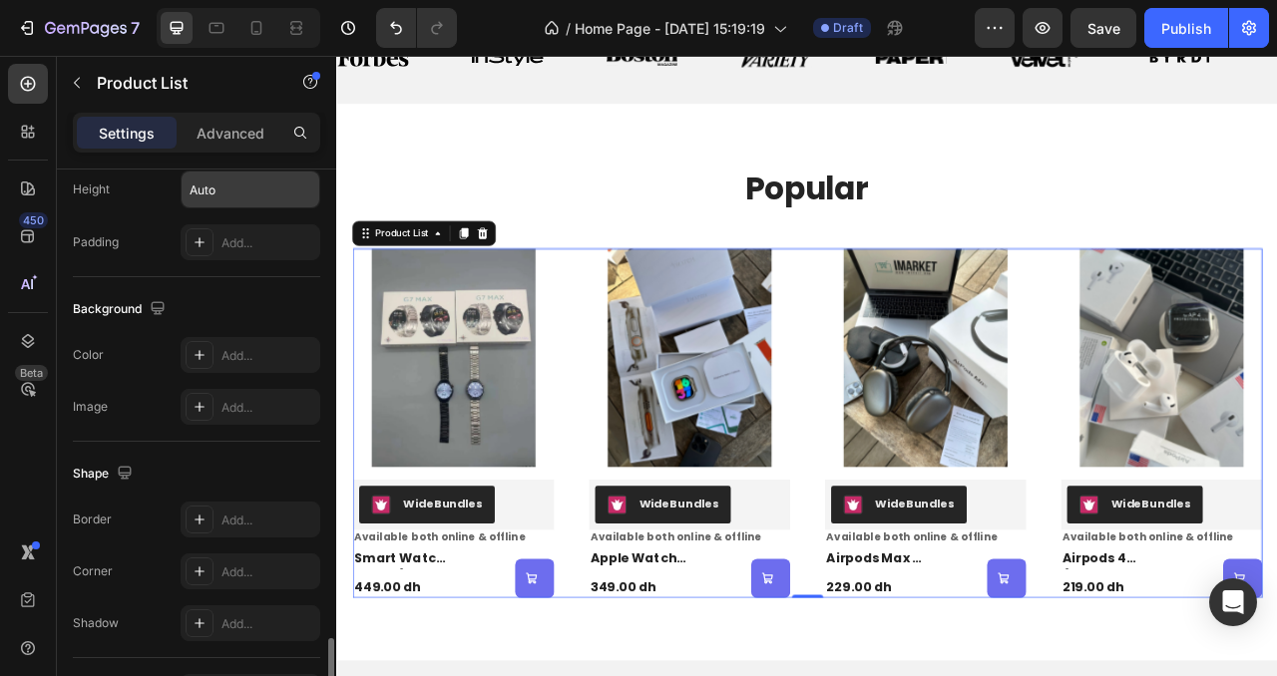
scroll to position [1241, 0]
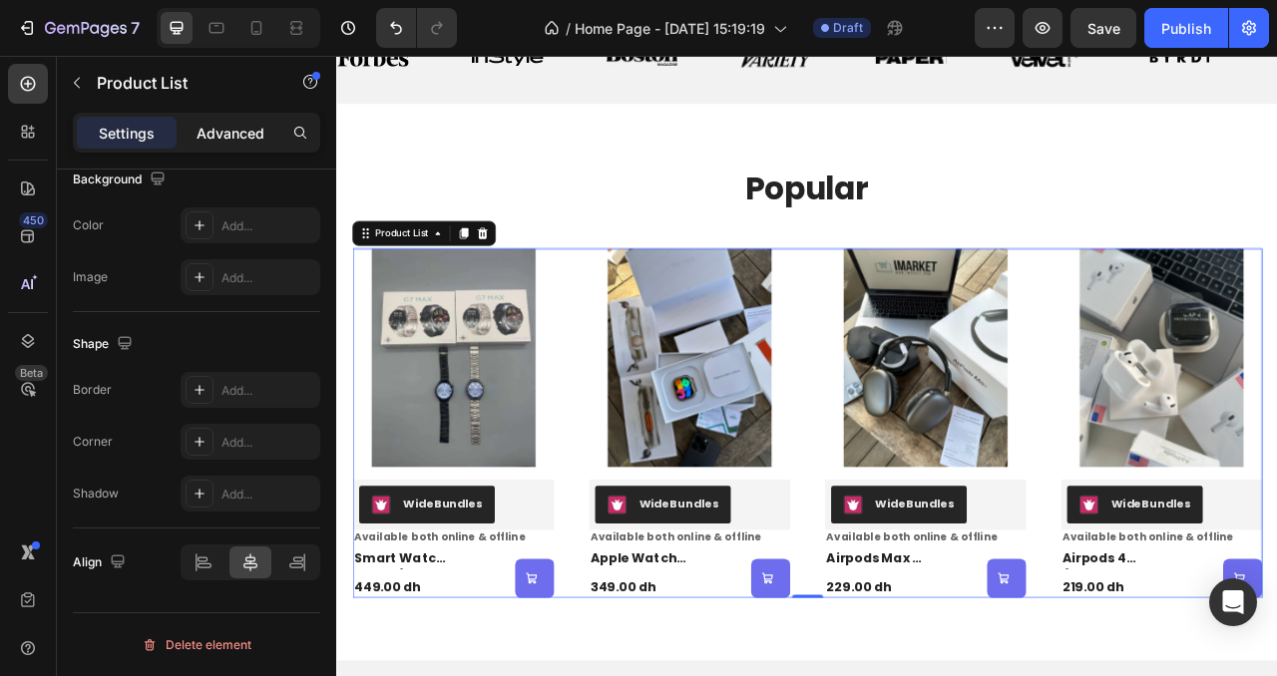
click at [259, 134] on p "Advanced" at bounding box center [230, 133] width 68 height 21
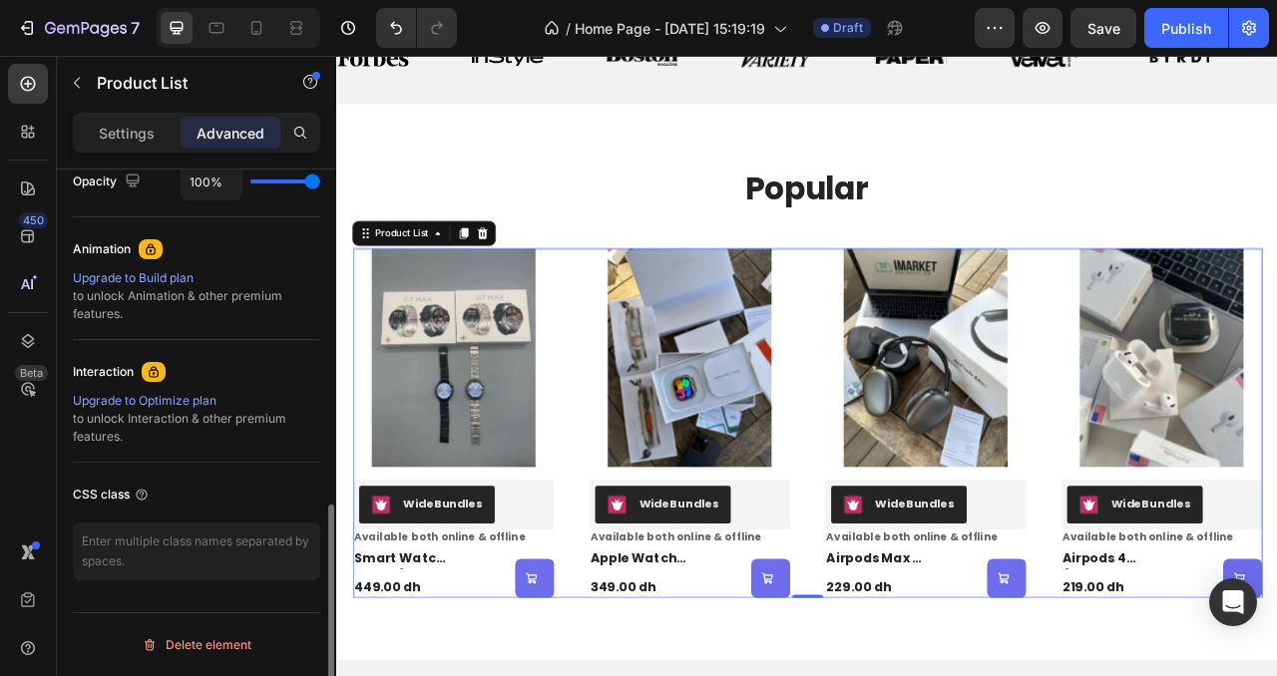
scroll to position [821, 0]
click at [114, 141] on p "Settings" at bounding box center [127, 133] width 56 height 21
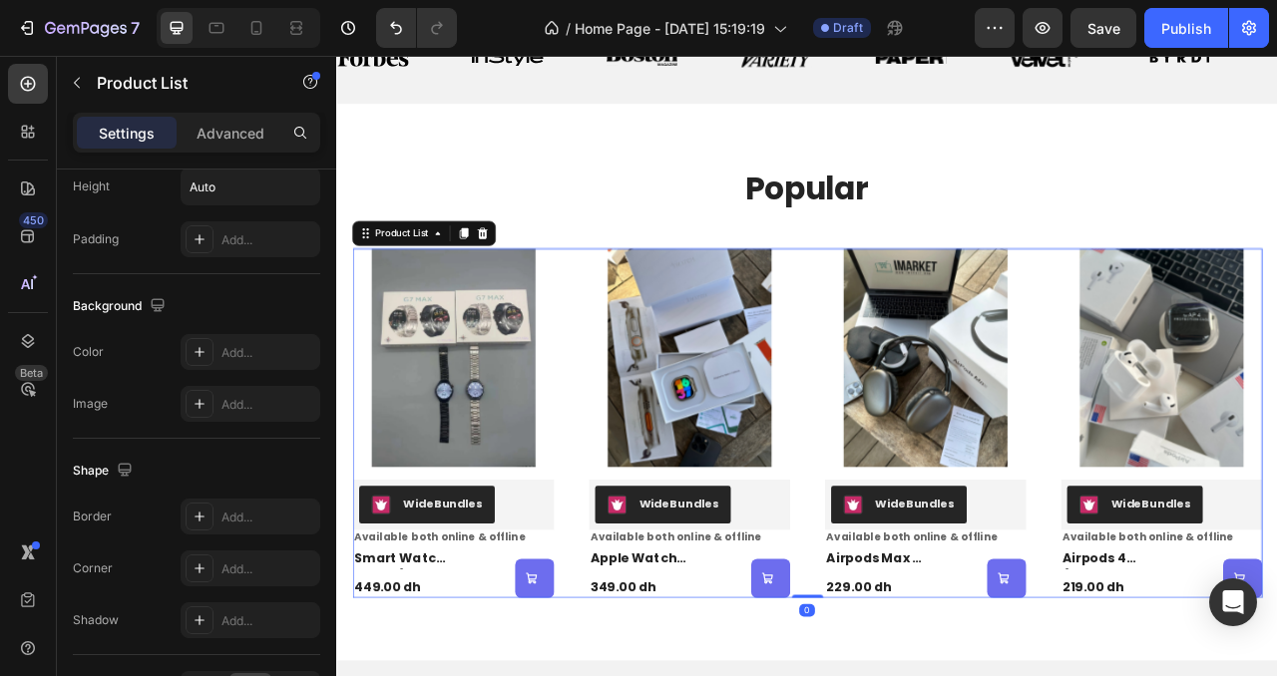
scroll to position [1241, 0]
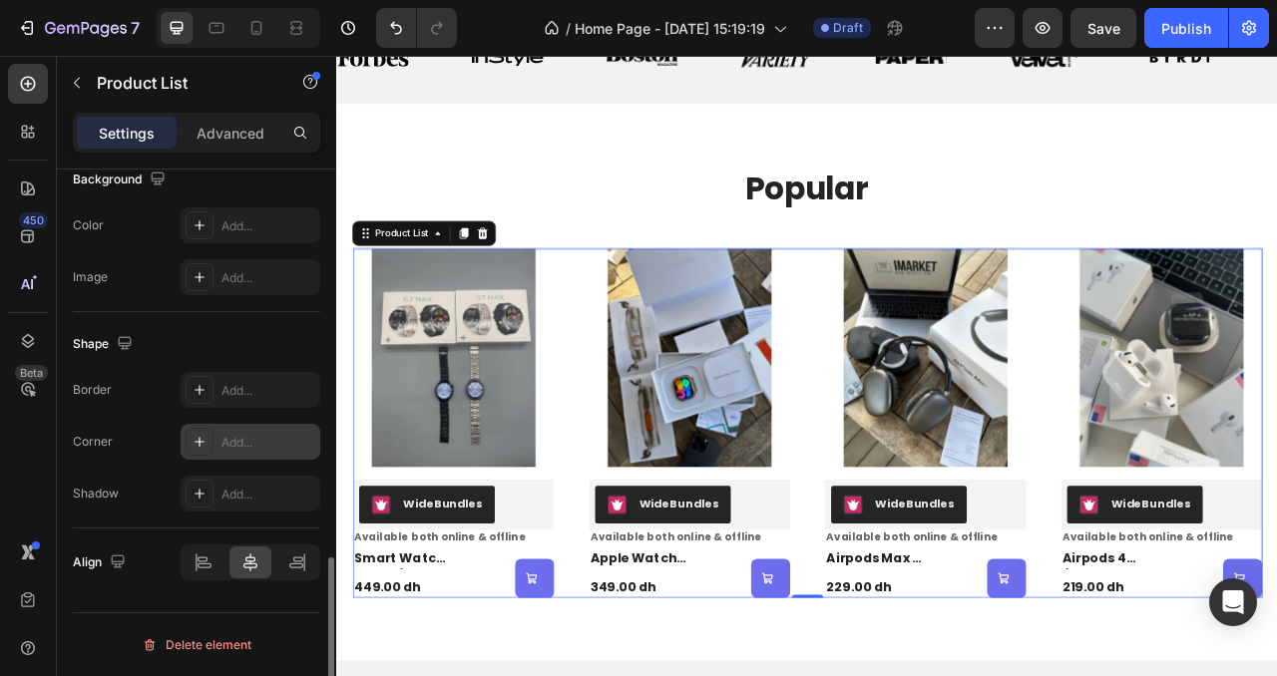
click at [240, 448] on div "Add..." at bounding box center [268, 443] width 94 height 18
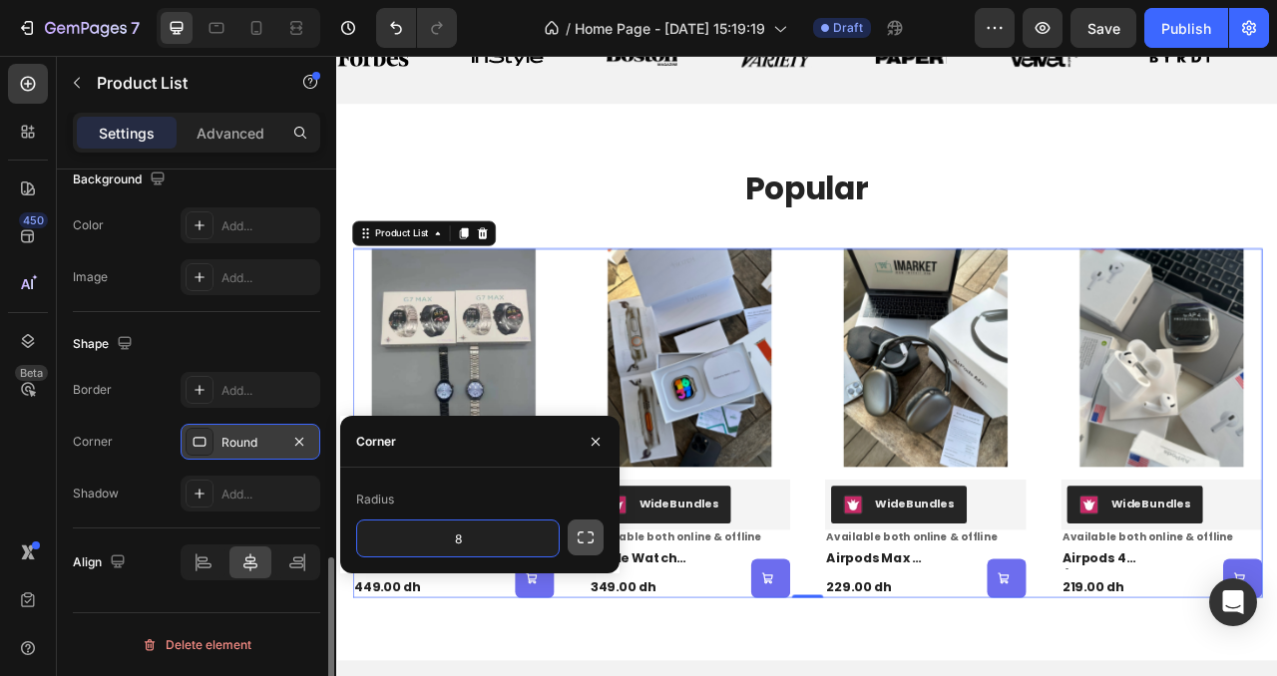
click at [583, 545] on icon "button" at bounding box center [585, 538] width 20 height 20
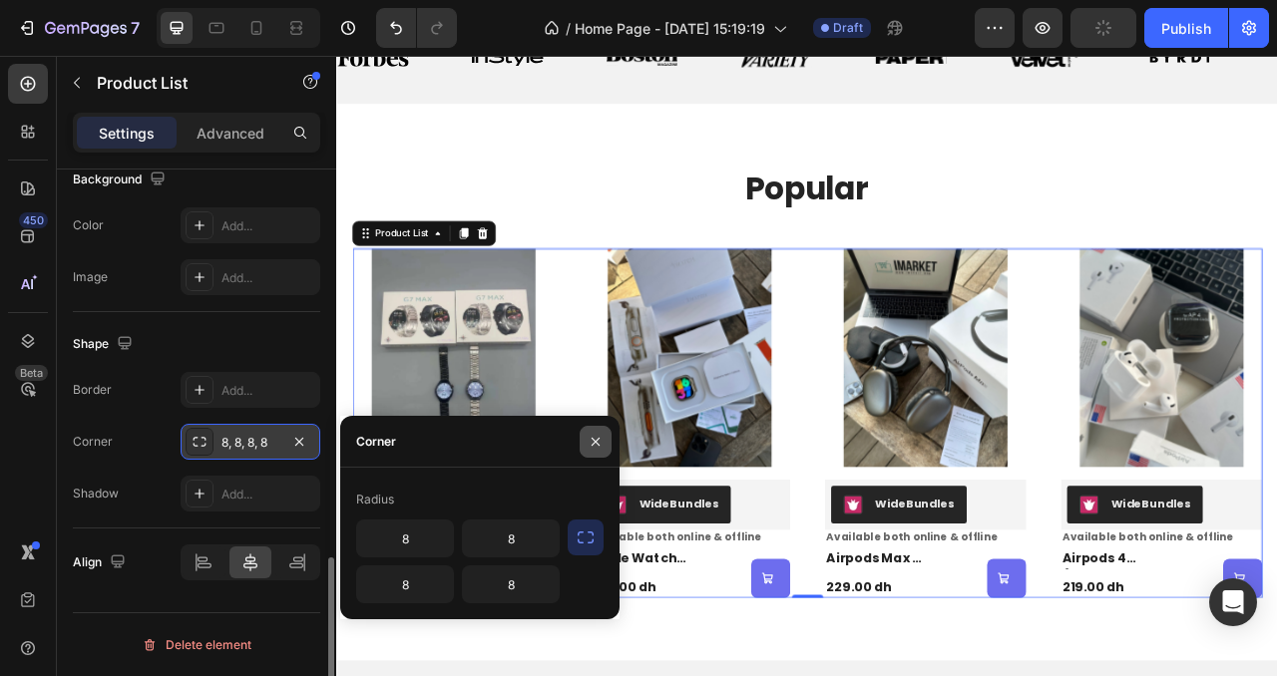
click at [600, 439] on icon "button" at bounding box center [595, 442] width 16 height 16
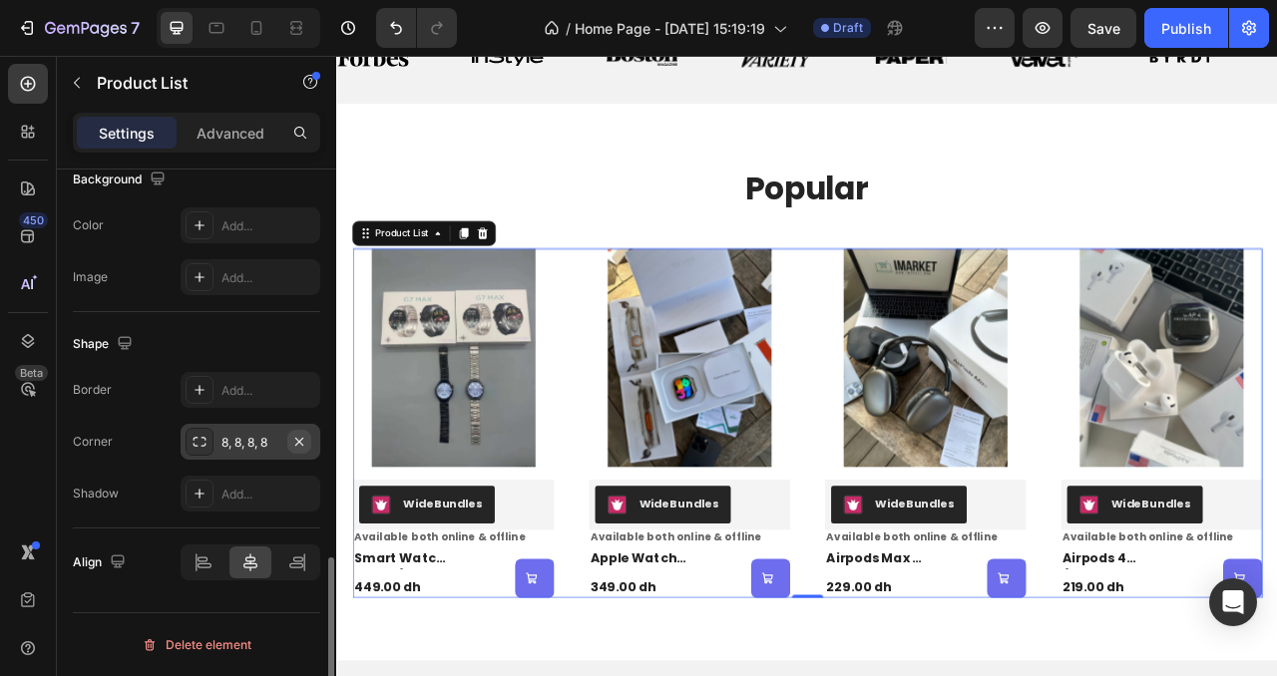
click at [301, 447] on icon "button" at bounding box center [299, 442] width 16 height 16
click at [265, 447] on div "Add..." at bounding box center [268, 443] width 94 height 18
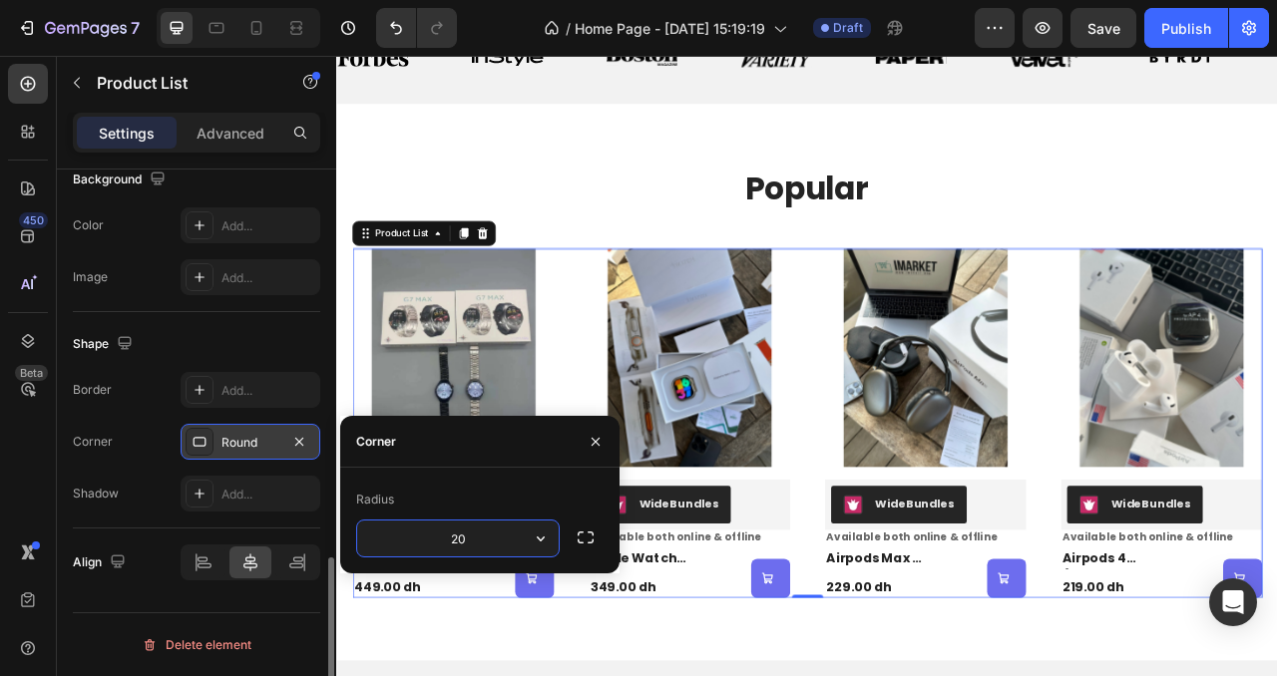
type input "20"
click at [145, 490] on div "Shadow Add..." at bounding box center [196, 494] width 247 height 36
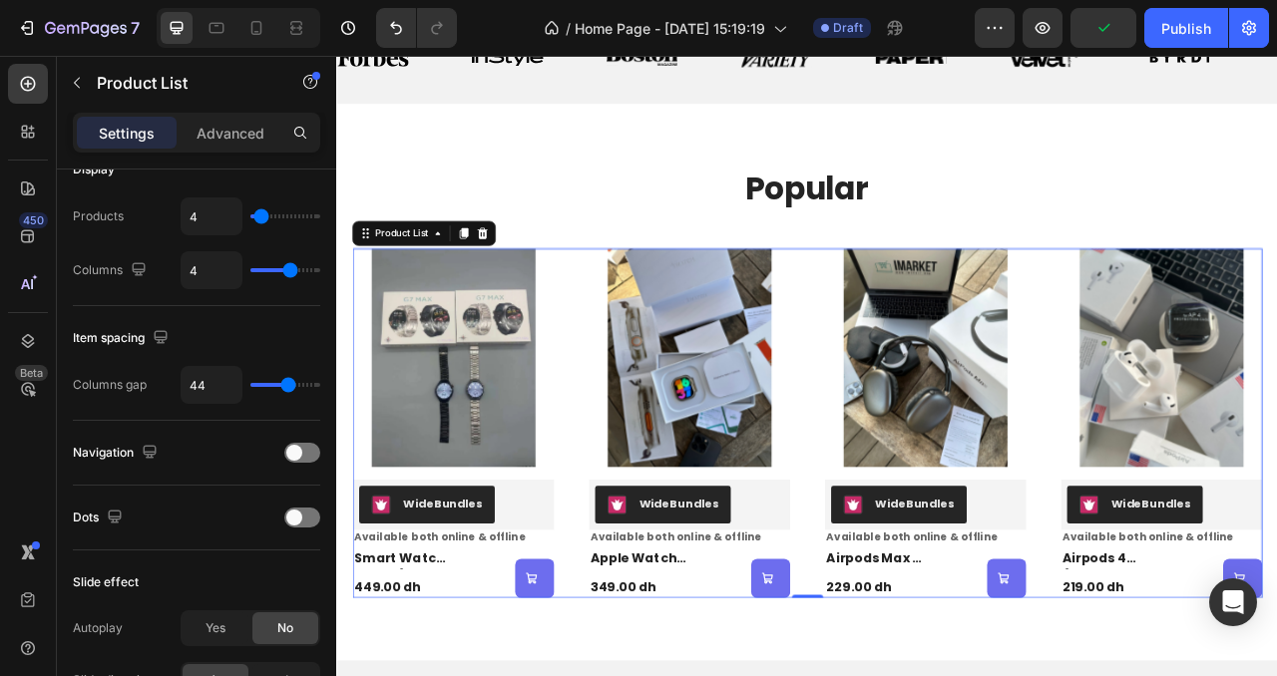
scroll to position [0, 0]
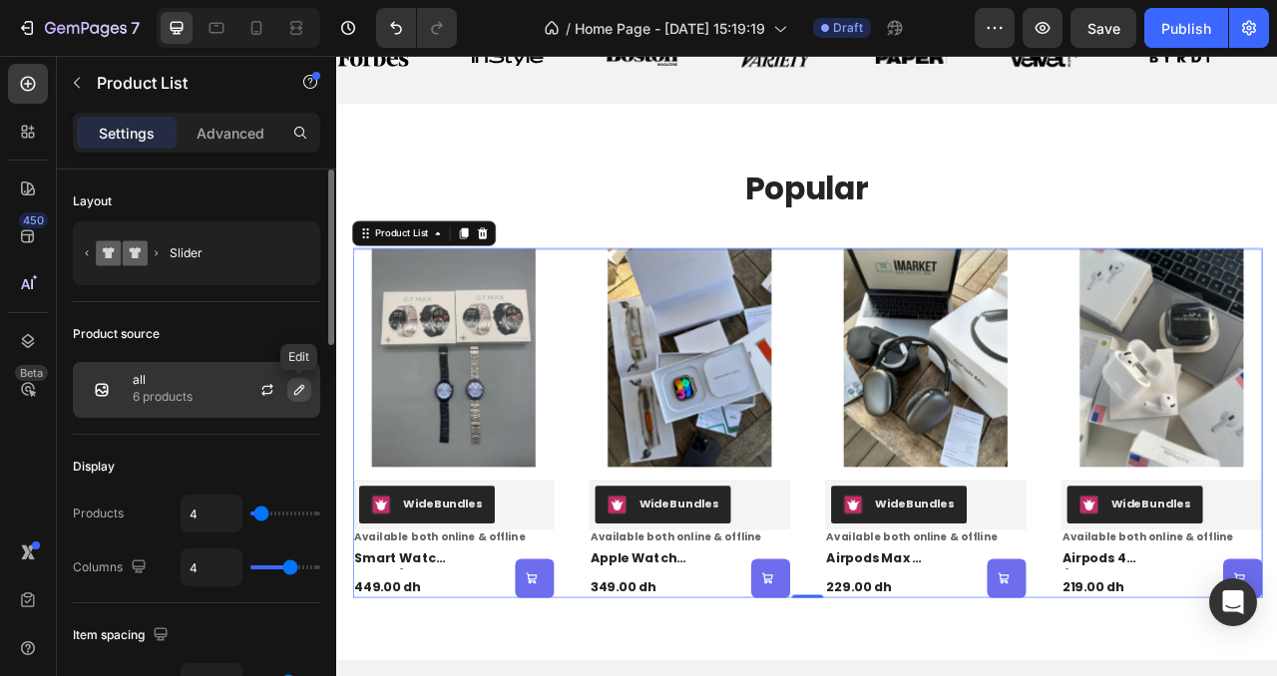
click at [299, 391] on icon "button" at bounding box center [299, 390] width 10 height 10
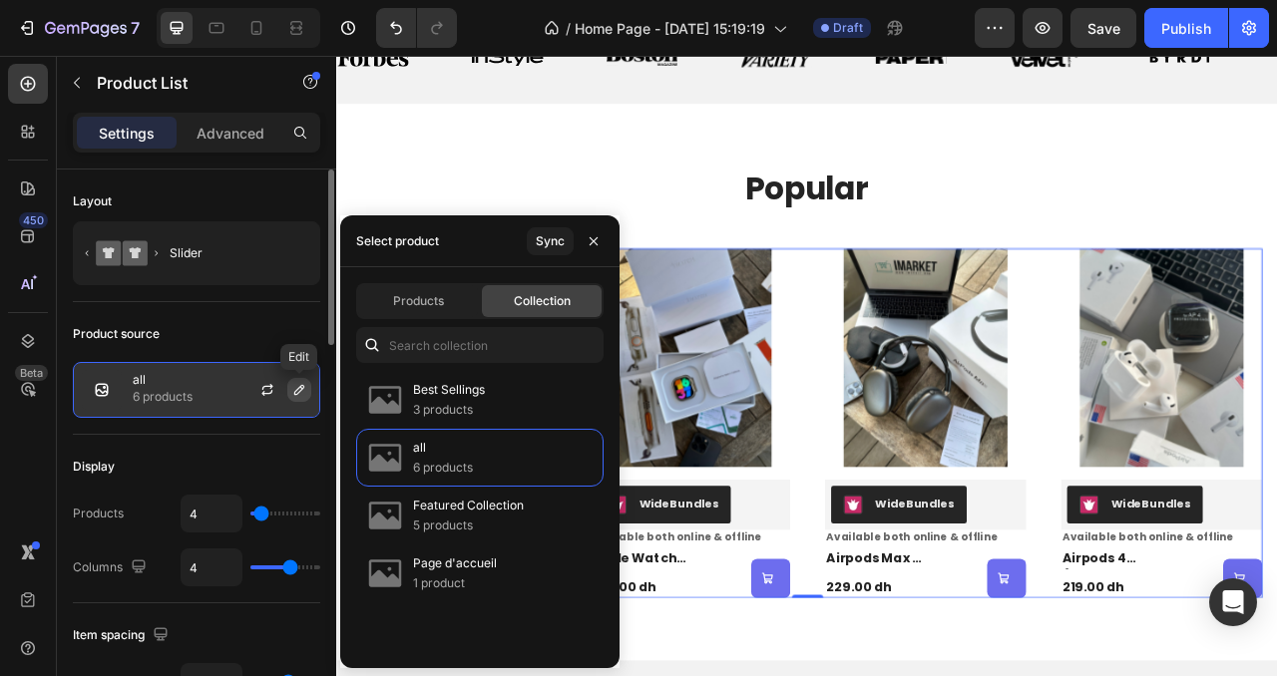
click at [299, 391] on icon "button" at bounding box center [299, 390] width 10 height 10
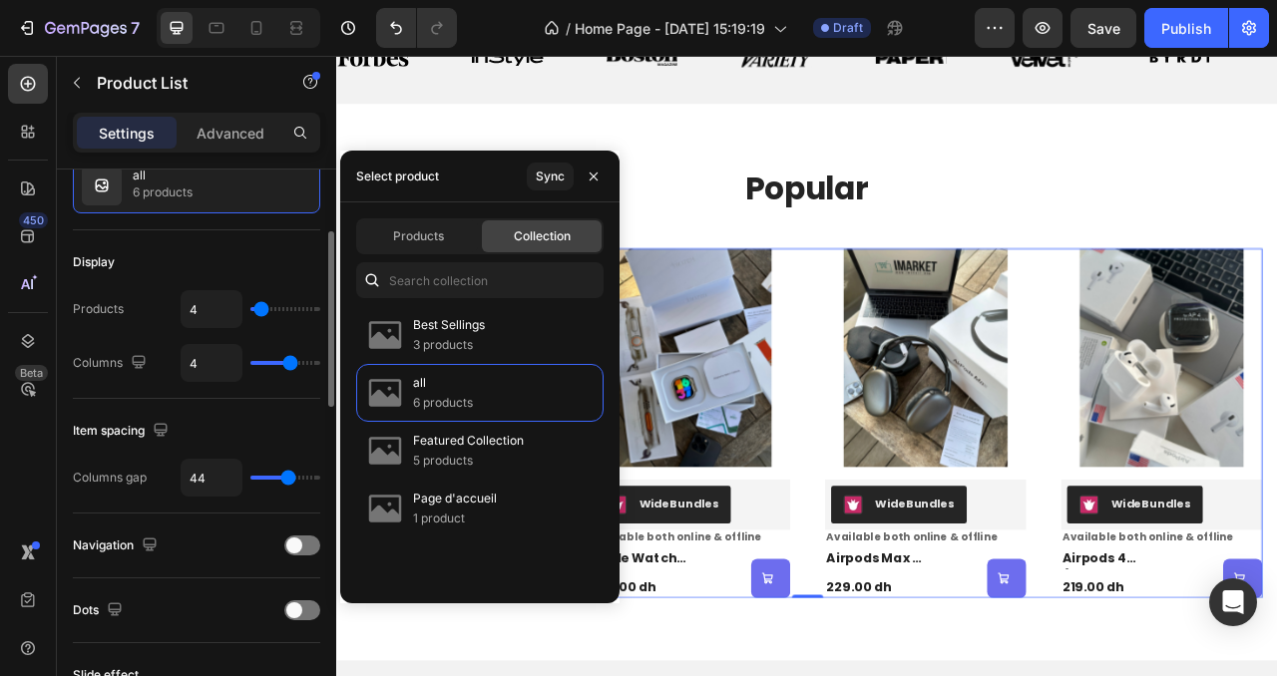
scroll to position [203, 0]
click at [1138, 248] on h2 "popular" at bounding box center [934, 225] width 1157 height 56
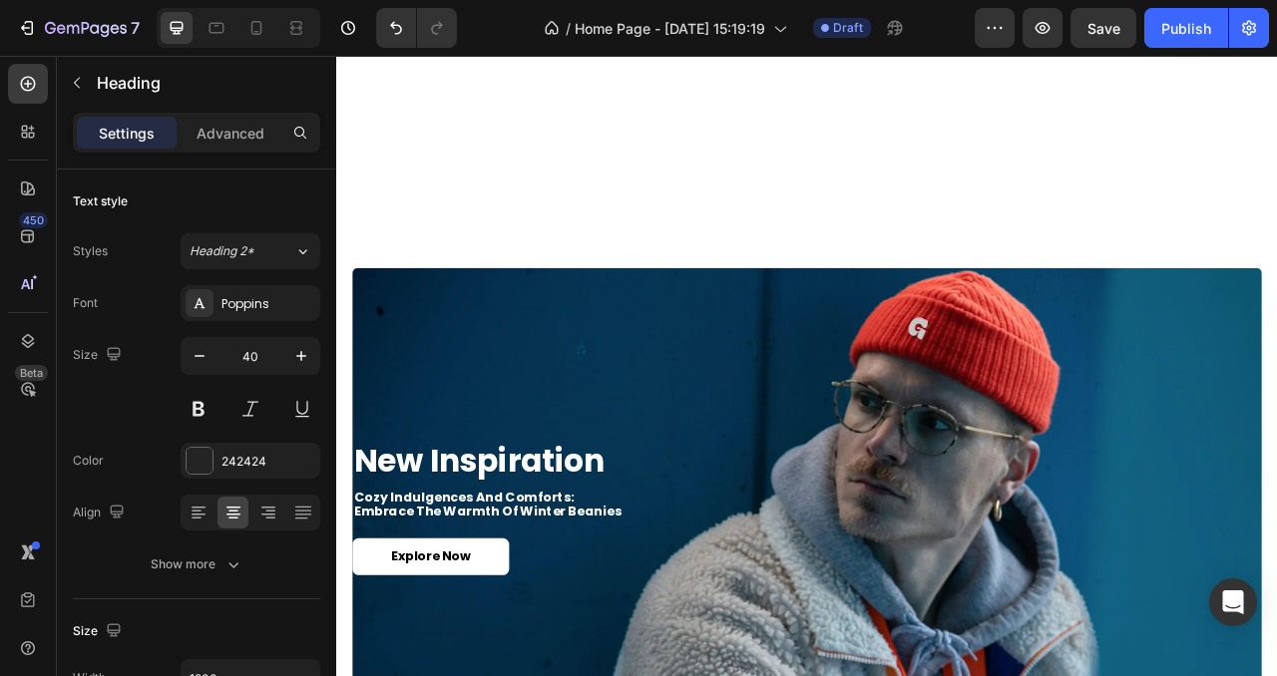
scroll to position [2409, 0]
